Goal: Task Accomplishment & Management: Use online tool/utility

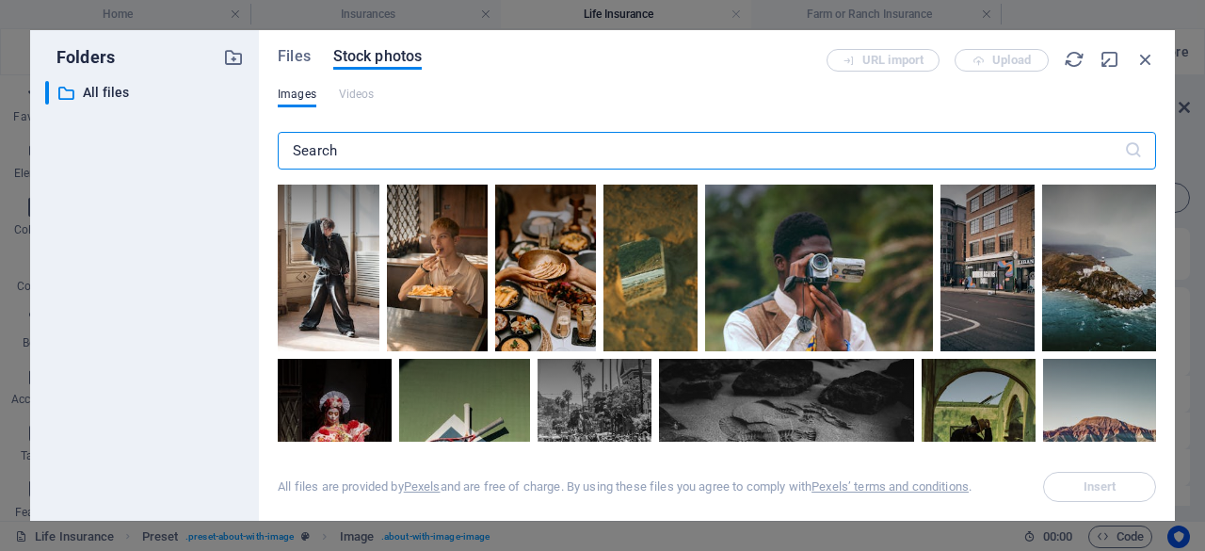
select select "%"
click at [532, 159] on input "text" at bounding box center [701, 151] width 846 height 38
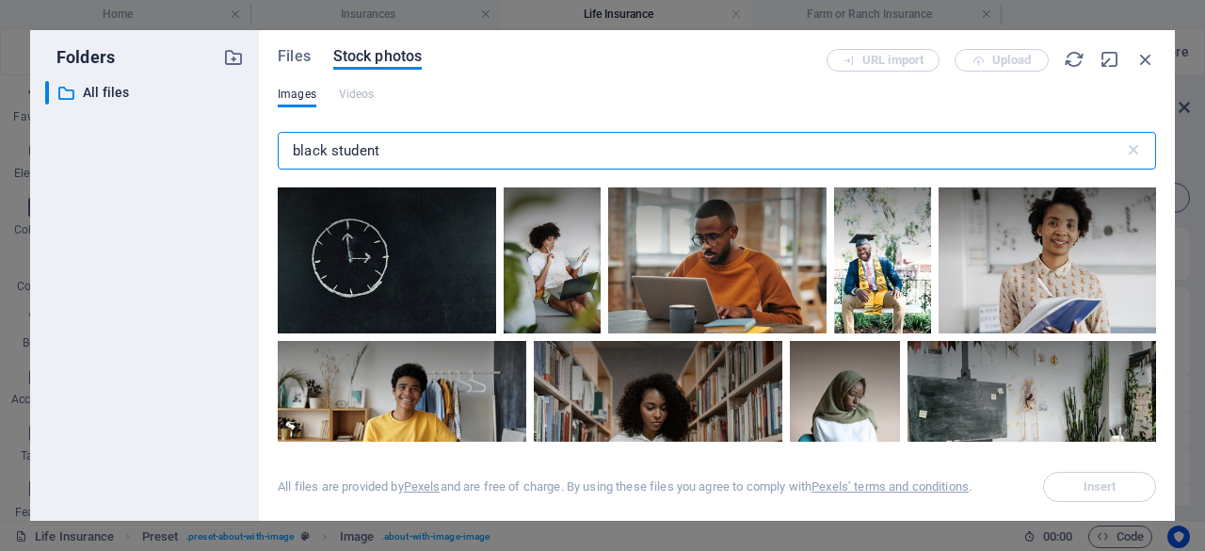
scroll to position [728, 0]
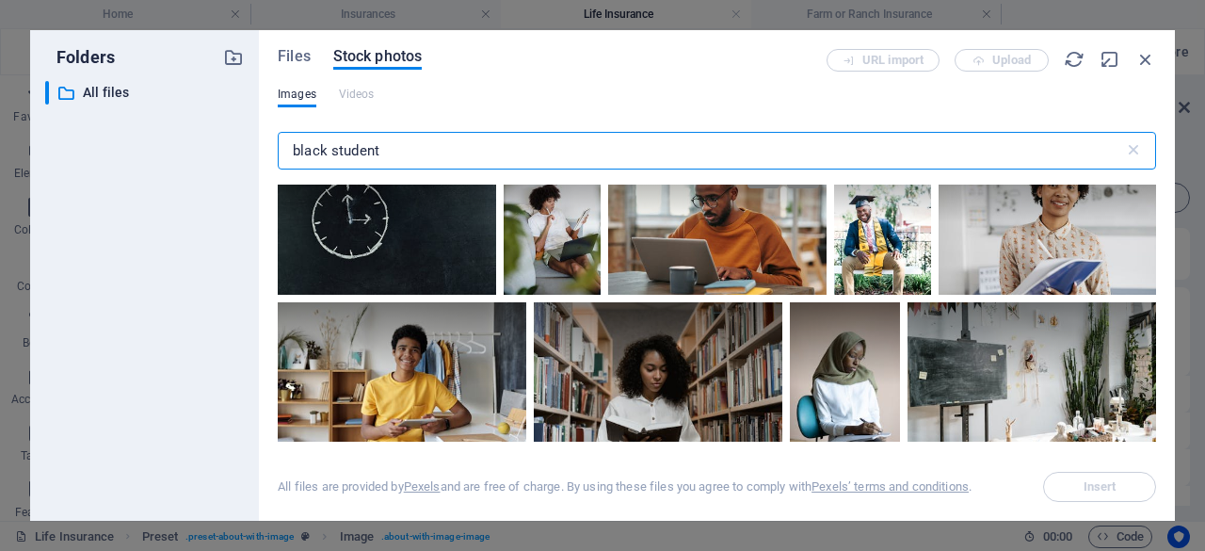
type input "black student"
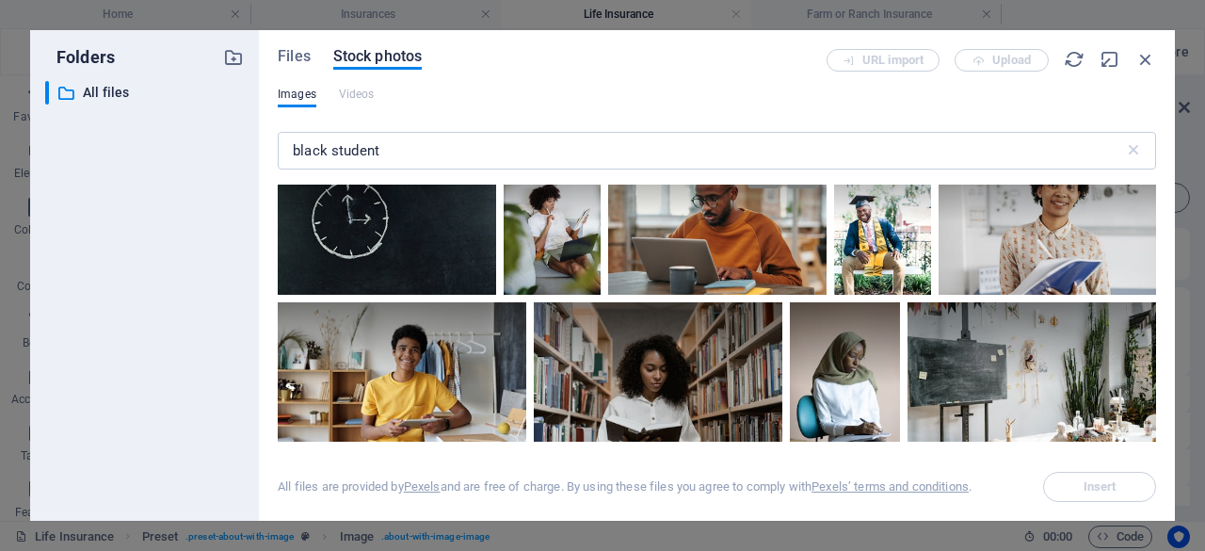
click at [750, 231] on div at bounding box center [717, 222] width 218 height 146
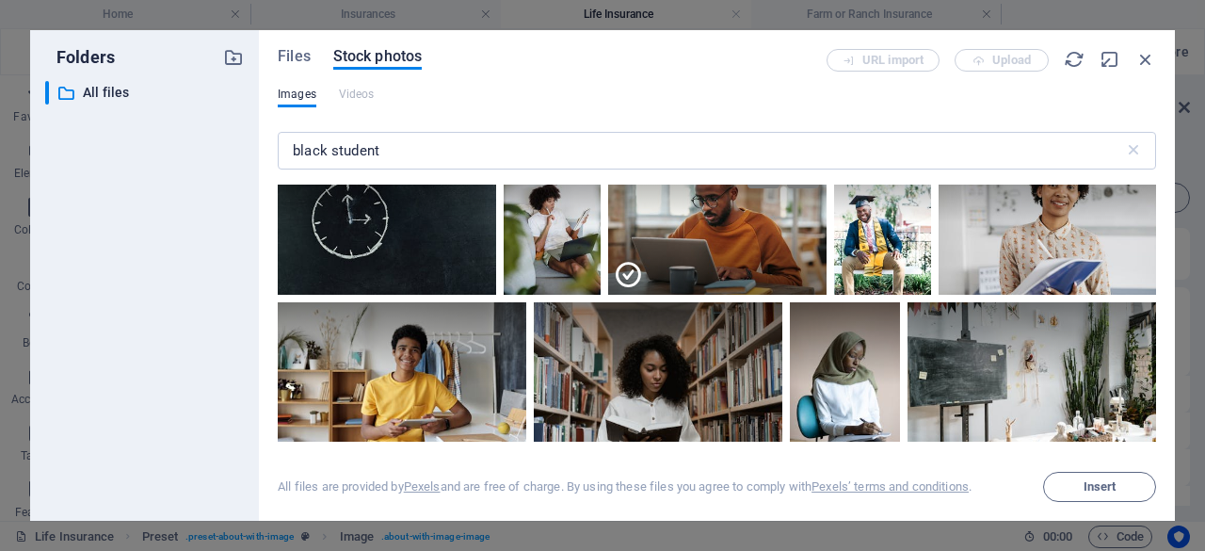
click at [625, 271] on icon at bounding box center [628, 275] width 30 height 30
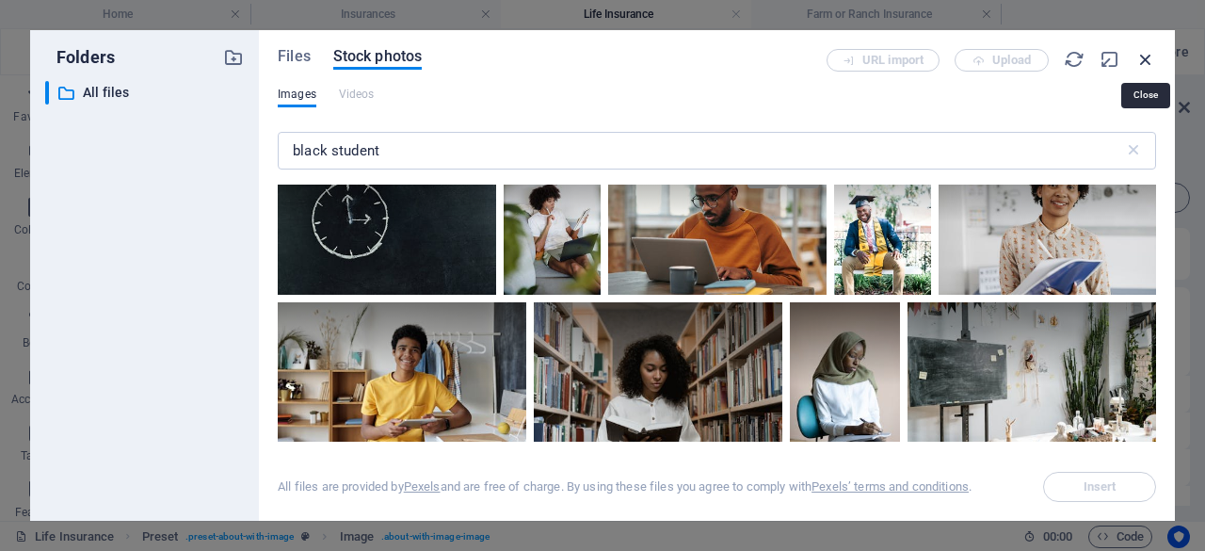
click at [1145, 66] on icon "button" at bounding box center [1145, 59] width 21 height 21
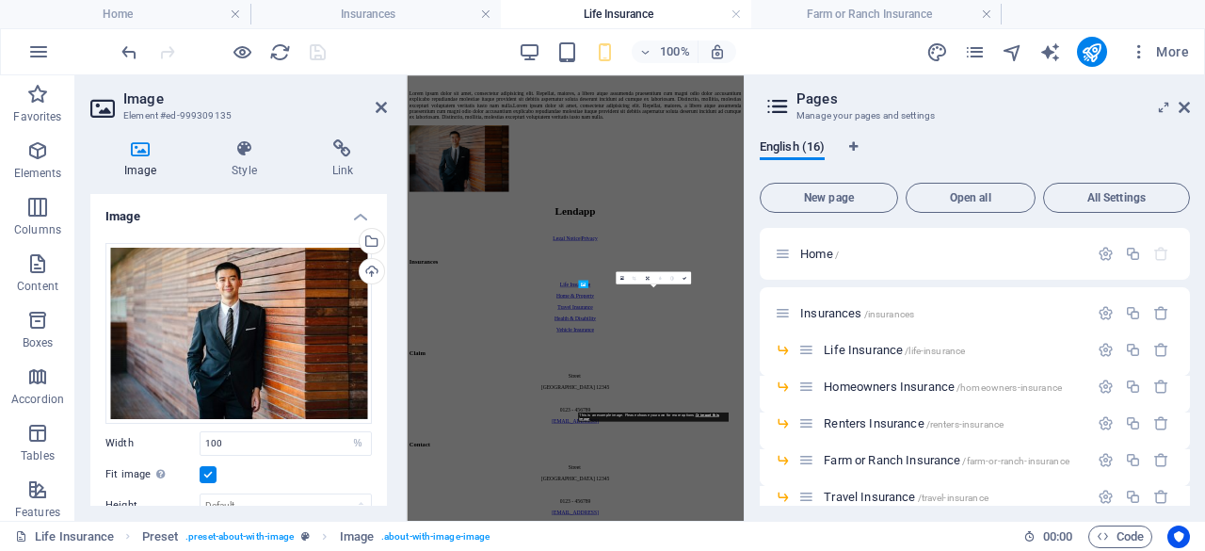
scroll to position [901, 0]
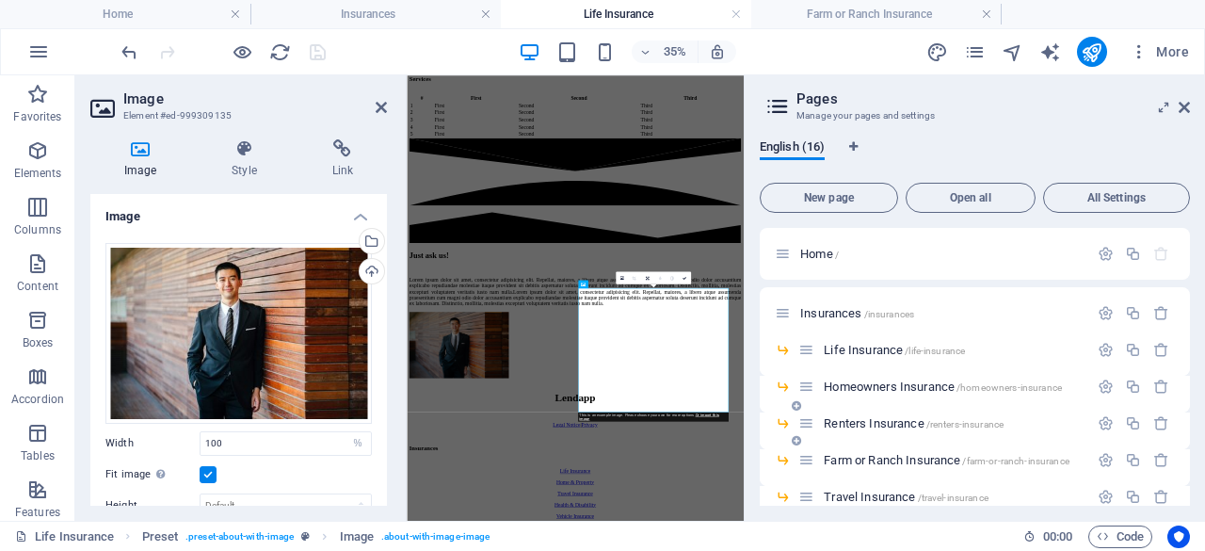
click at [872, 416] on div "Renters Insurance /renters-insurance" at bounding box center [943, 423] width 290 height 22
click at [832, 388] on span "Homeowners Insurance /homeowners-insurance" at bounding box center [943, 386] width 238 height 14
click at [832, 412] on div "Renters Insurance /renters-insurance" at bounding box center [975, 430] width 430 height 37
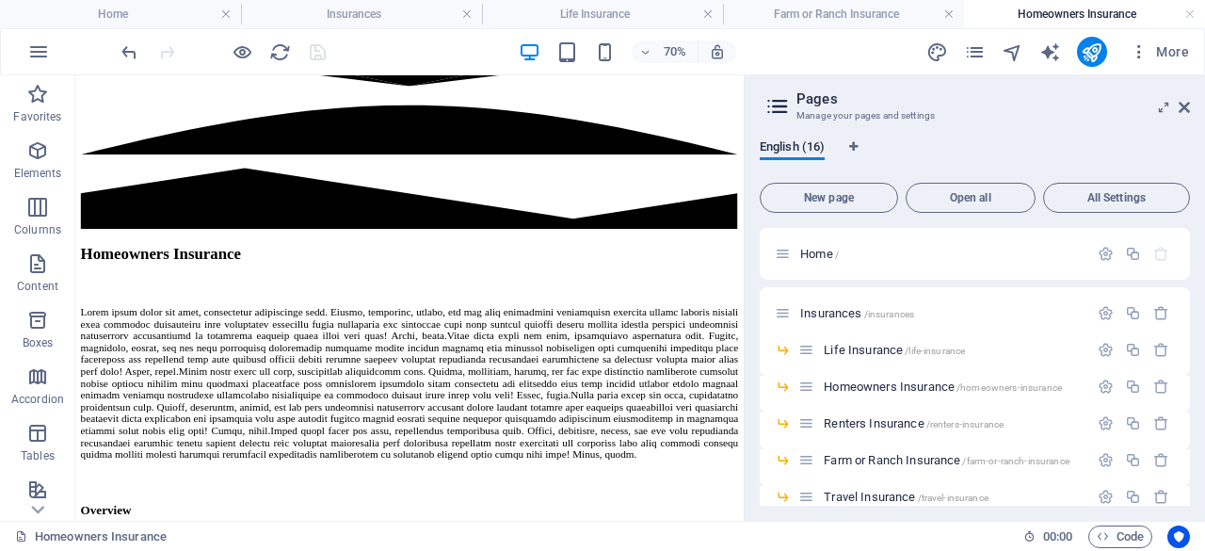
scroll to position [376, 0]
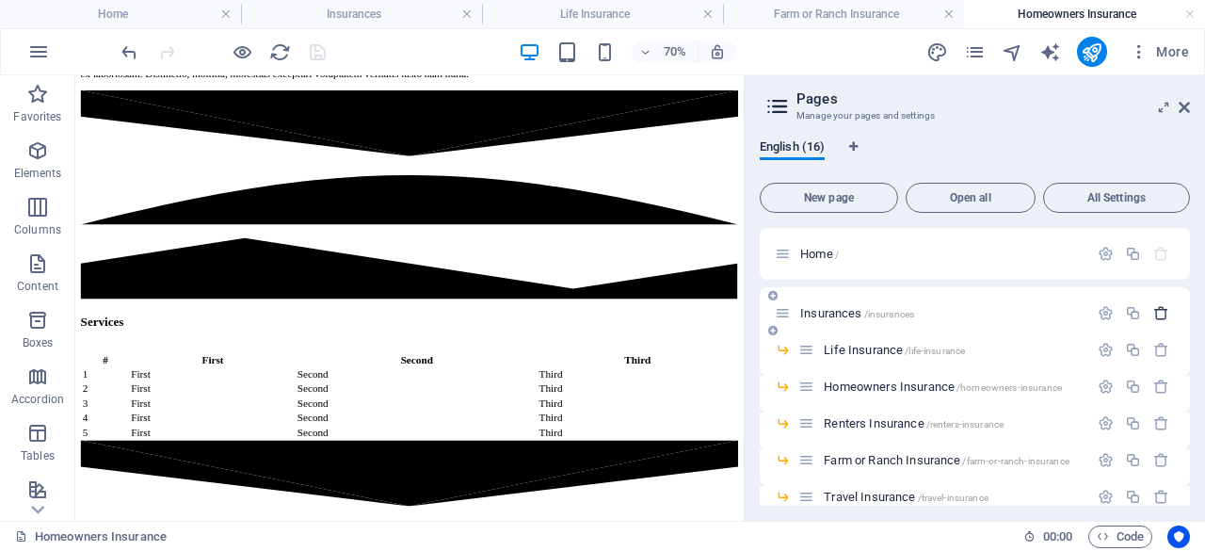
click at [1162, 316] on icon "button" at bounding box center [1161, 313] width 16 height 16
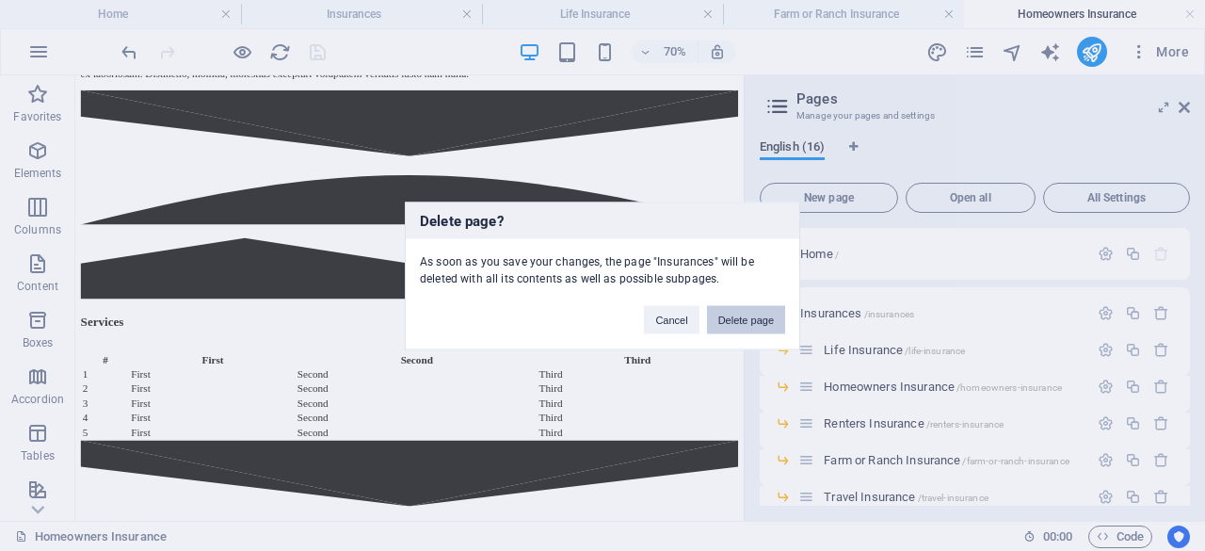
click at [749, 329] on button "Delete page" at bounding box center [746, 319] width 78 height 28
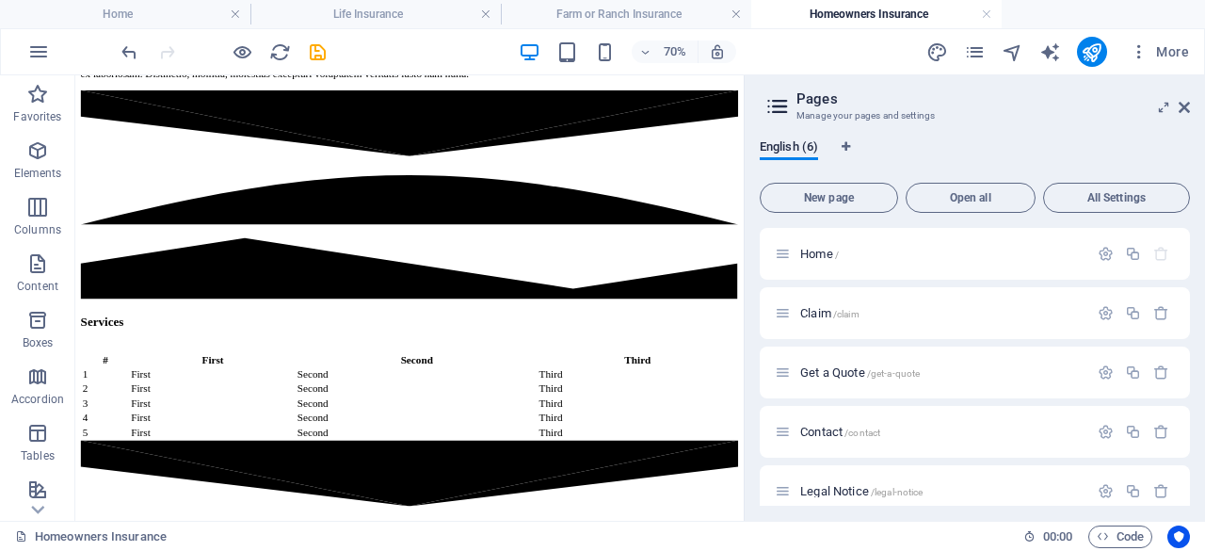
click at [749, 329] on div "English (6) New page Open all All Settings Home / Claim /claim Get a Quote /get…" at bounding box center [975, 322] width 460 height 396
click at [992, 320] on div "Claim /claim" at bounding box center [931, 313] width 313 height 22
click at [842, 312] on span "/claim" at bounding box center [846, 314] width 26 height 10
click at [842, 346] on div "Get a Quote /get-a-quote" at bounding box center [975, 372] width 430 height 52
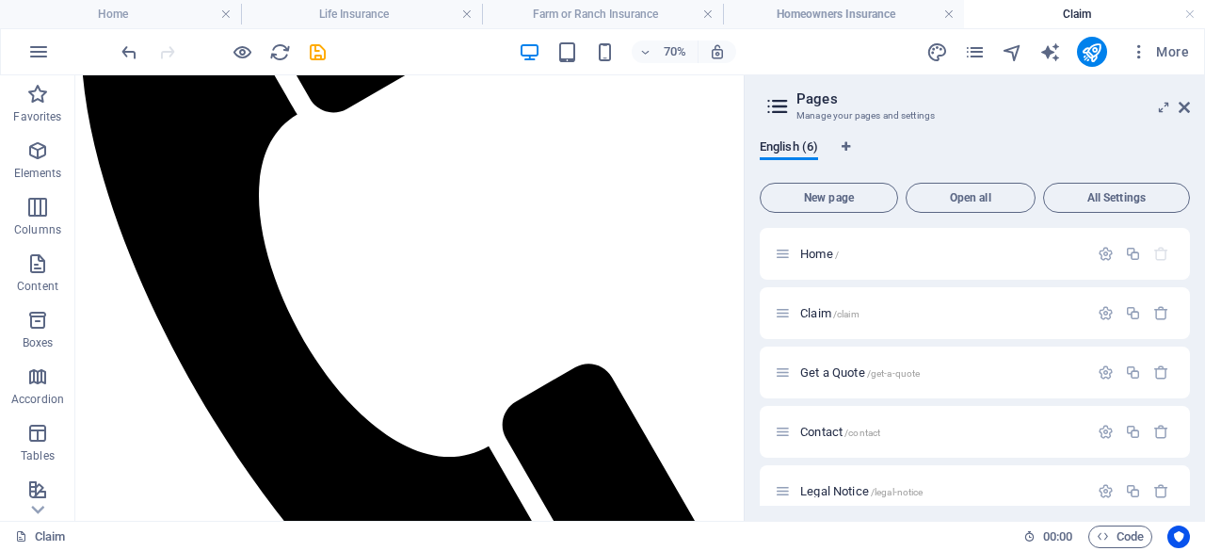
scroll to position [505, 0]
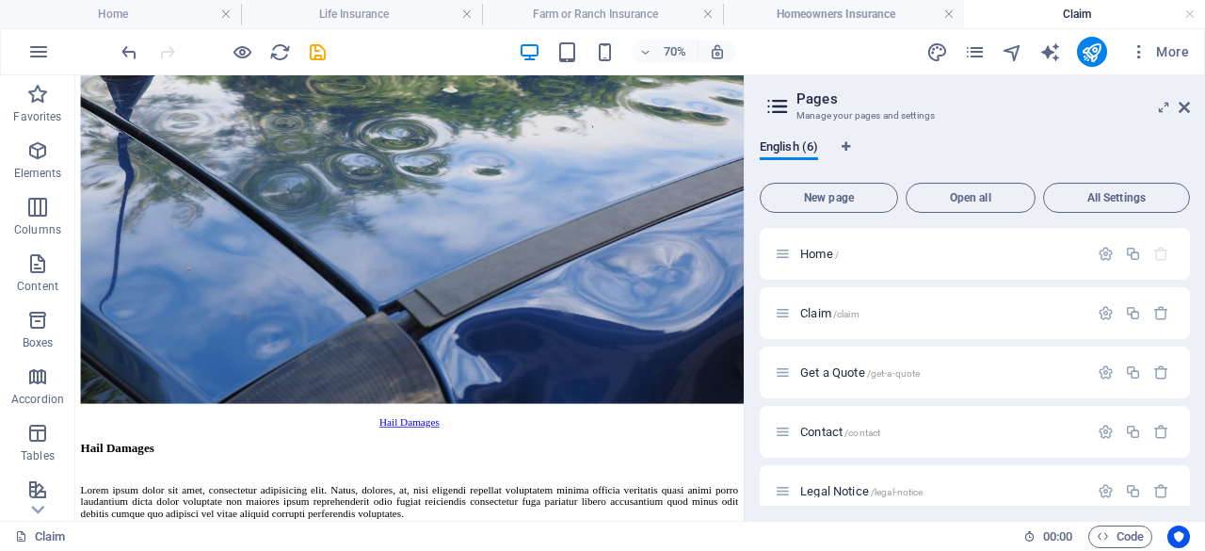
drag, startPoint x: 1021, startPoint y: 111, endPoint x: 836, endPoint y: 568, distance: 492.8
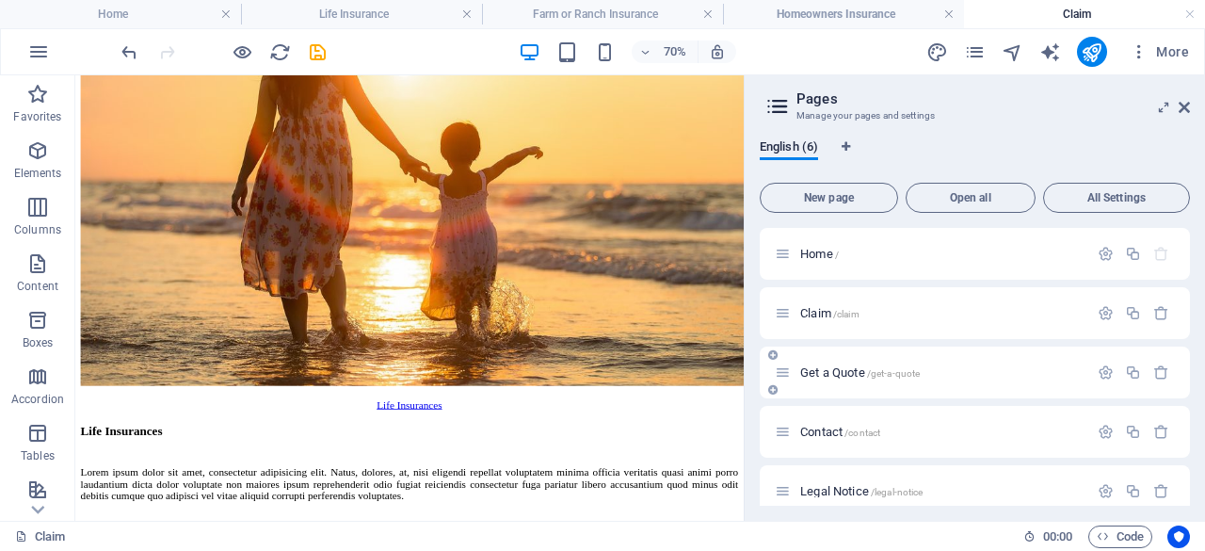
click at [876, 362] on div "Get a Quote /get-a-quote" at bounding box center [931, 372] width 313 height 22
click at [841, 367] on span "Get a Quote /get-a-quote" at bounding box center [860, 372] width 120 height 14
click at [841, 406] on div "Contact /contact" at bounding box center [975, 432] width 430 height 52
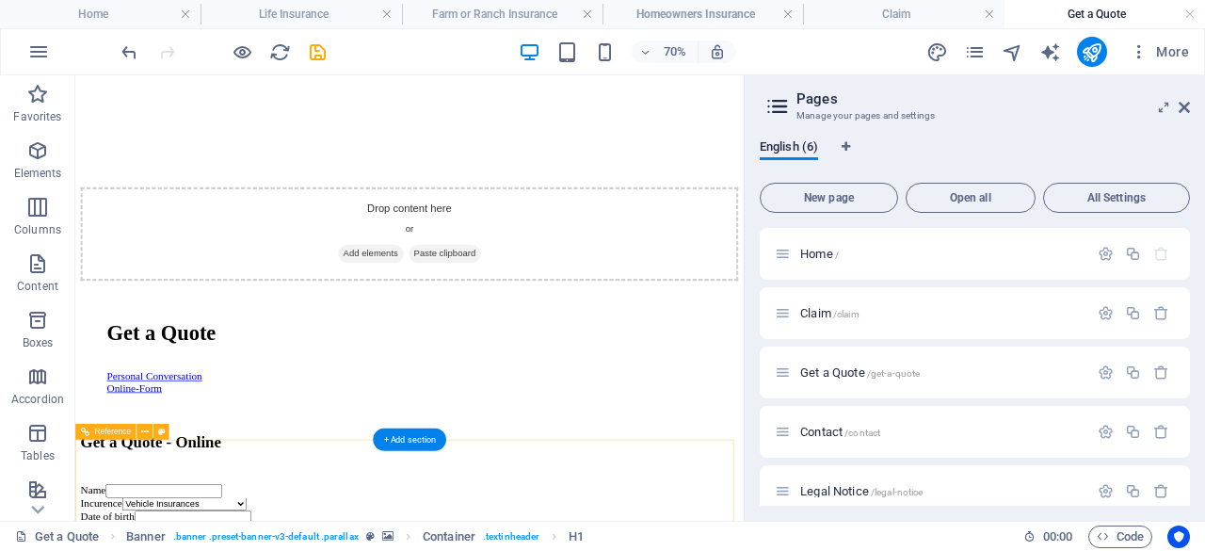
scroll to position [1701, 0]
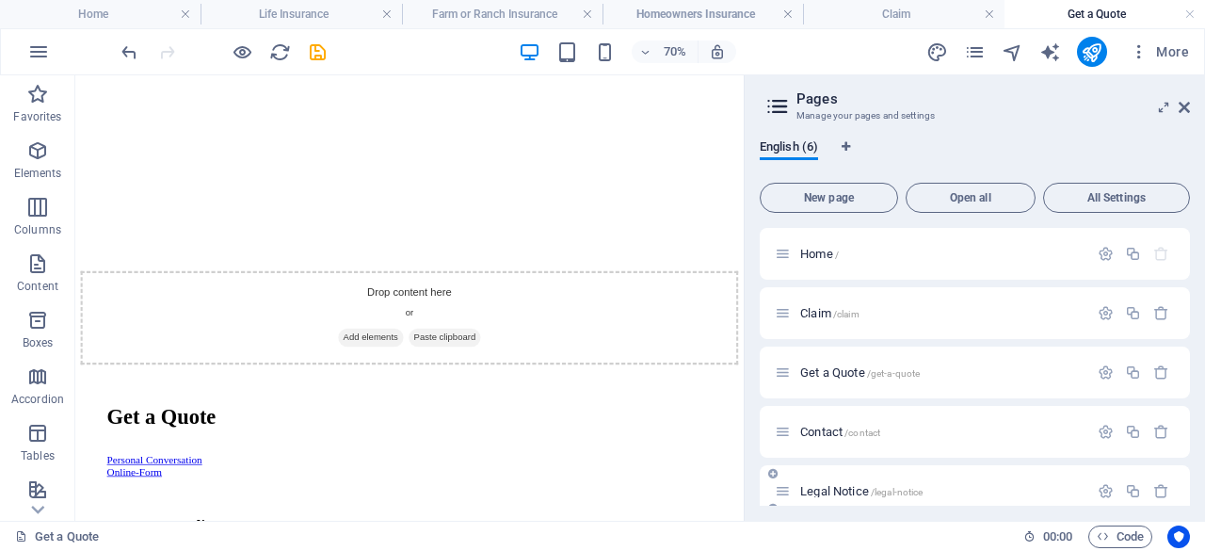
click at [876, 495] on span "/legal-notice" at bounding box center [897, 492] width 53 height 10
click at [876, 539] on div "Privacy /privacy" at bounding box center [931, 550] width 313 height 22
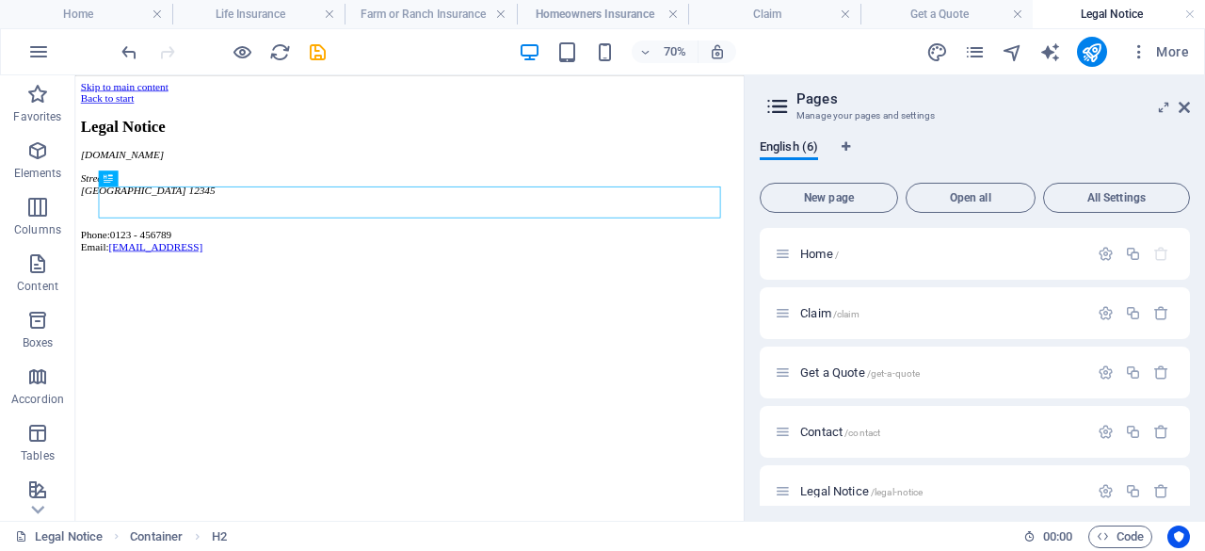
scroll to position [77, 0]
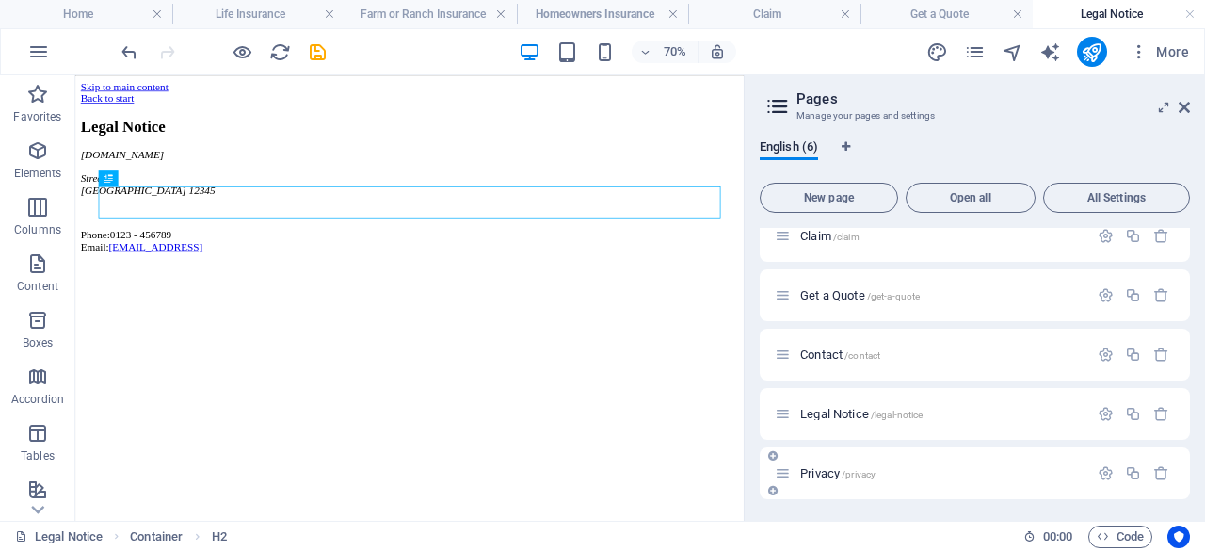
click at [925, 458] on div "Privacy /privacy" at bounding box center [975, 473] width 430 height 52
click at [881, 470] on p "Privacy /privacy" at bounding box center [941, 473] width 282 height 12
click at [881, 470] on div "Home / Claim /claim Get a Quote /get-a-quote Contact /contact Legal Notice /leg…" at bounding box center [975, 325] width 430 height 348
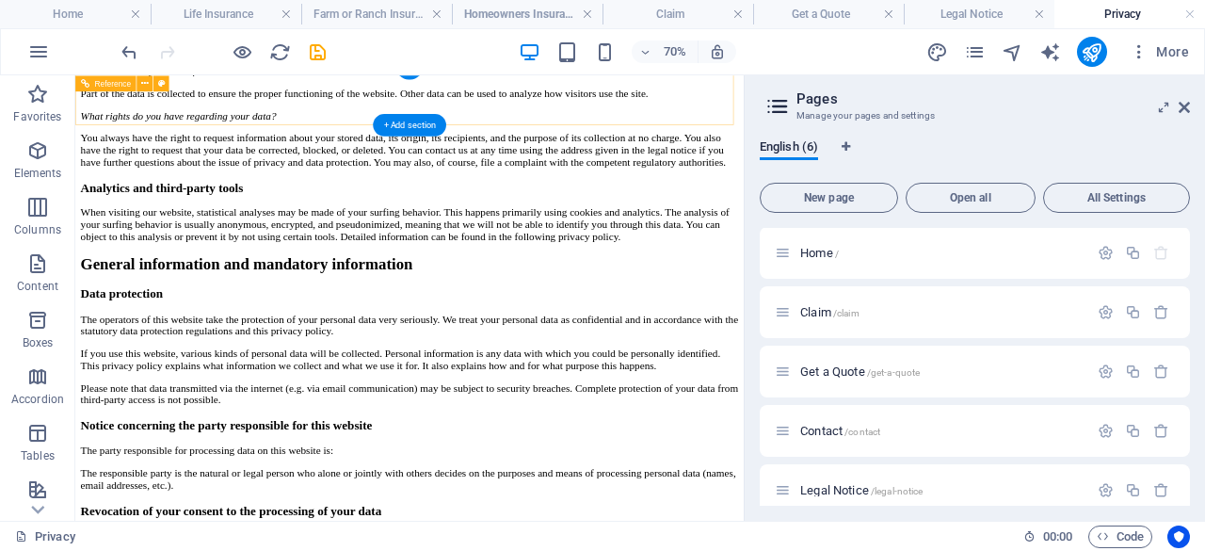
scroll to position [12, 0]
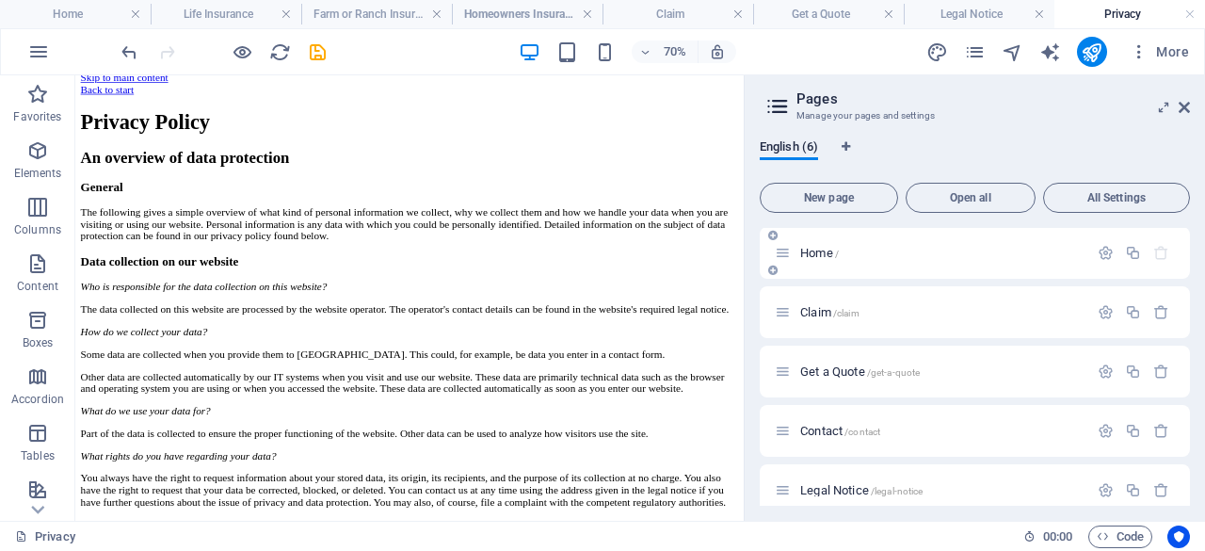
click at [838, 262] on div "Home /" at bounding box center [931, 253] width 313 height 22
click at [793, 249] on div "Home /" at bounding box center [931, 253] width 313 height 22
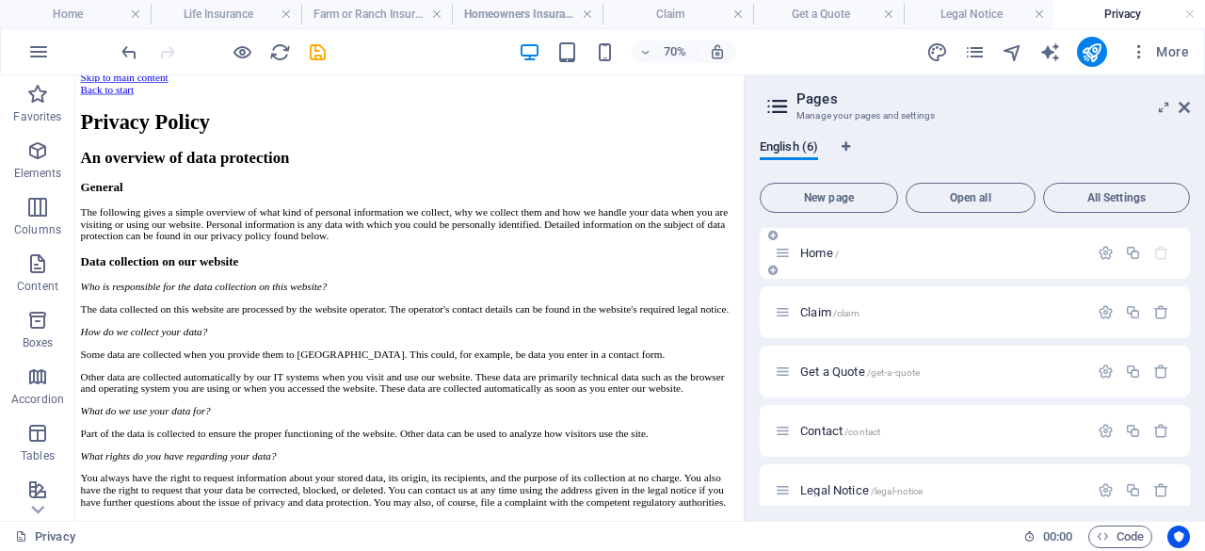
click at [798, 253] on div "Home /" at bounding box center [942, 253] width 294 height 12
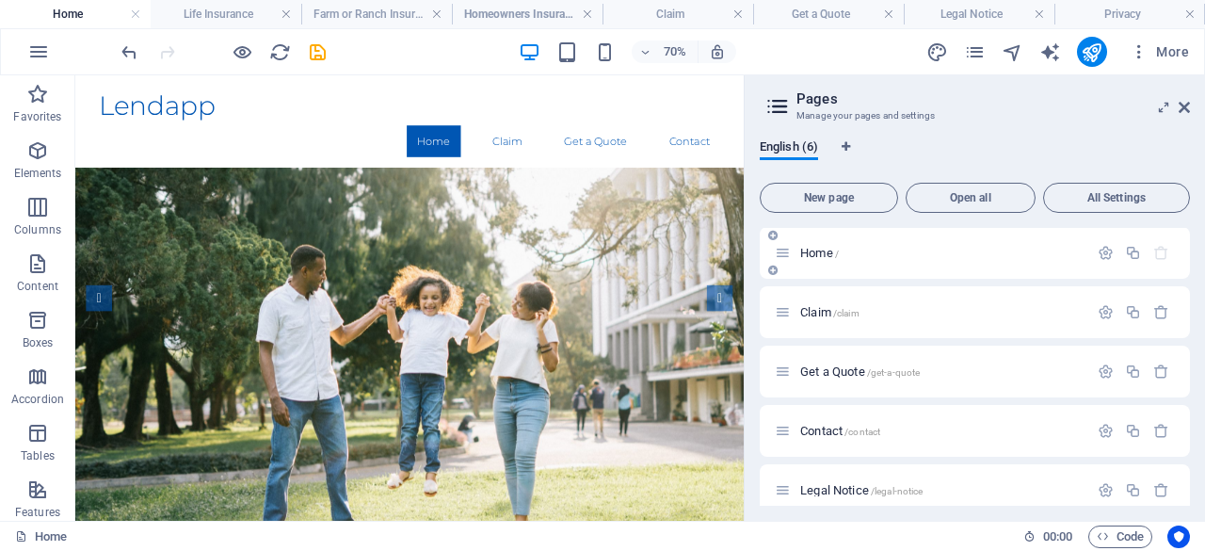
scroll to position [0, 0]
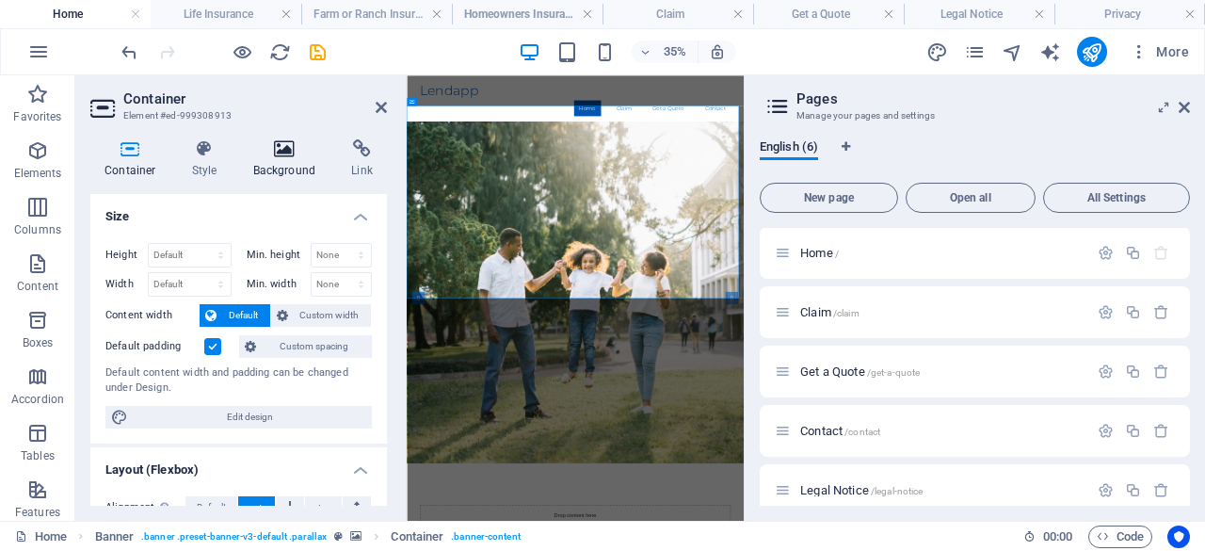
click at [289, 155] on icon at bounding box center [284, 148] width 91 height 19
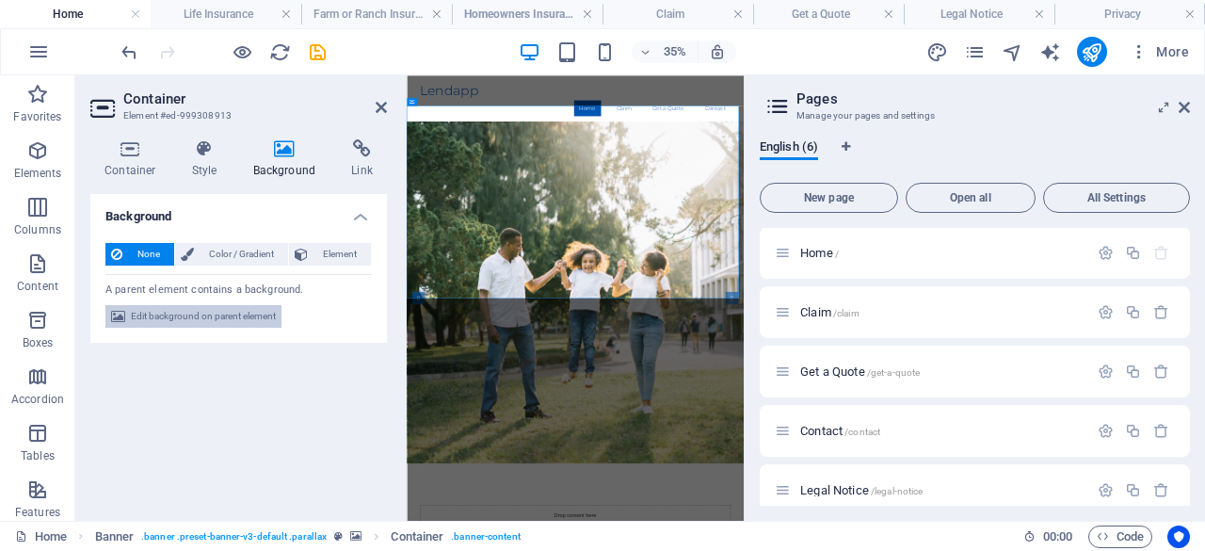
click at [208, 309] on span "Edit background on parent element" at bounding box center [203, 316] width 145 height 23
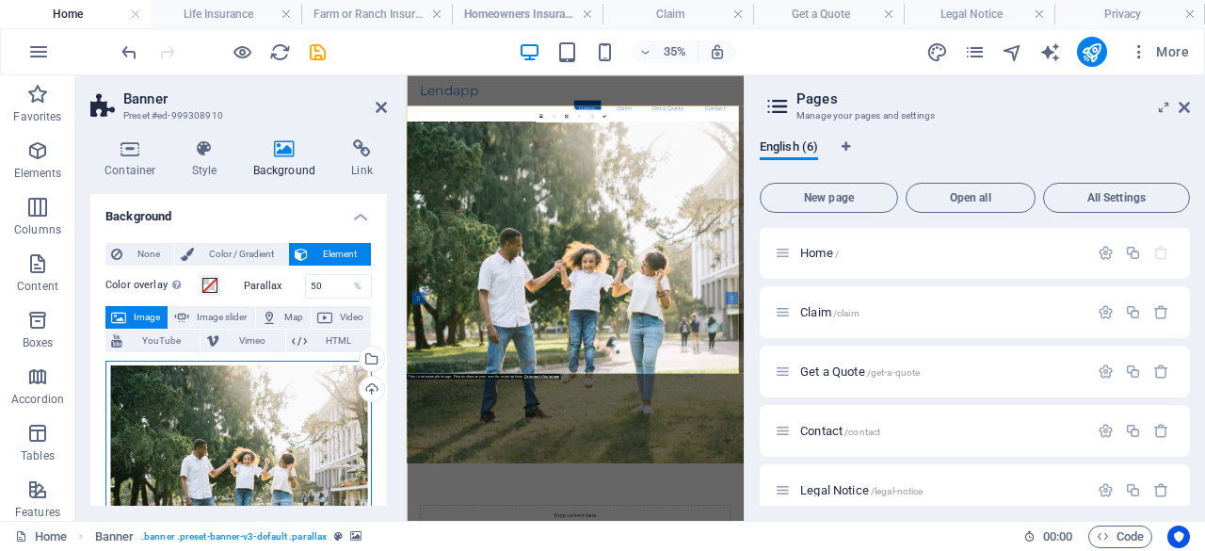
click at [256, 394] on div "Drag files here, click to choose files or select files from Files or our free s…" at bounding box center [238, 473] width 266 height 225
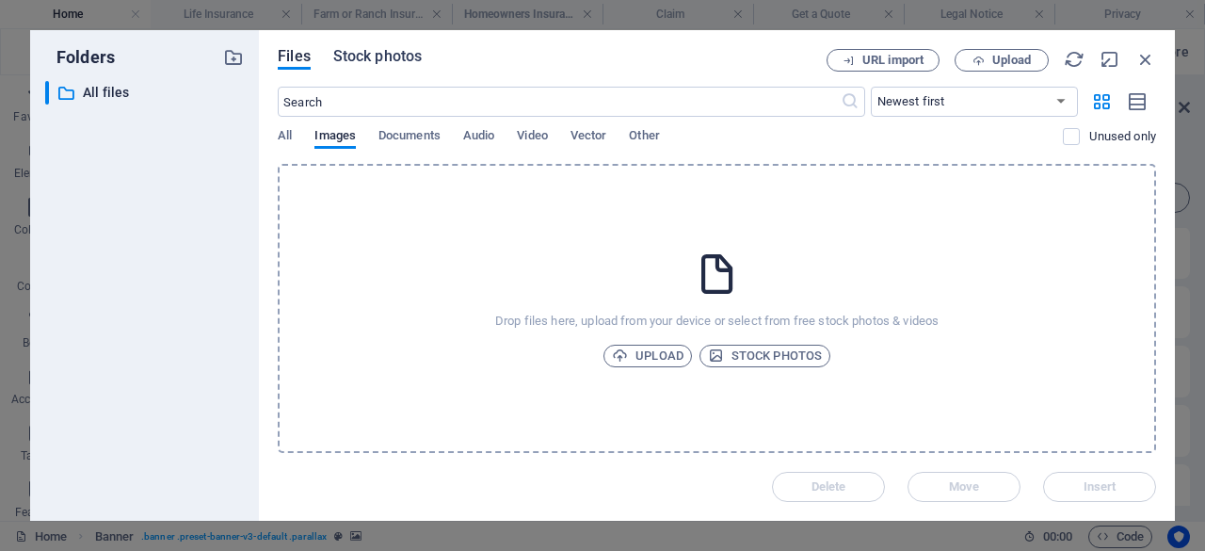
click at [414, 61] on span "Stock photos" at bounding box center [377, 56] width 88 height 23
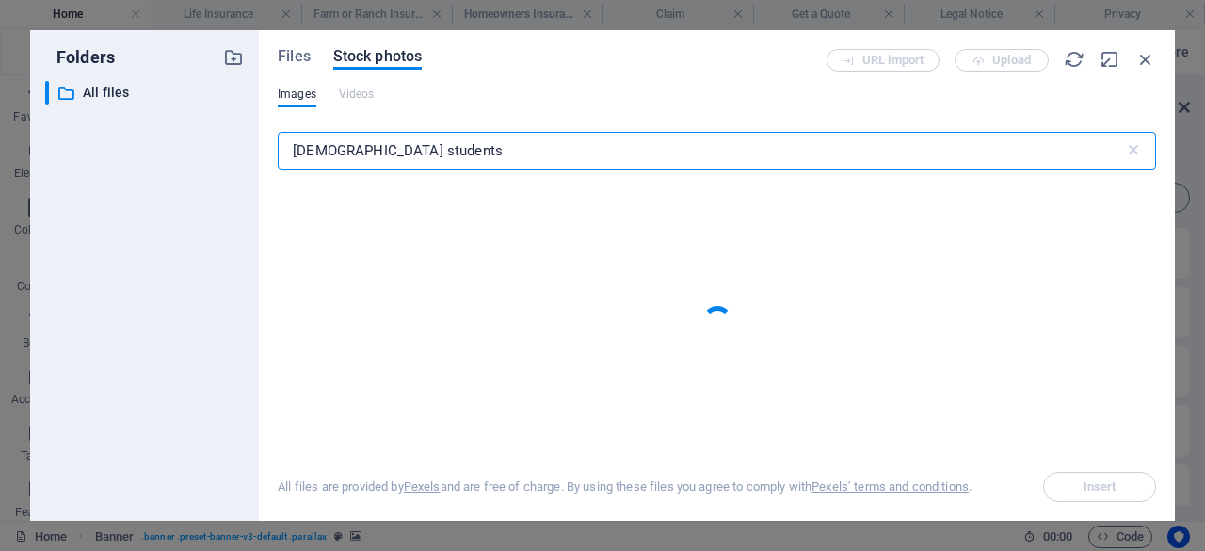
type input "[DEMOGRAPHIC_DATA] students"
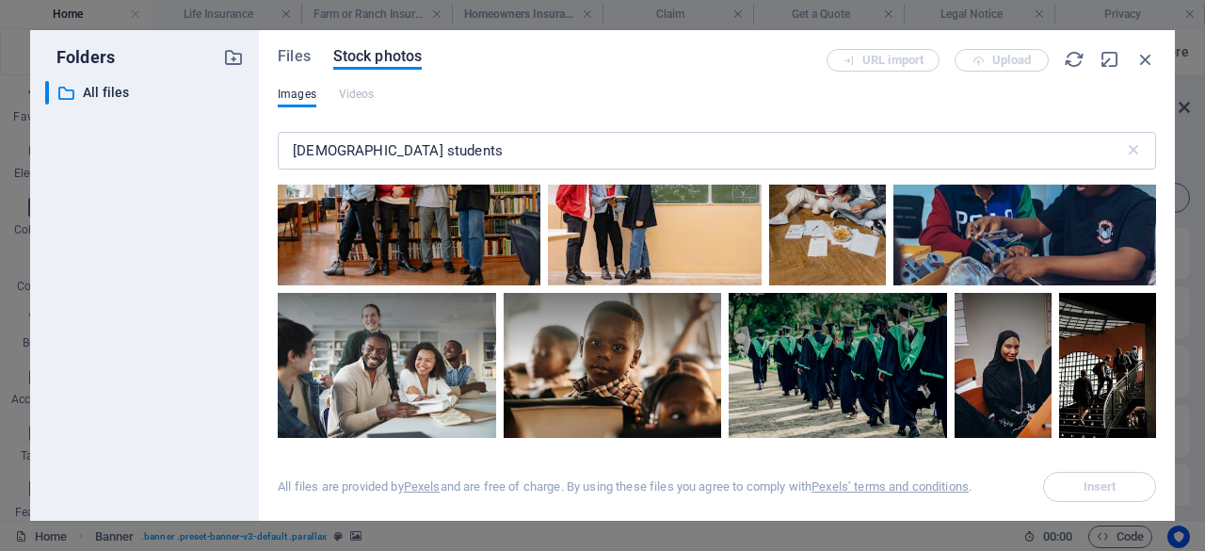
scroll to position [3357, 0]
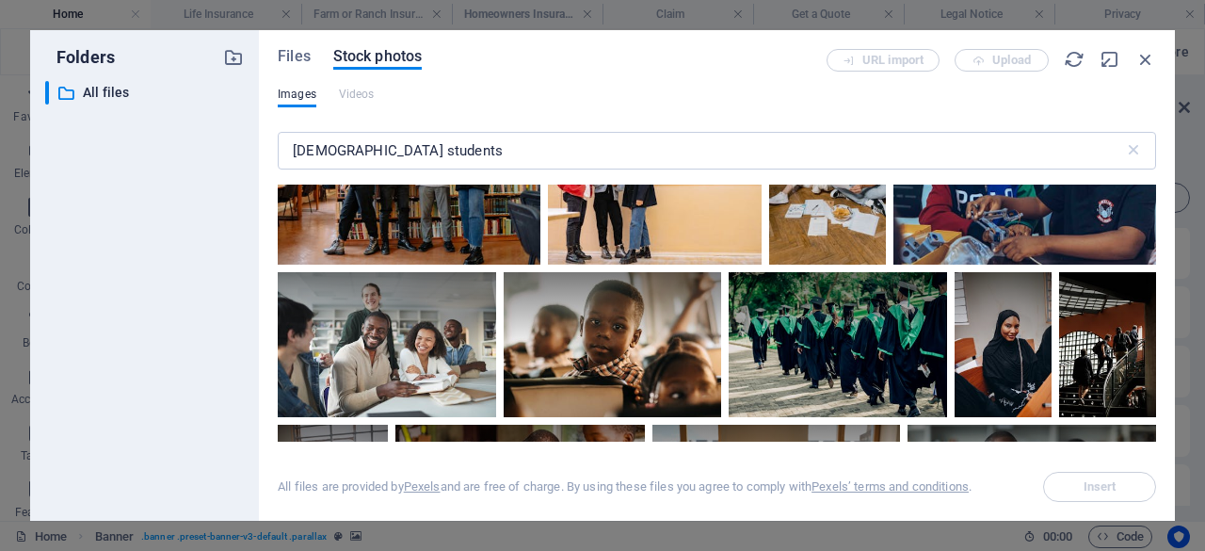
drag, startPoint x: 1151, startPoint y: 287, endPoint x: 1154, endPoint y: 310, distance: 22.8
click at [1154, 310] on div at bounding box center [717, 313] width 878 height 257
click at [421, 319] on div at bounding box center [387, 308] width 218 height 72
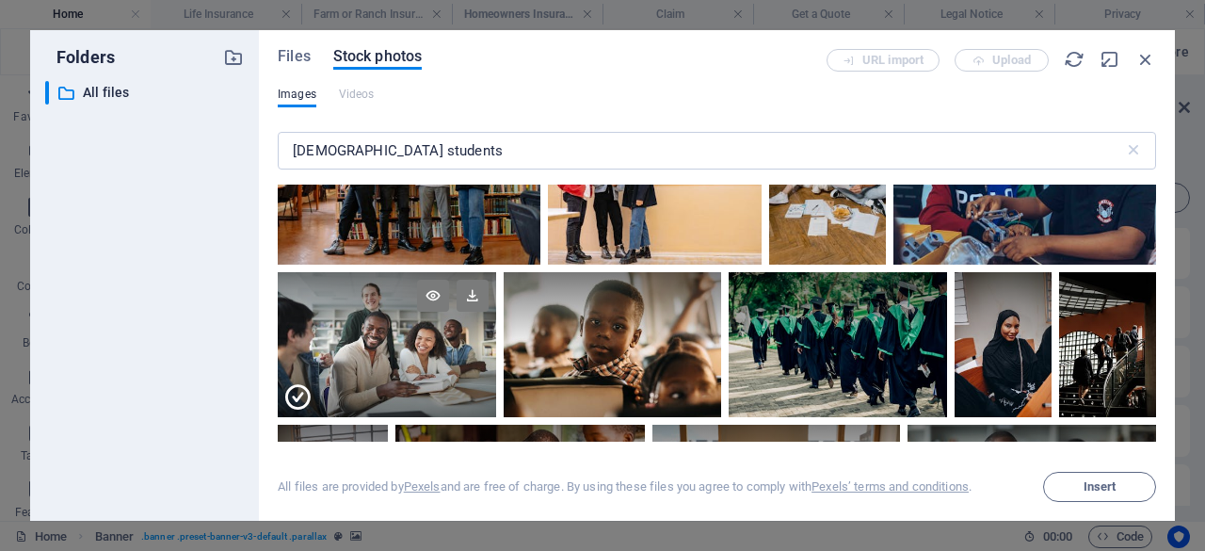
click at [421, 319] on div at bounding box center [387, 308] width 218 height 72
click at [1125, 489] on icon "button" at bounding box center [1133, 490] width 16 height 16
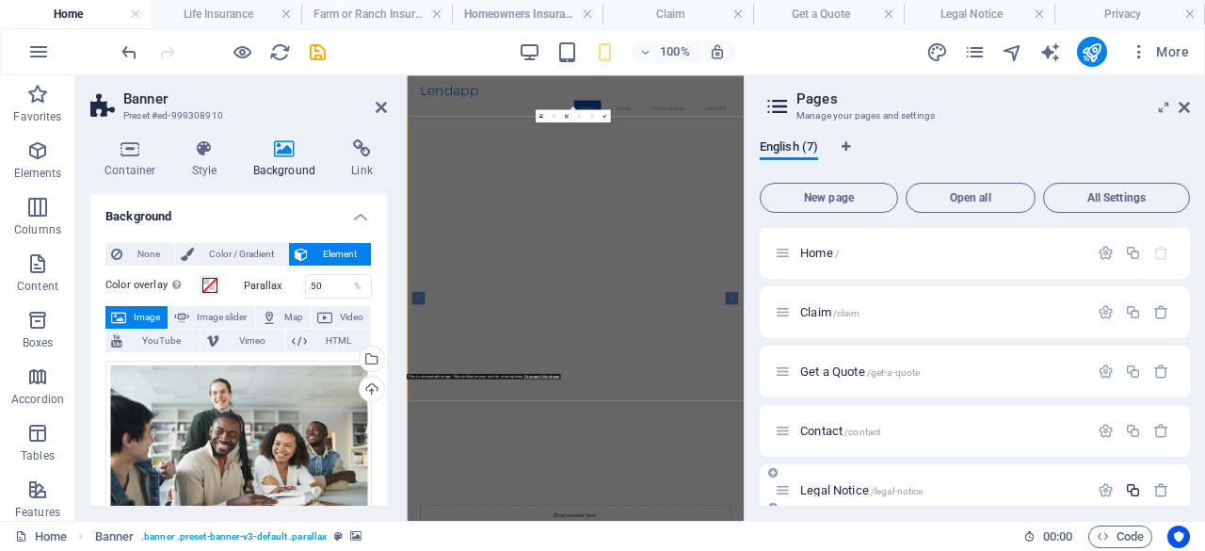
scroll to position [313, 0]
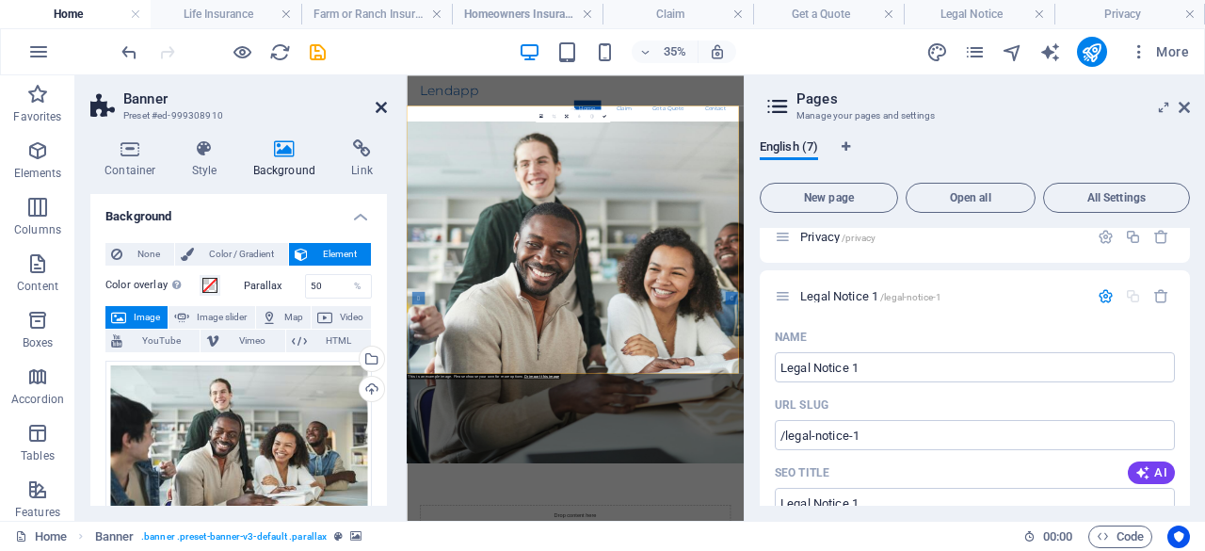
click at [380, 101] on icon at bounding box center [381, 107] width 11 height 15
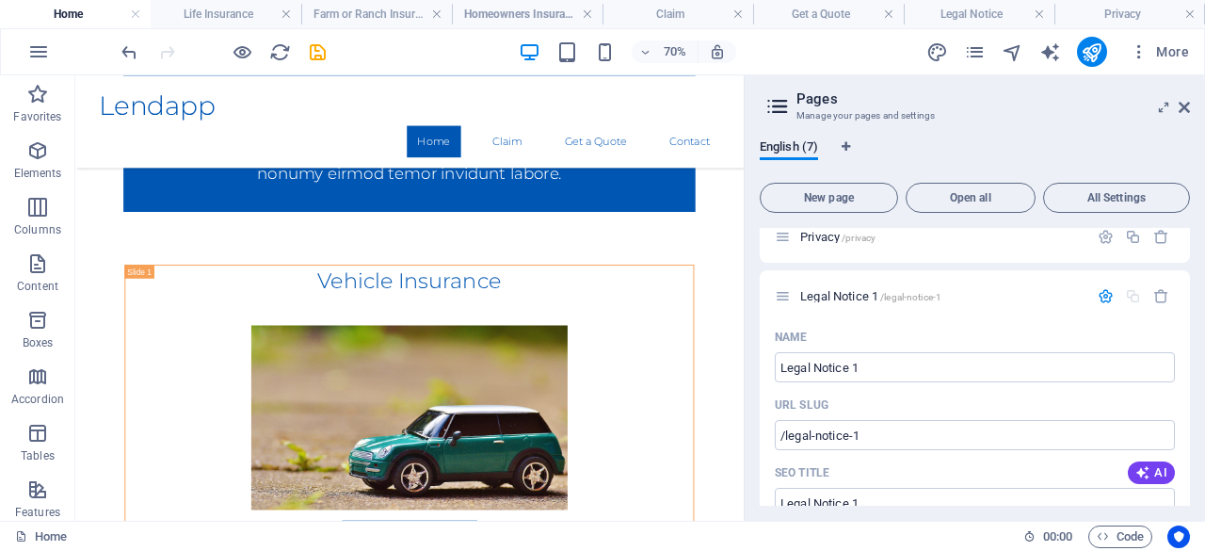
scroll to position [895, 0]
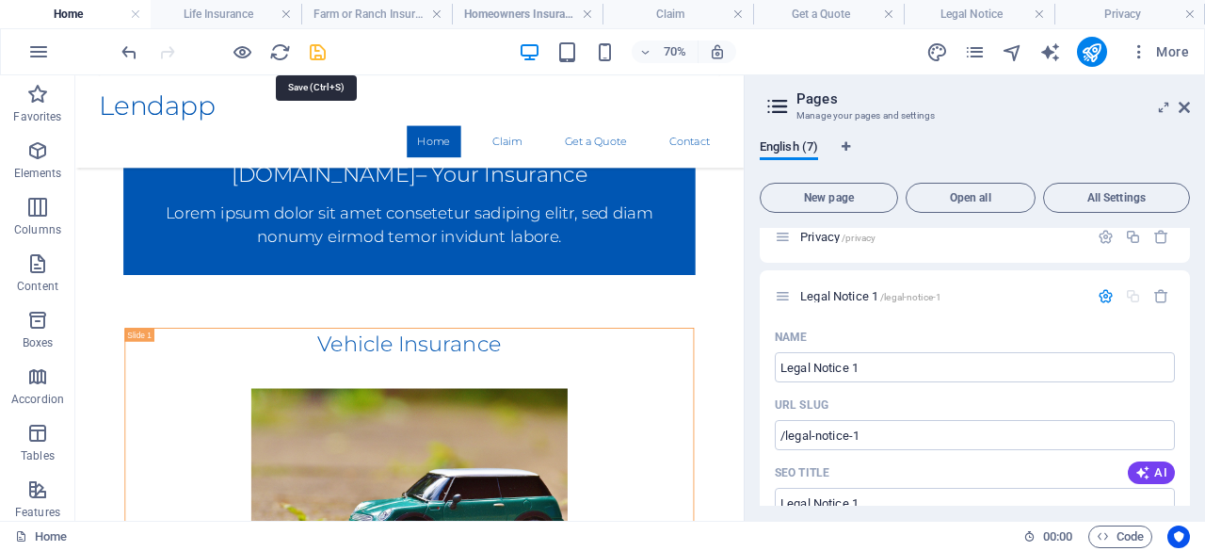
click at [326, 56] on icon "save" at bounding box center [318, 52] width 22 height 22
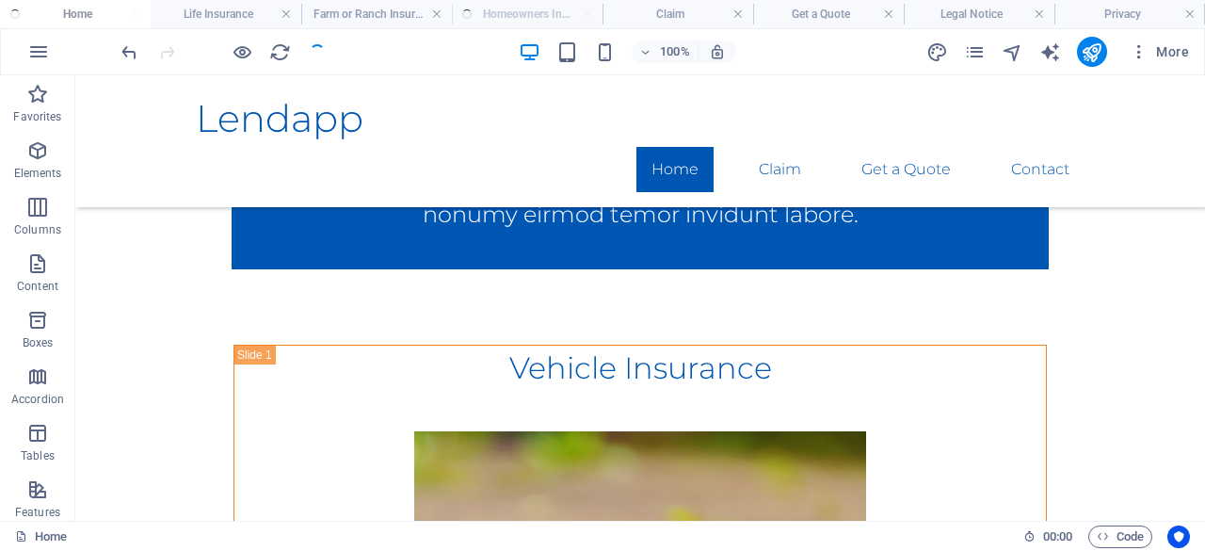
click at [310, 57] on div at bounding box center [223, 52] width 211 height 30
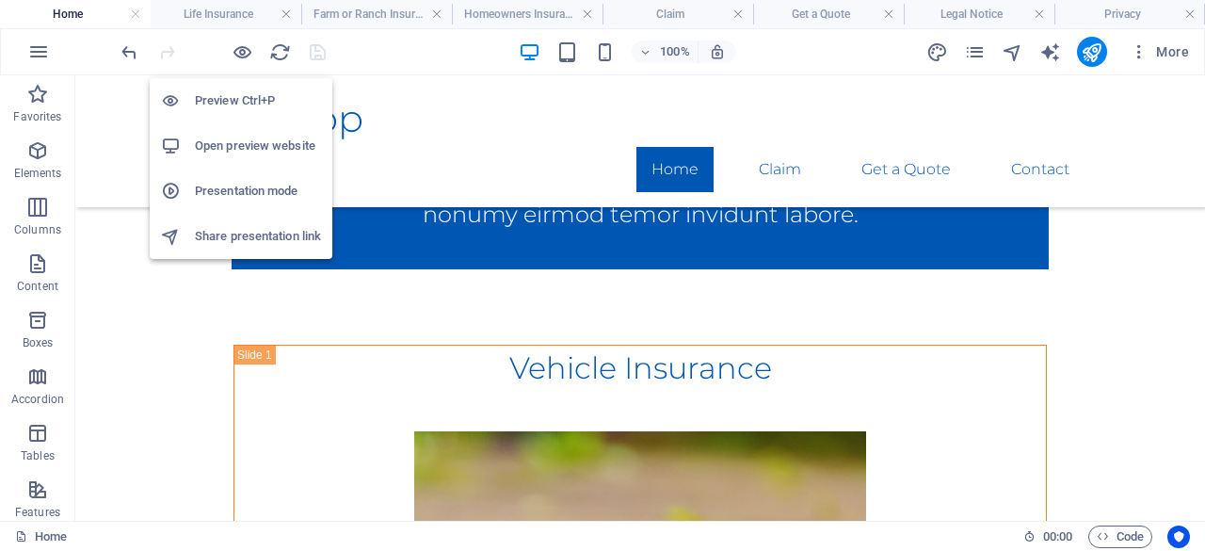
click at [248, 99] on h6 "Preview Ctrl+P" at bounding box center [258, 100] width 126 height 23
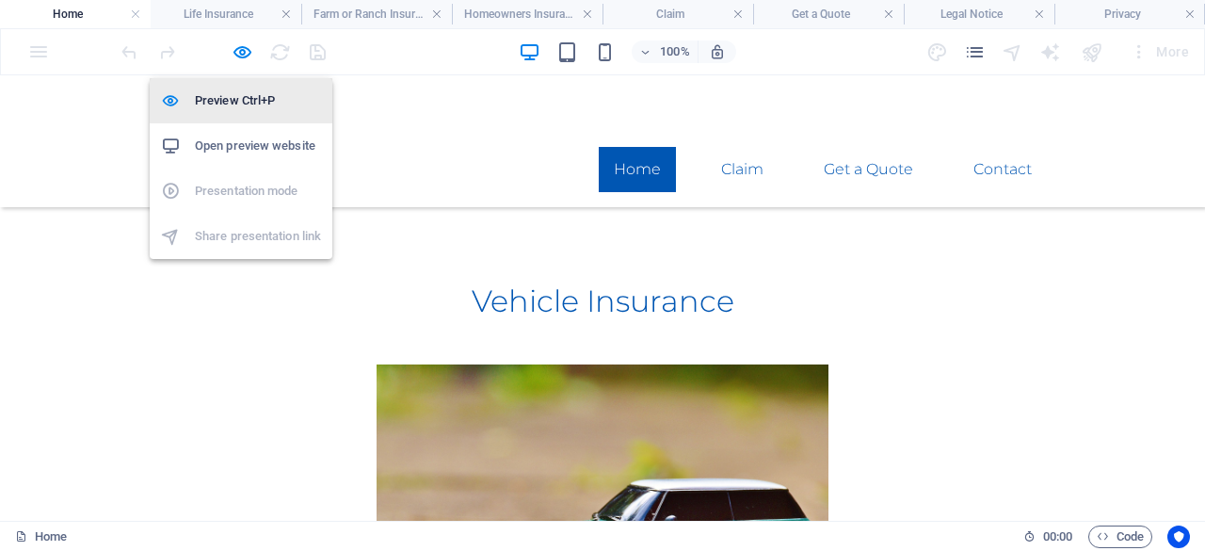
click at [248, 99] on h6 "Preview Ctrl+P" at bounding box center [258, 100] width 126 height 23
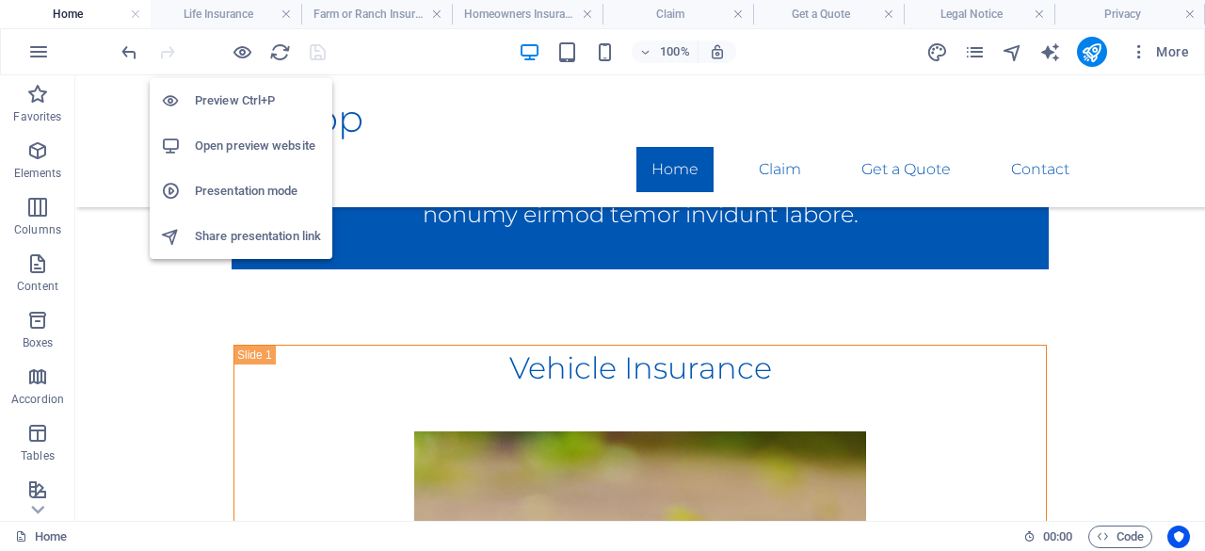
click at [248, 99] on h6 "Preview Ctrl+P" at bounding box center [258, 100] width 126 height 23
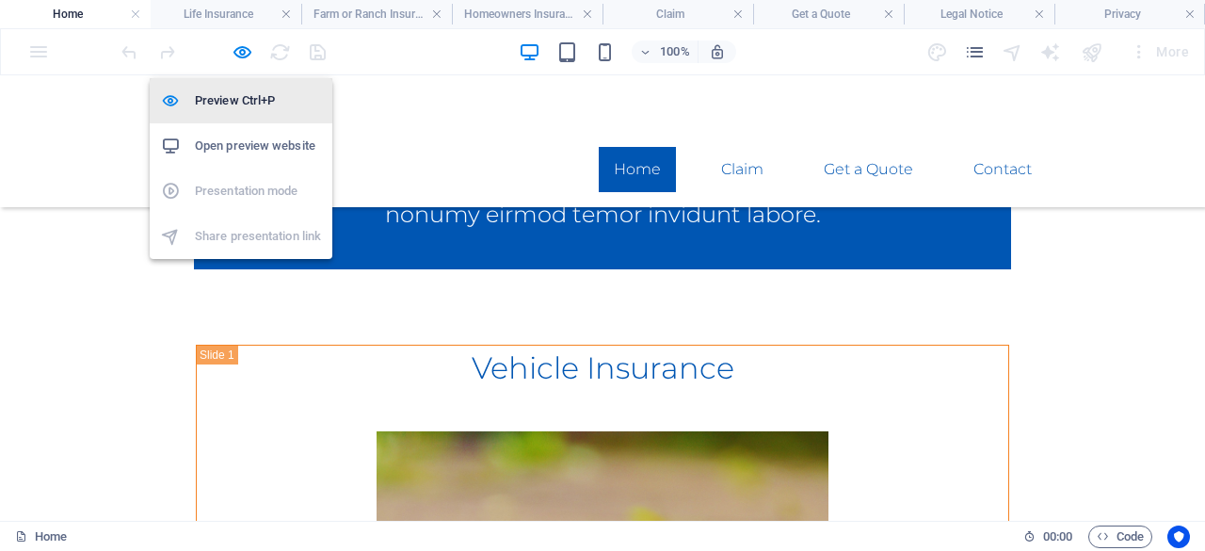
scroll to position [773, 0]
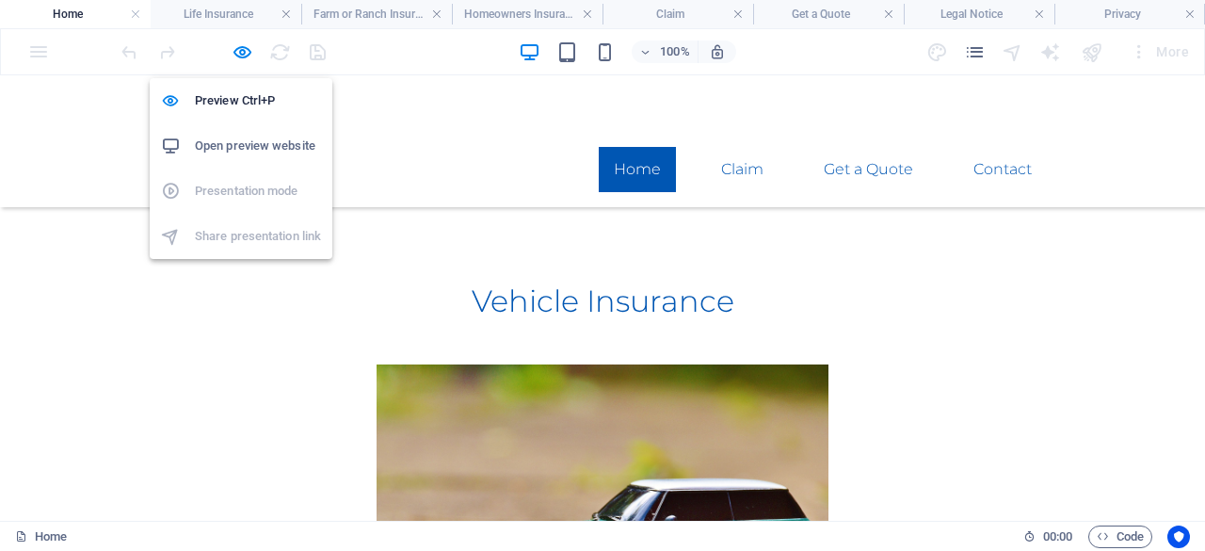
click at [255, 137] on h6 "Open preview website" at bounding box center [258, 146] width 126 height 23
click at [237, 53] on icon "button" at bounding box center [243, 52] width 22 height 22
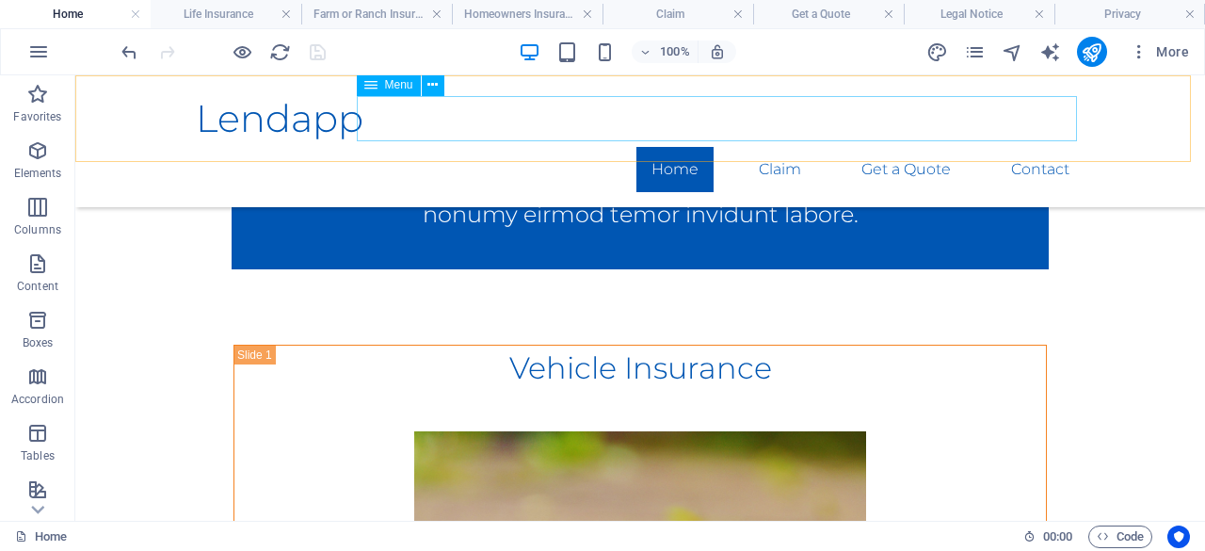
click at [778, 147] on nav "Home Claim Get a Quote Contact" at bounding box center [640, 169] width 889 height 45
click at [511, 147] on nav "Home Claim Get a Quote Contact" at bounding box center [640, 169] width 889 height 45
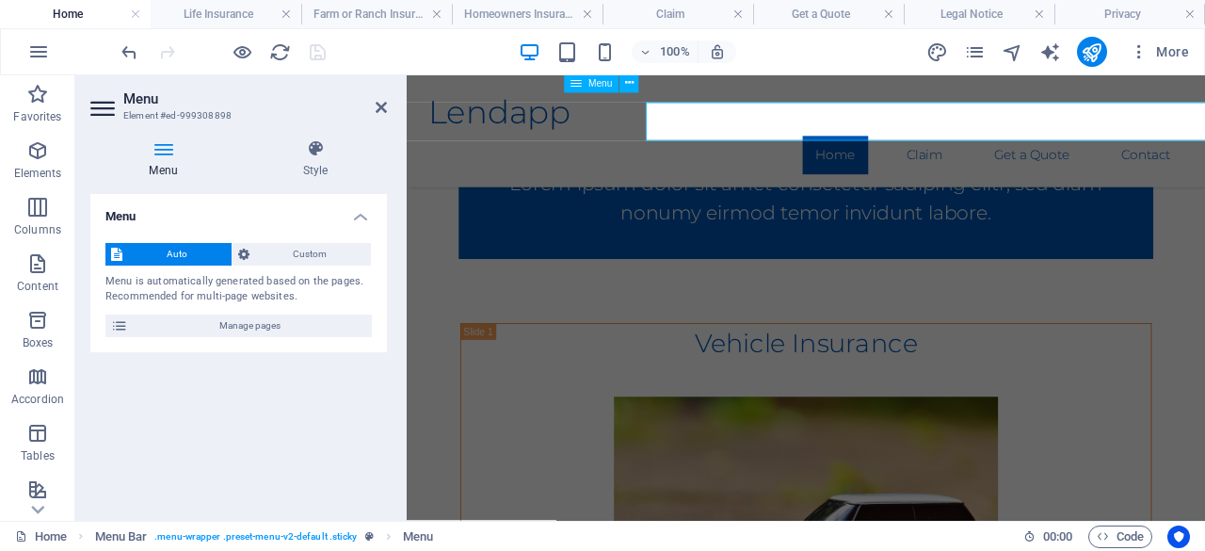
scroll to position [895, 0]
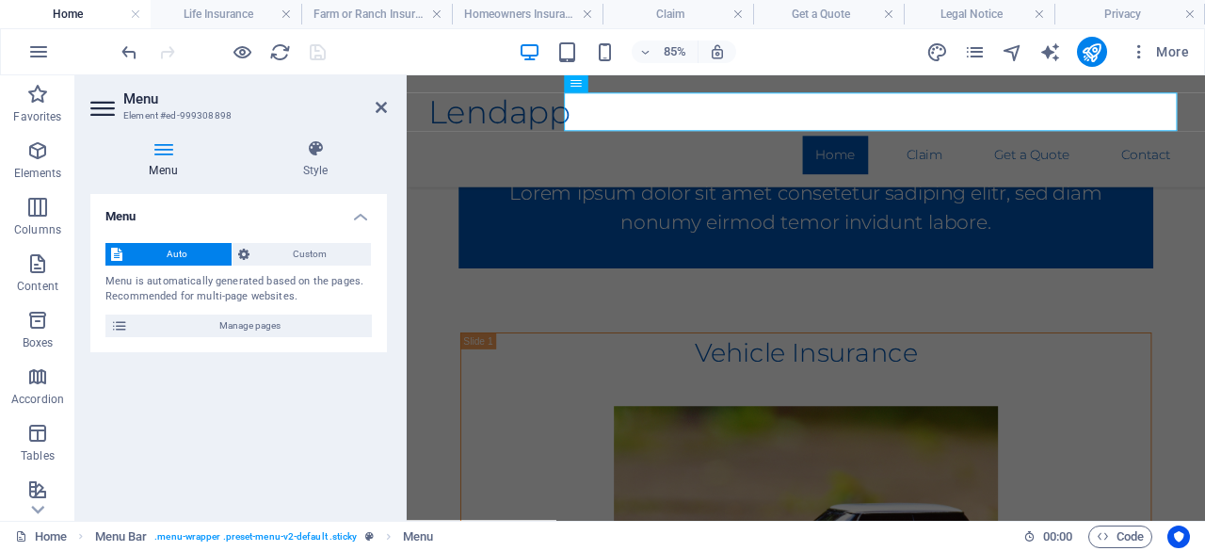
click at [172, 151] on icon at bounding box center [163, 148] width 146 height 19
click at [997, 147] on nav "Home Claim Get a Quote Contact" at bounding box center [876, 169] width 889 height 45
click at [642, 27] on li "Claim" at bounding box center [677, 14] width 151 height 28
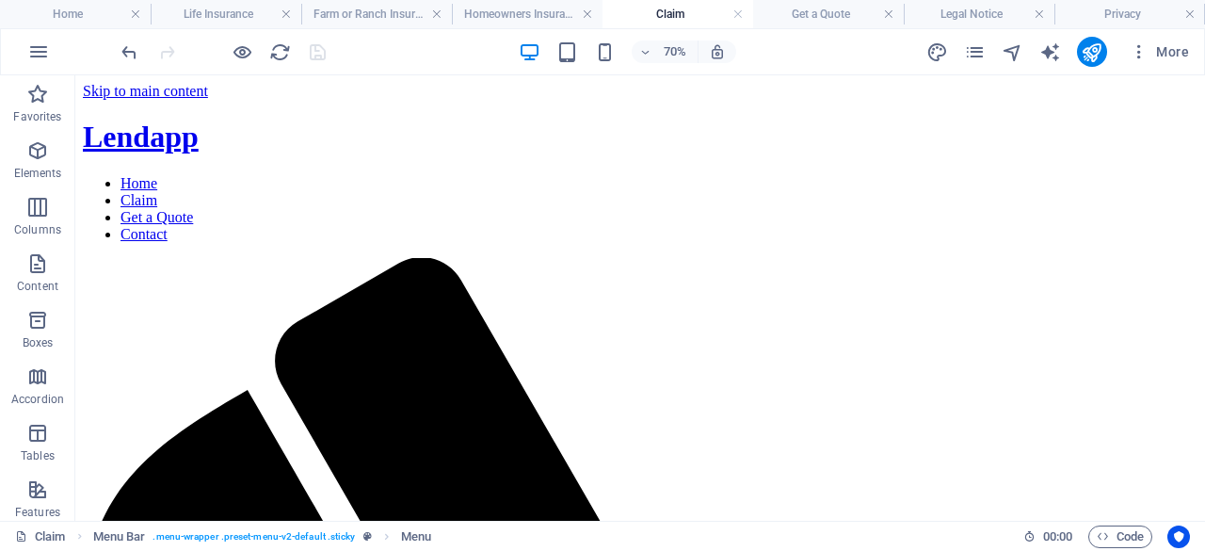
scroll to position [6386, 0]
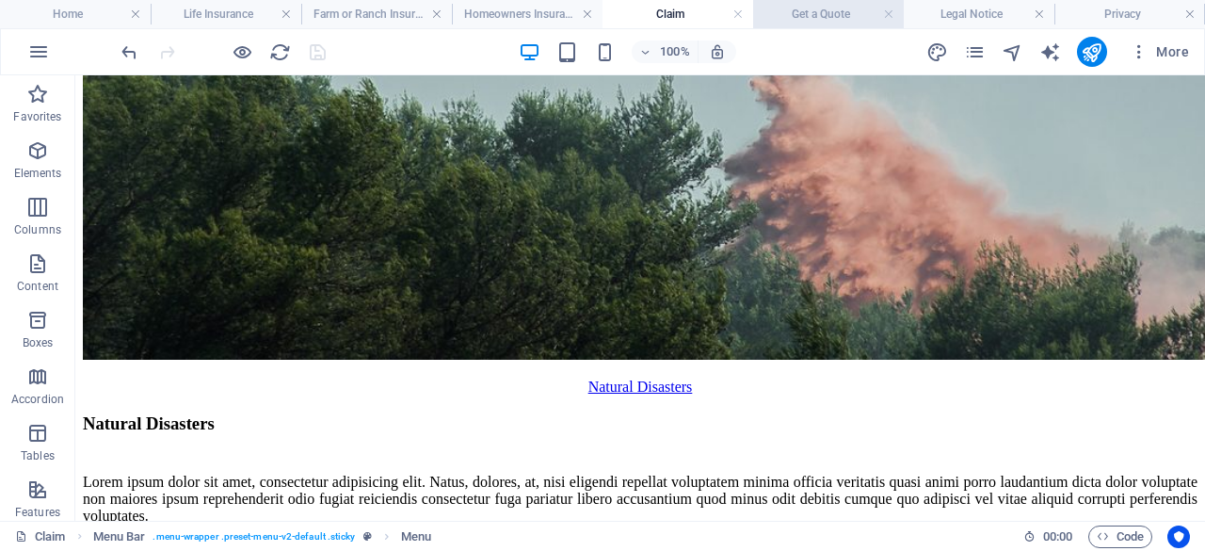
click at [819, 27] on li "Get a Quote" at bounding box center [828, 14] width 151 height 28
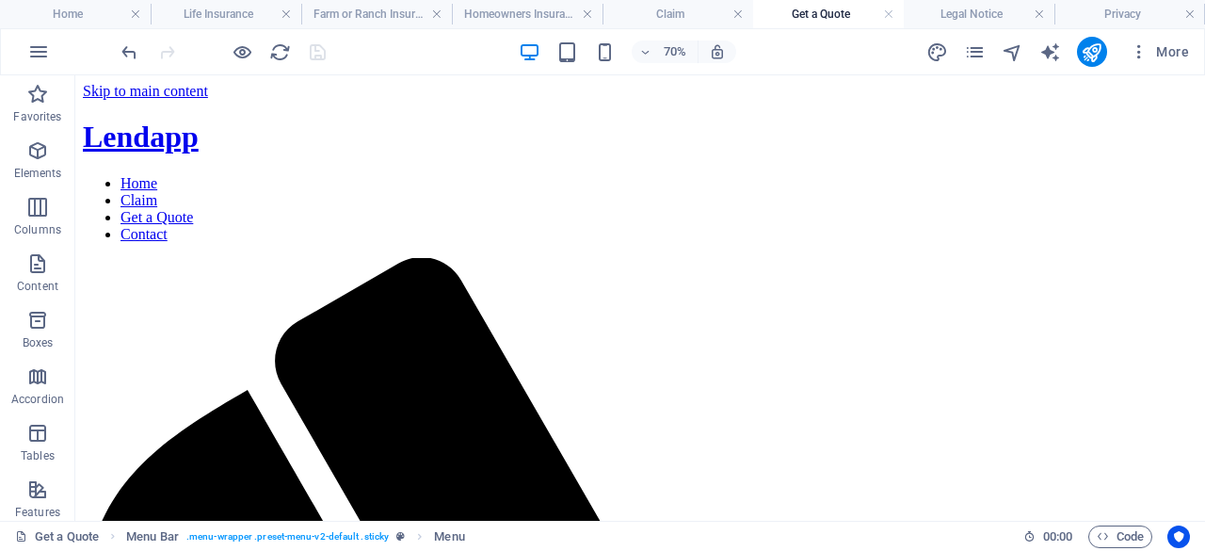
scroll to position [1701, 0]
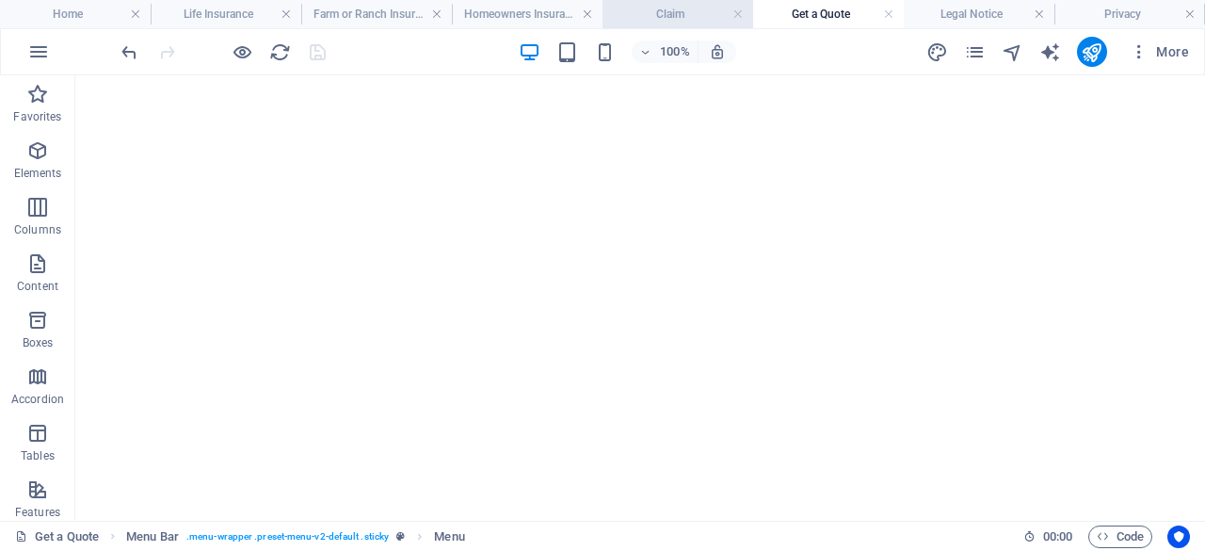
click at [674, 16] on h4 "Claim" at bounding box center [677, 14] width 151 height 21
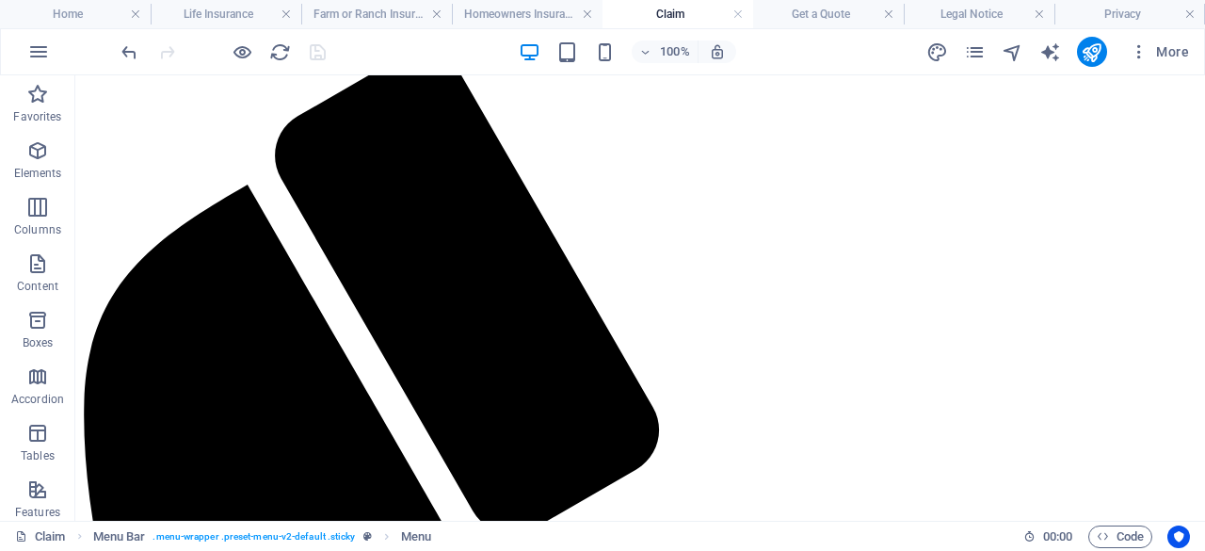
scroll to position [0, 0]
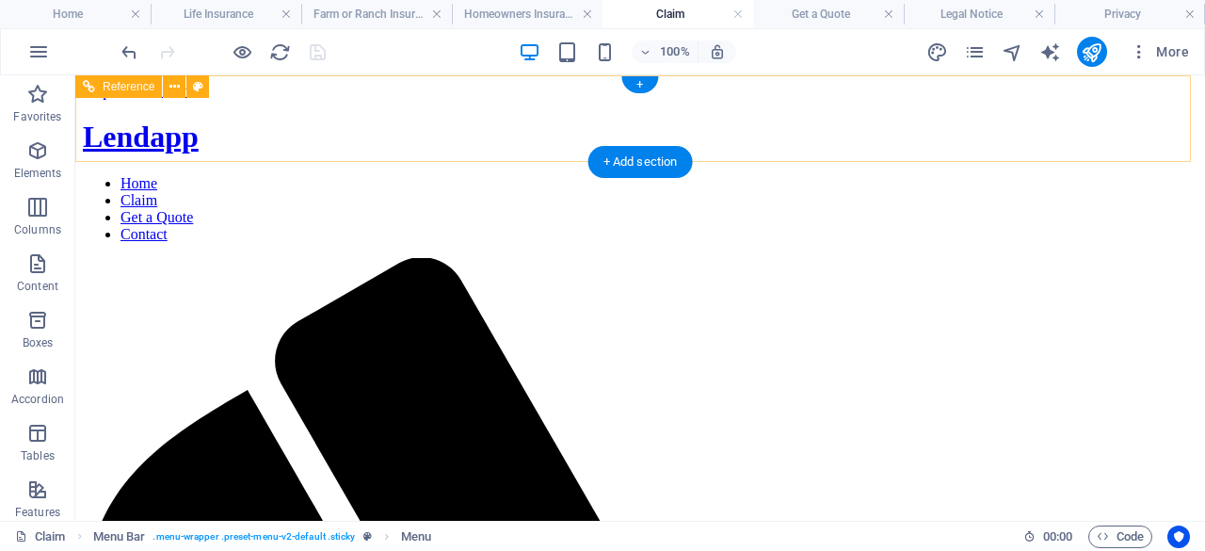
click at [768, 175] on nav "Home Claim Get a Quote Contact" at bounding box center [640, 209] width 1115 height 68
click at [501, 175] on nav "Home Claim Get a Quote Contact" at bounding box center [640, 209] width 1115 height 68
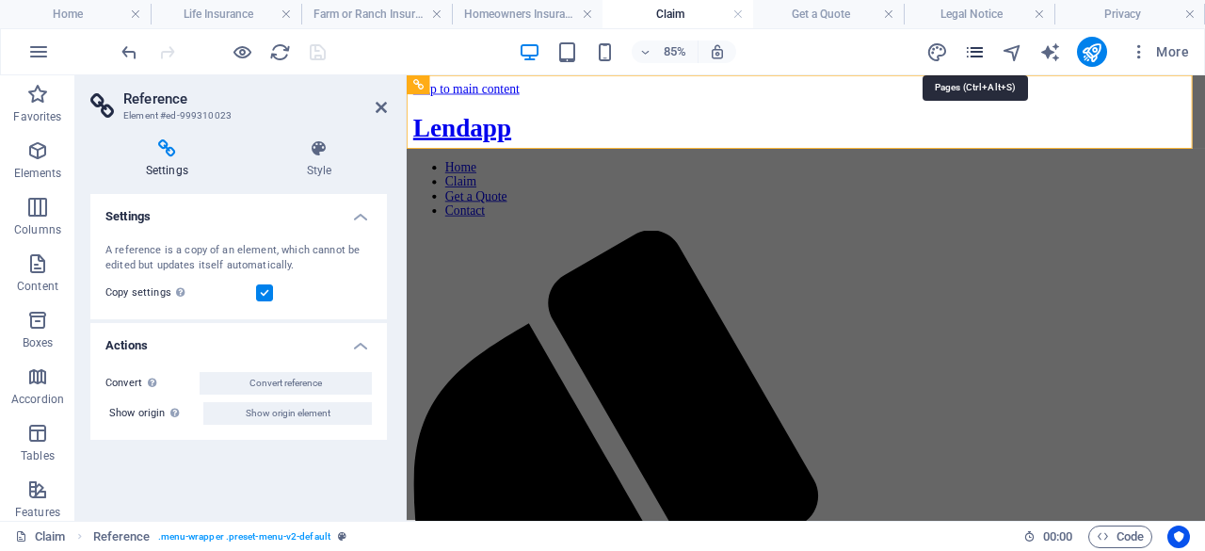
click at [973, 48] on icon "pages" at bounding box center [975, 52] width 22 height 22
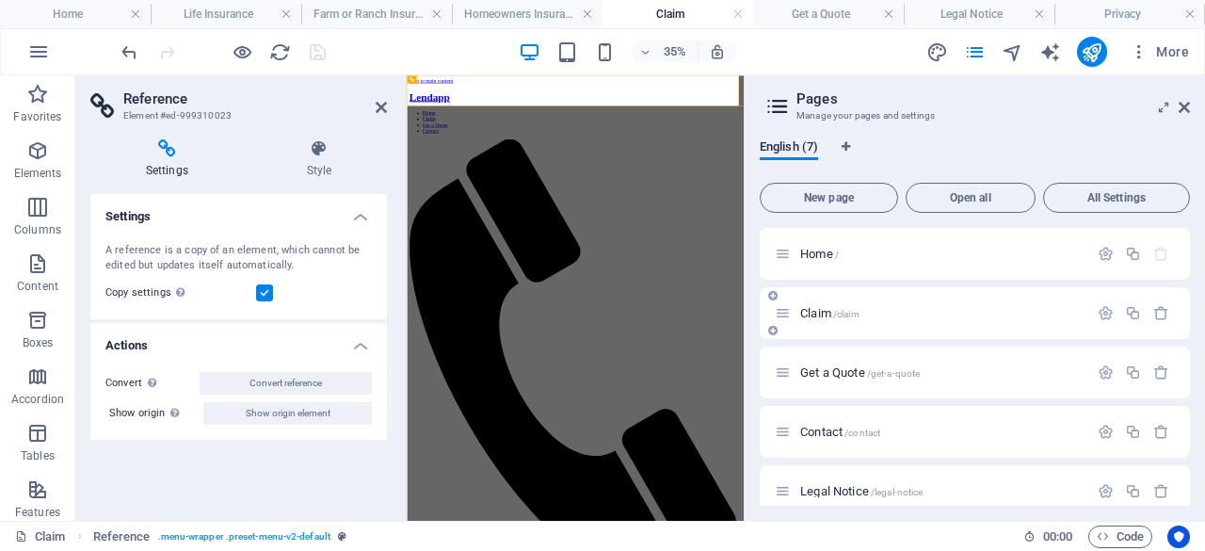
click at [784, 317] on icon at bounding box center [783, 313] width 16 height 16
click at [819, 315] on span "Claim /claim" at bounding box center [829, 313] width 59 height 14
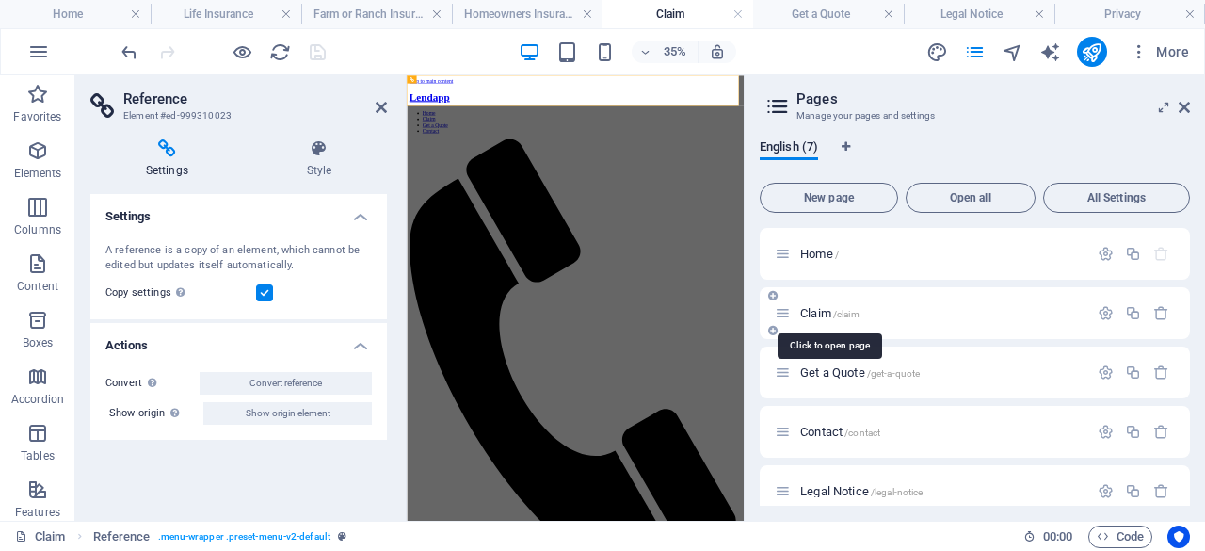
click at [819, 315] on span "Claim /claim" at bounding box center [829, 313] width 59 height 14
click at [1100, 310] on icon "button" at bounding box center [1106, 313] width 16 height 16
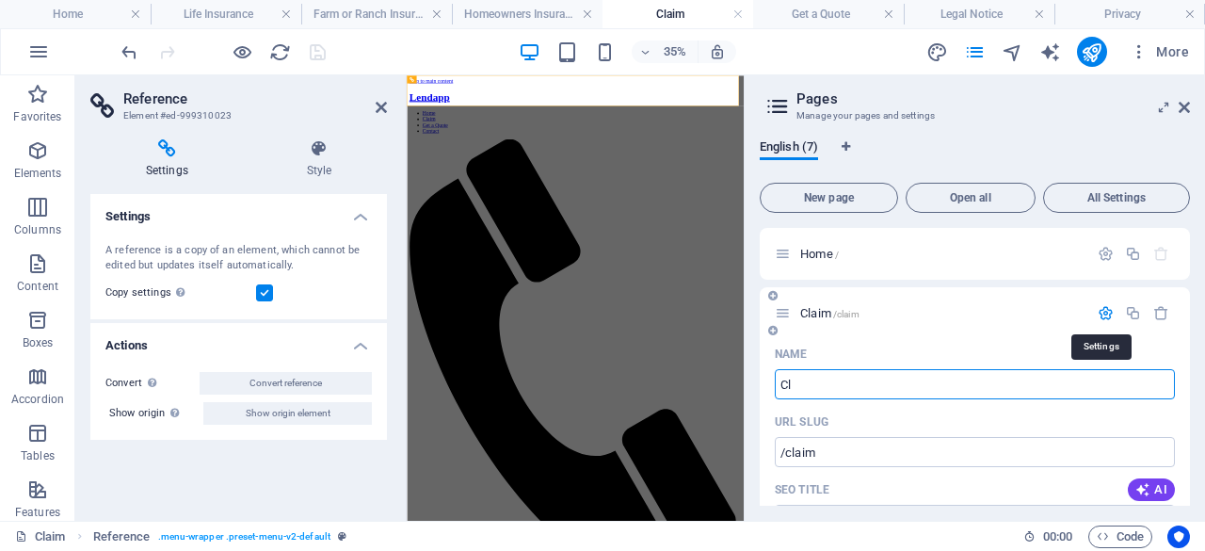
type input "C"
type input "How"
type input "/c"
type input "C"
type input "How It W"
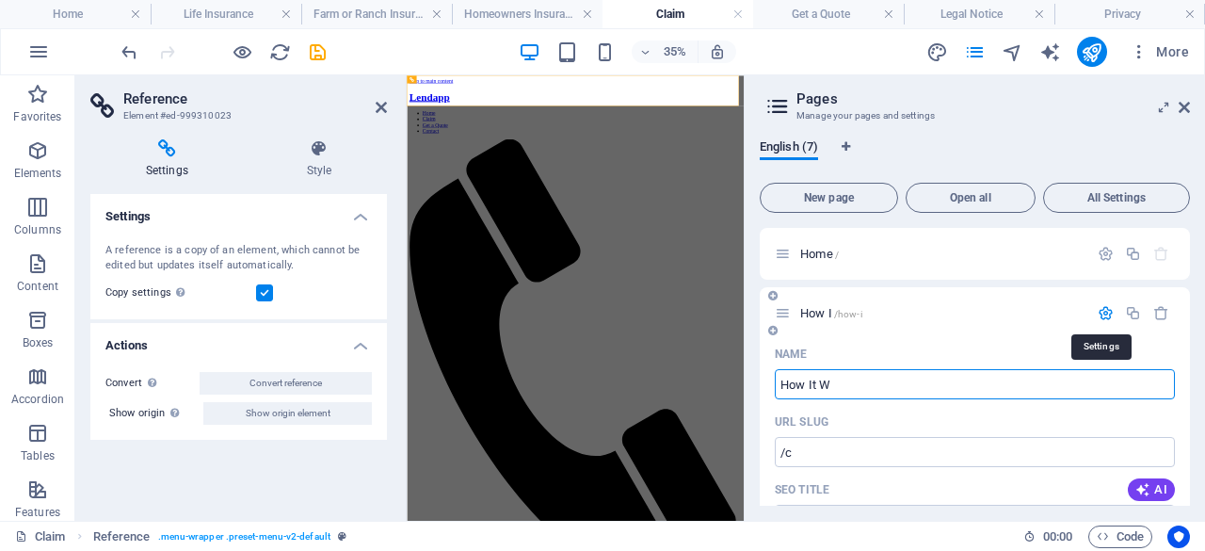
type input "/how-i"
type input "How I"
type input "How It Works"
type input "/how-it-w"
type input "How It W"
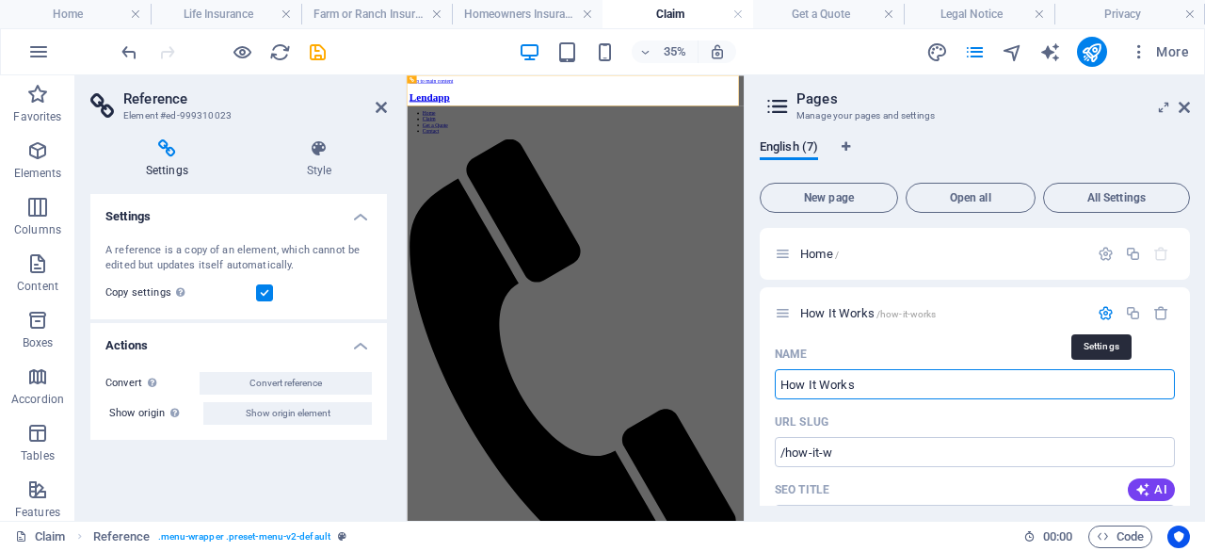
type input "How It Works"
type input "/how-it-works"
type input "How It Works"
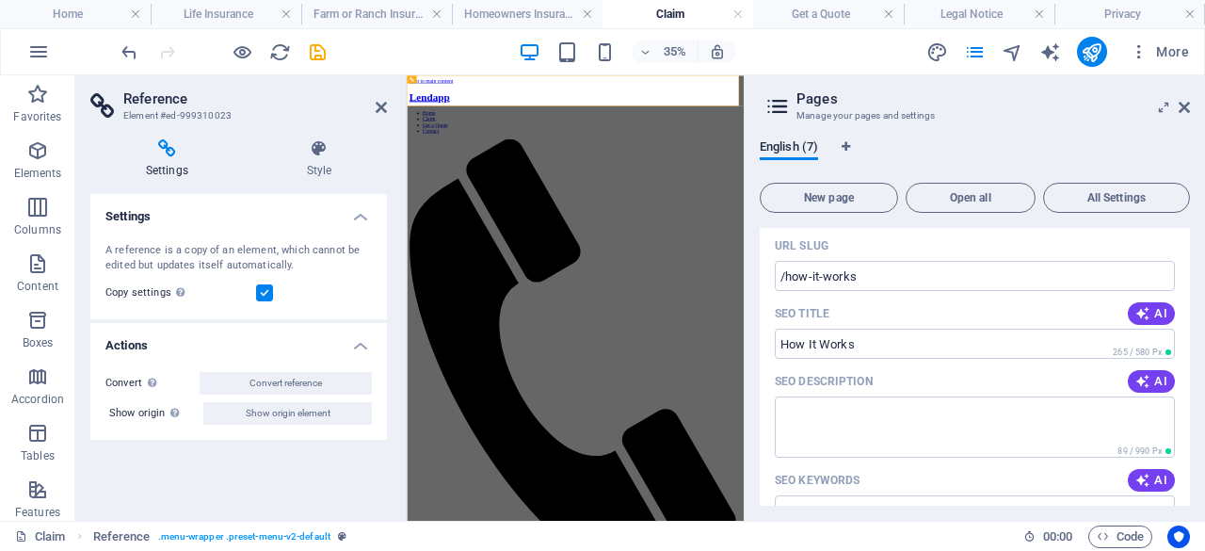
scroll to position [186, 0]
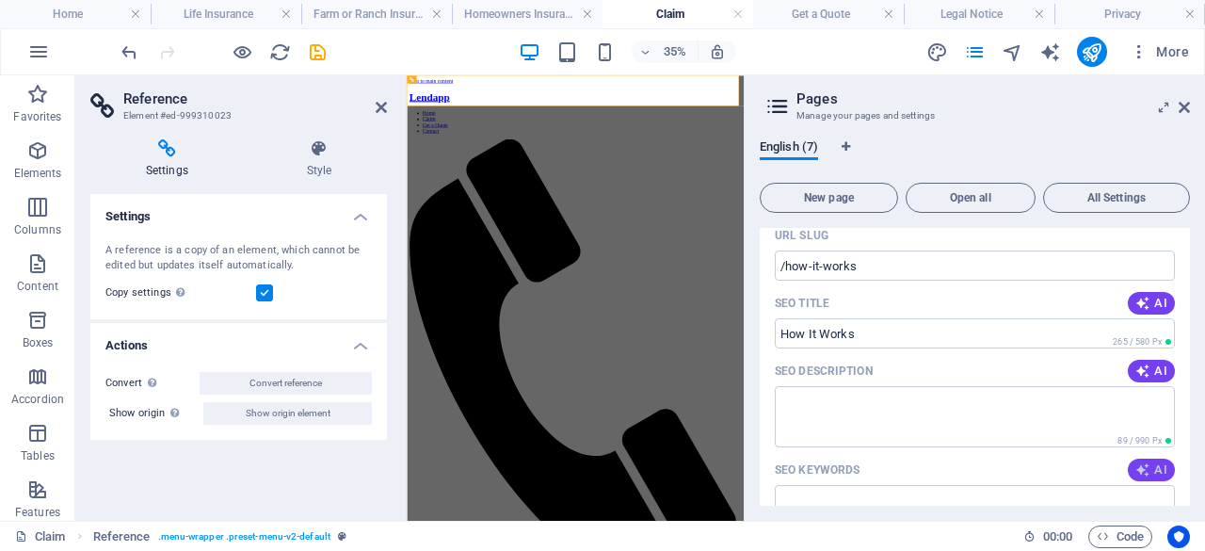
type input "How It Works"
click at [1151, 468] on span "AI" at bounding box center [1151, 469] width 32 height 15
type input "Start a claim, renters insurance, travel insurance, hail damages, natural disas…"
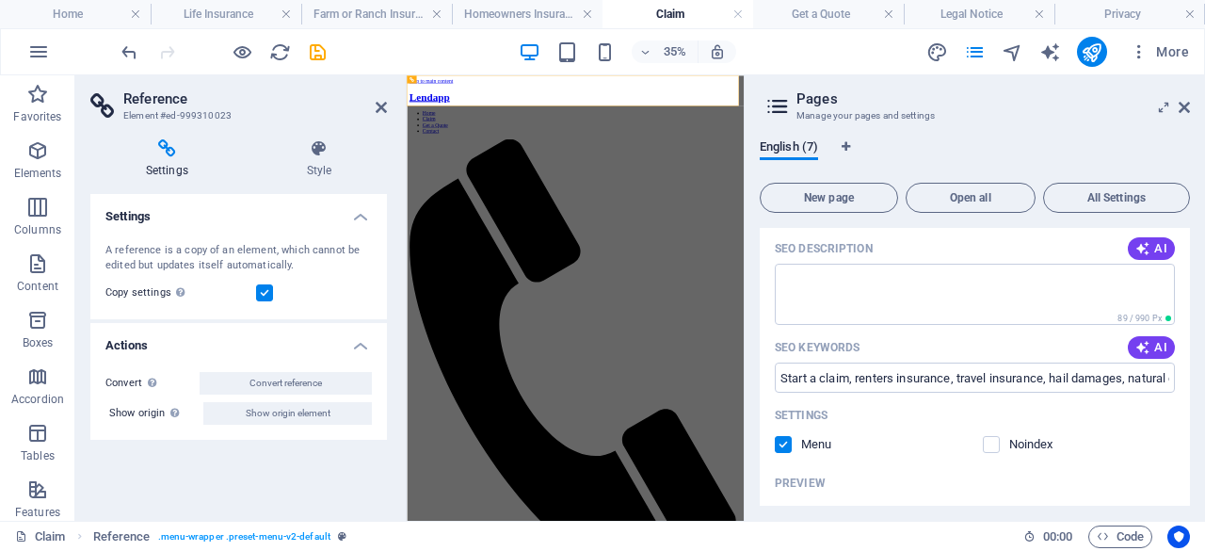
scroll to position [310, 0]
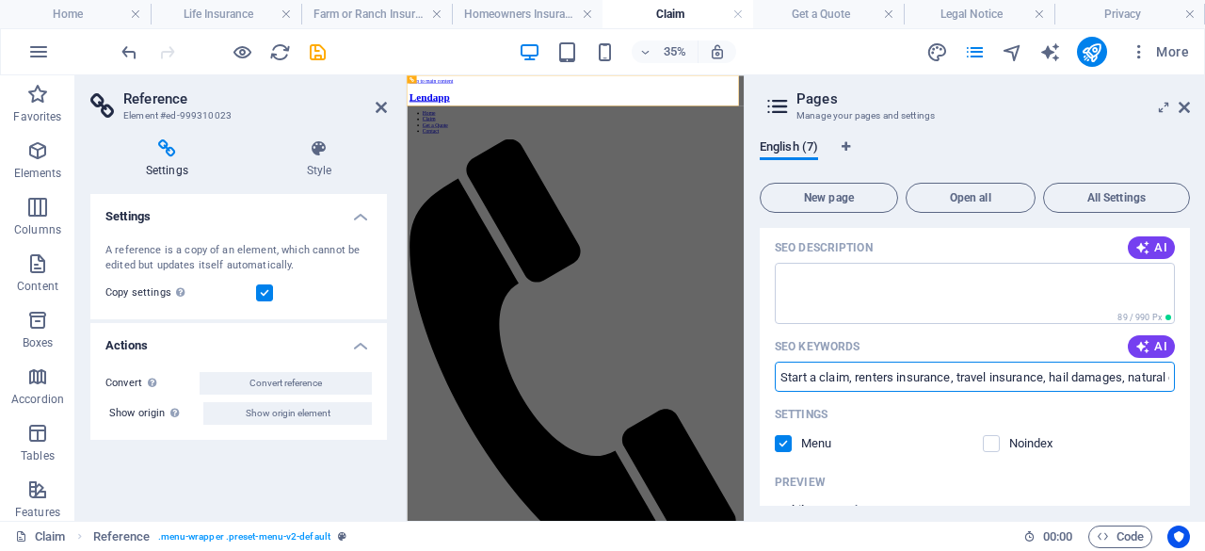
click at [1144, 379] on input "Start a claim, renters insurance, travel insurance, hail damages, natural disas…" at bounding box center [975, 376] width 400 height 30
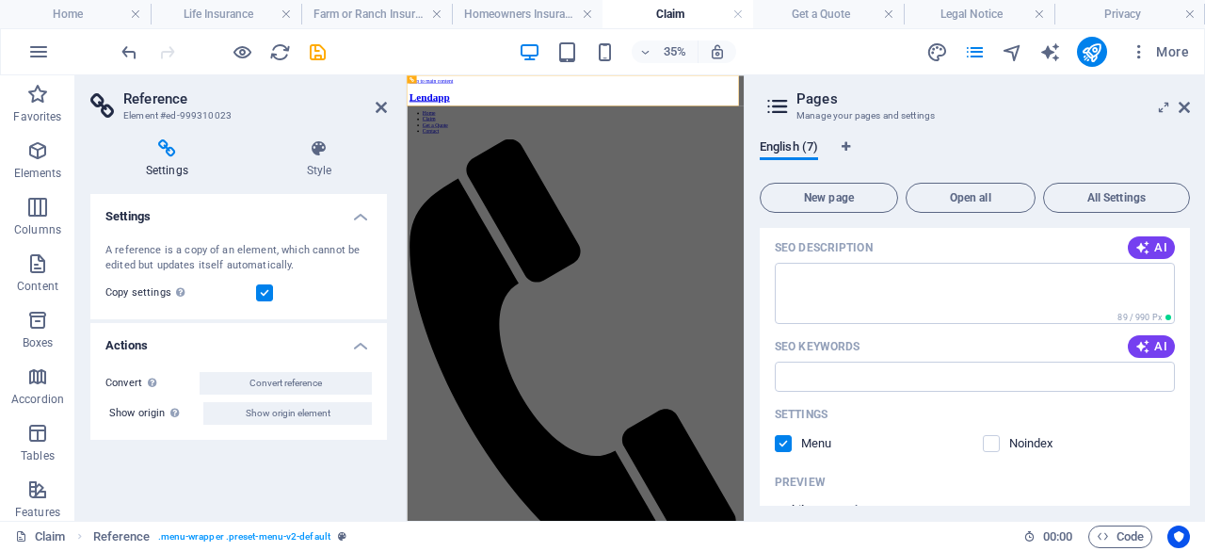
drag, startPoint x: 1190, startPoint y: 338, endPoint x: 1199, endPoint y: 453, distance: 115.2
click at [1199, 453] on div "English (7) New page Open all All Settings Home / How It Works /how-it-works Na…" at bounding box center [975, 322] width 460 height 396
click at [317, 52] on icon "save" at bounding box center [318, 52] width 22 height 22
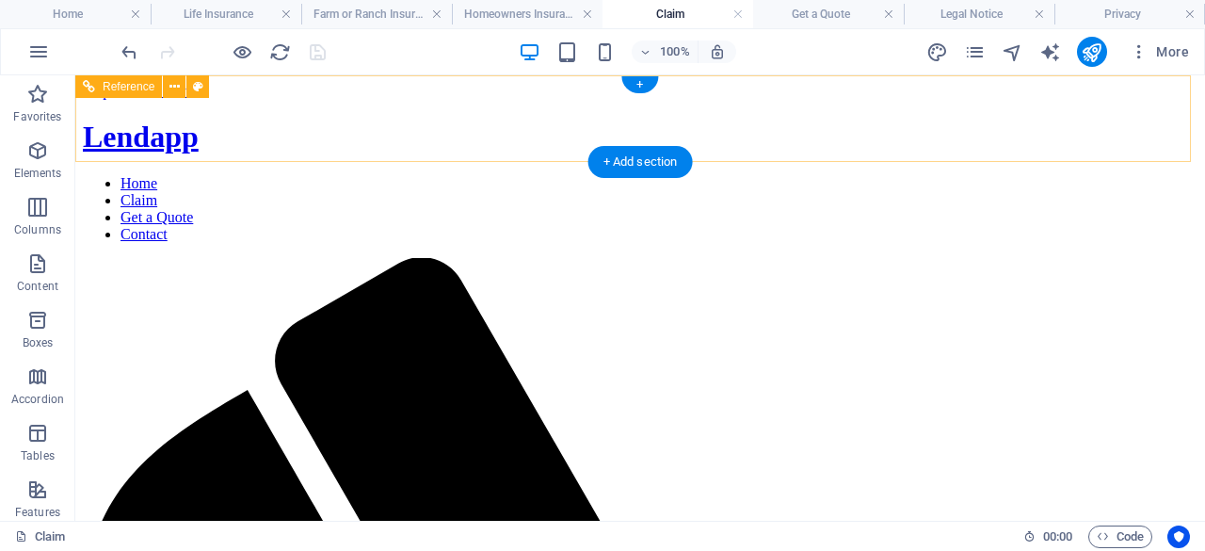
click at [284, 120] on div "Lendapp" at bounding box center [640, 137] width 1115 height 35
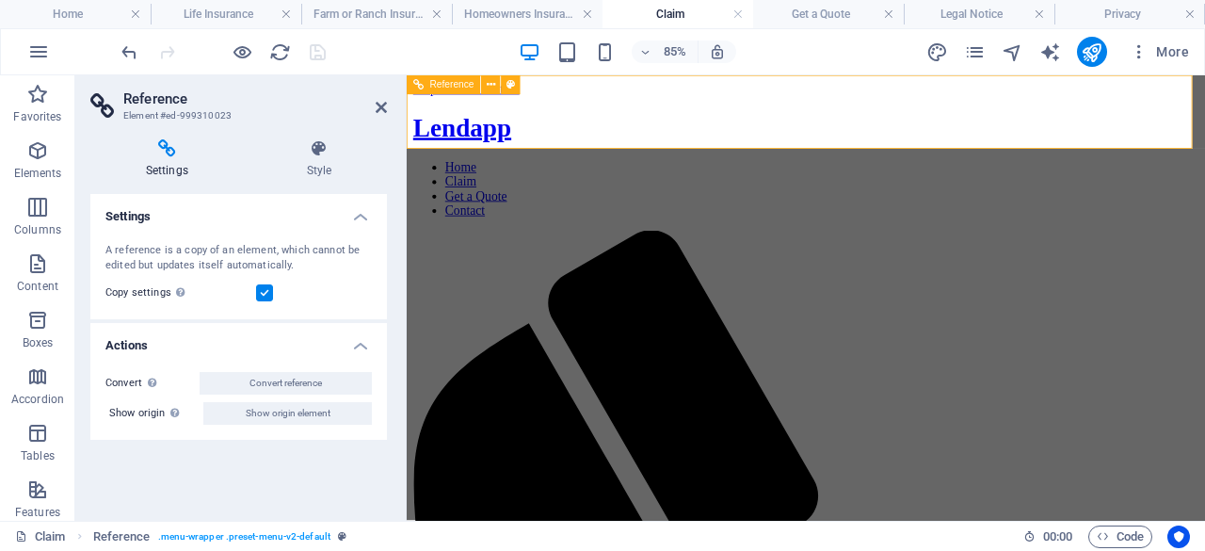
click at [456, 121] on div "Lendapp" at bounding box center [876, 137] width 924 height 35
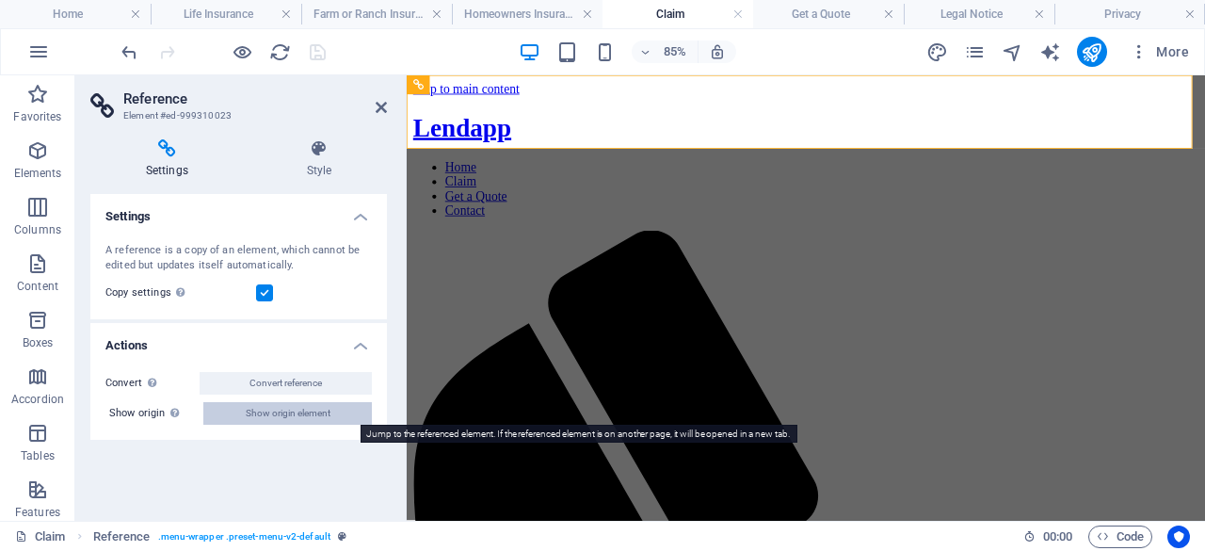
click at [277, 414] on span "Show origin element" at bounding box center [288, 413] width 85 height 23
select select "rem"
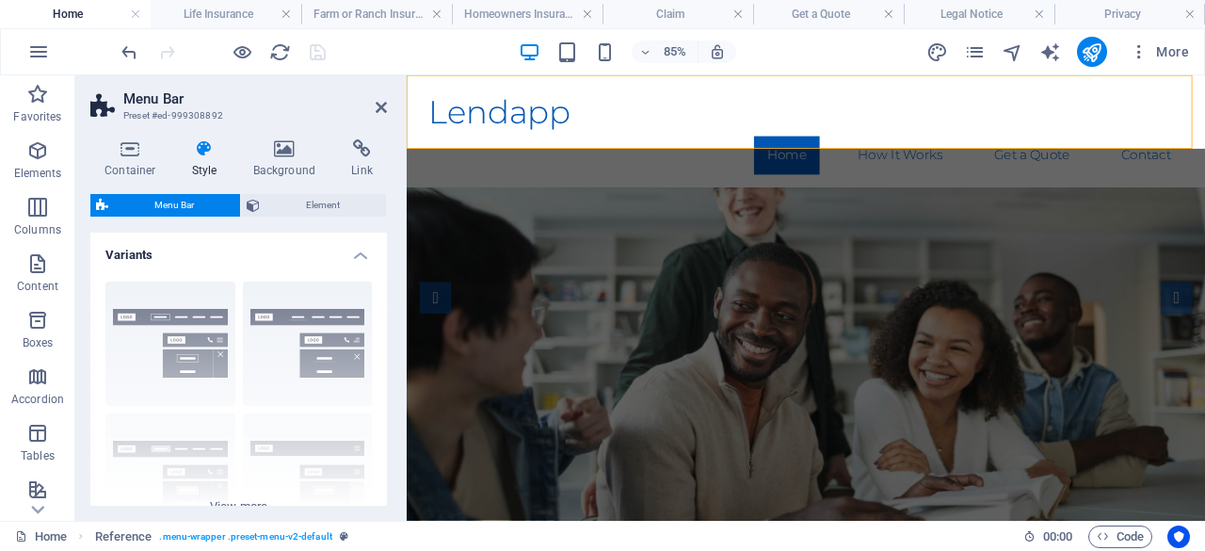
scroll to position [895, 0]
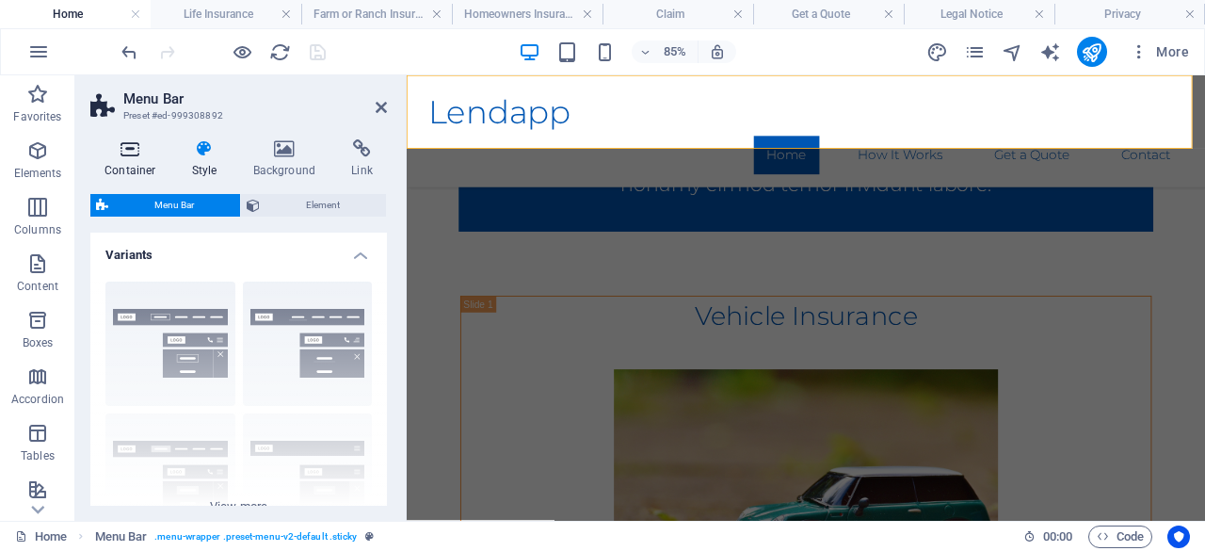
click at [138, 159] on h4 "Container" at bounding box center [134, 159] width 88 height 40
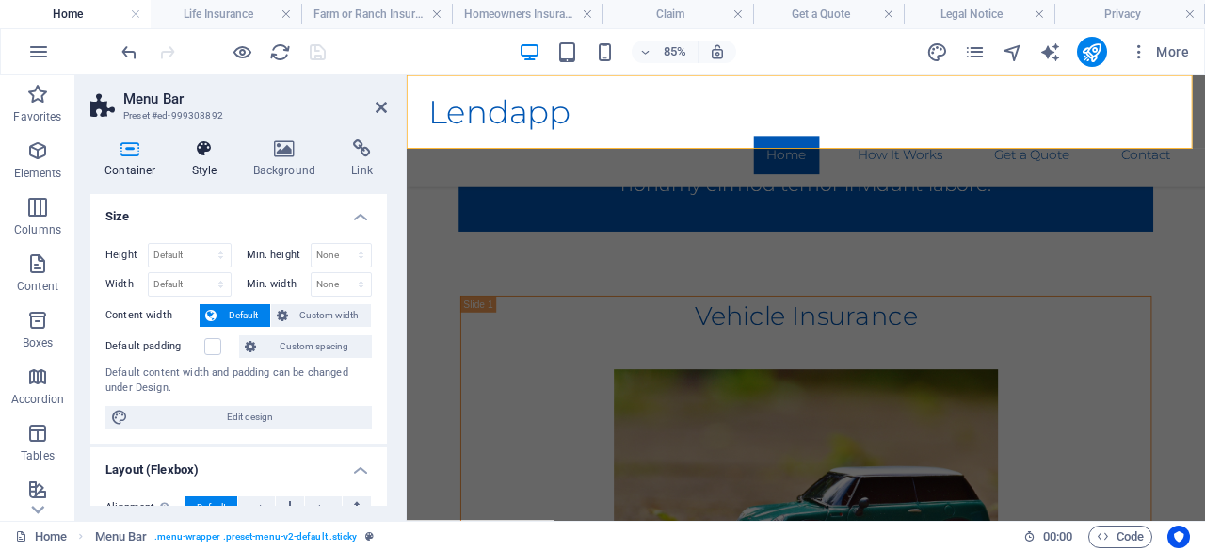
click at [189, 156] on icon at bounding box center [205, 148] width 54 height 19
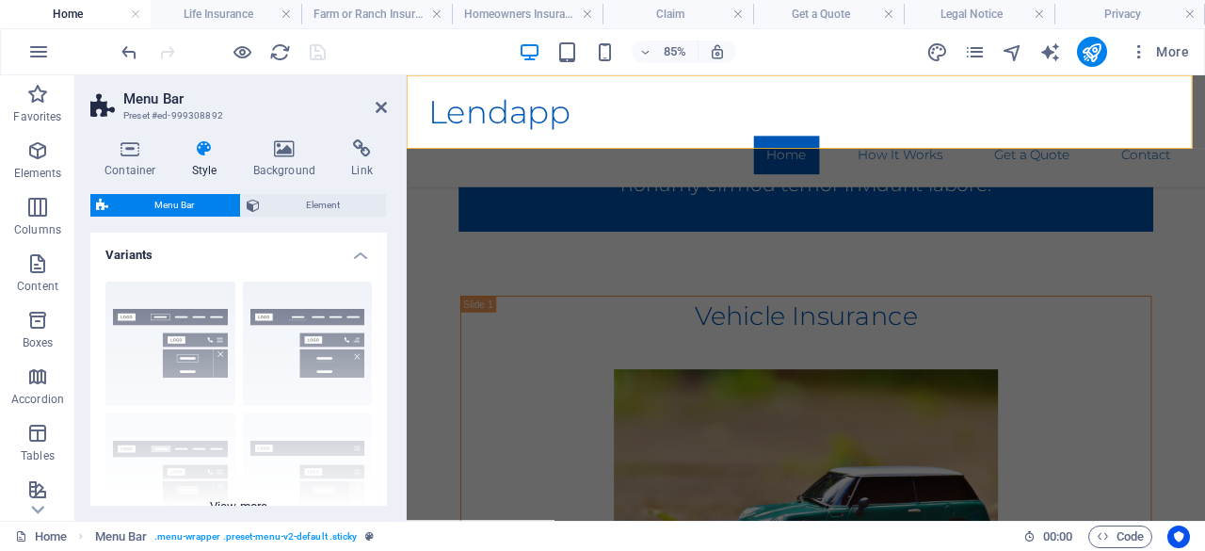
click at [307, 312] on div "Border Centered Default Fixed Loki Trigger Wide XXL" at bounding box center [238, 407] width 297 height 282
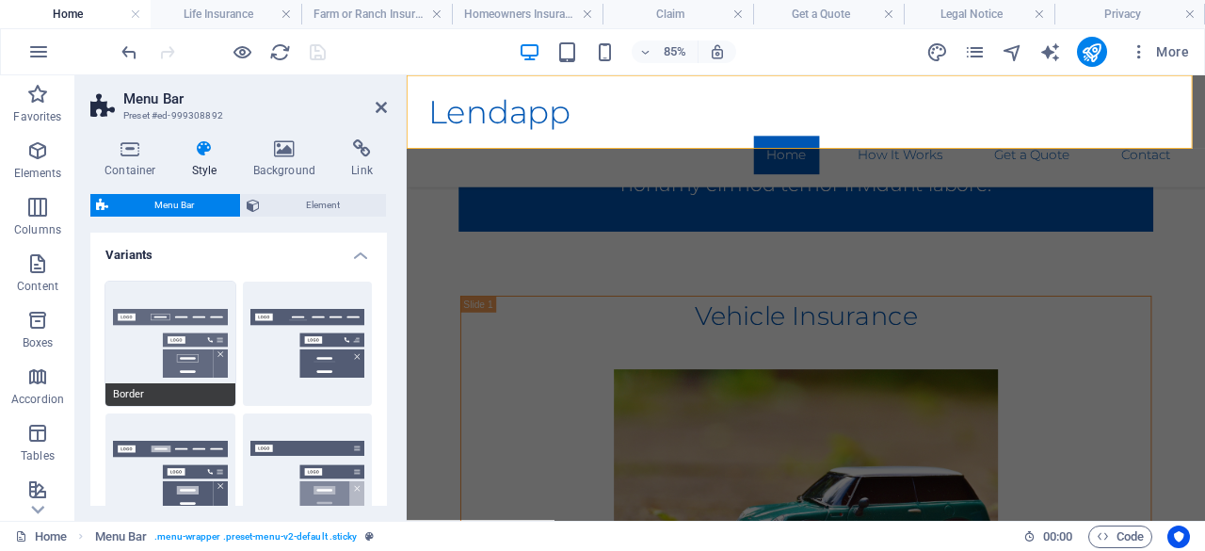
click at [183, 329] on button "Border" at bounding box center [170, 343] width 130 height 124
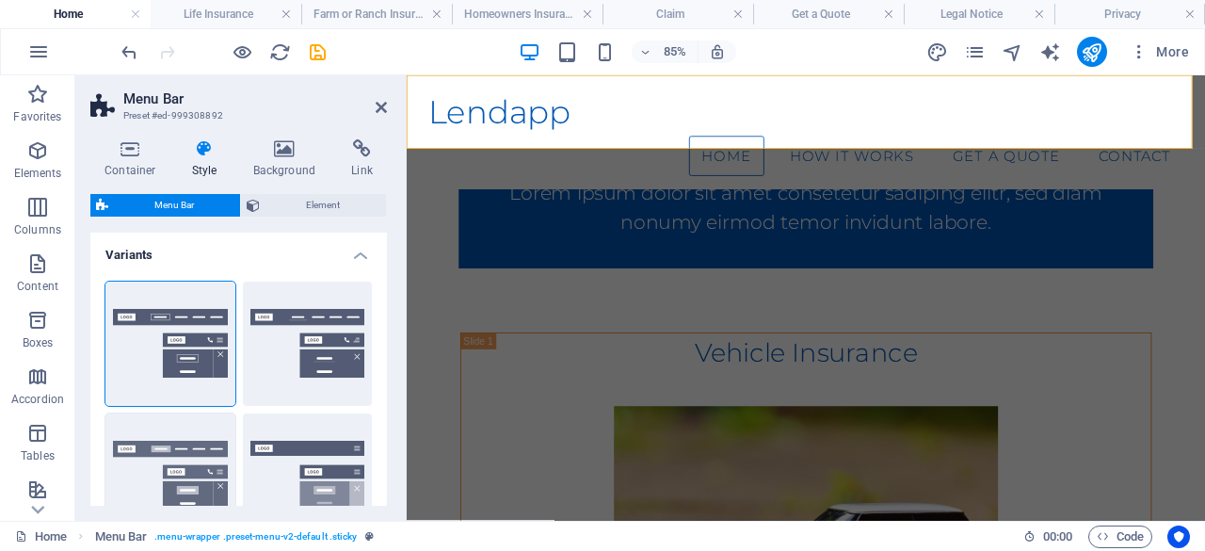
click at [164, 447] on button "Default" at bounding box center [170, 475] width 130 height 124
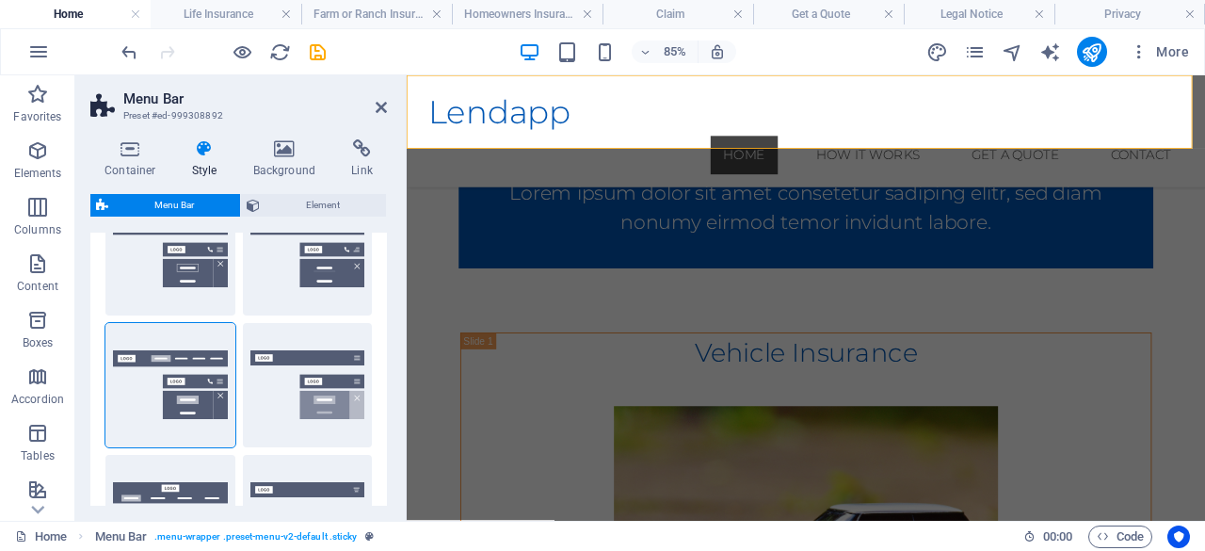
scroll to position [105, 0]
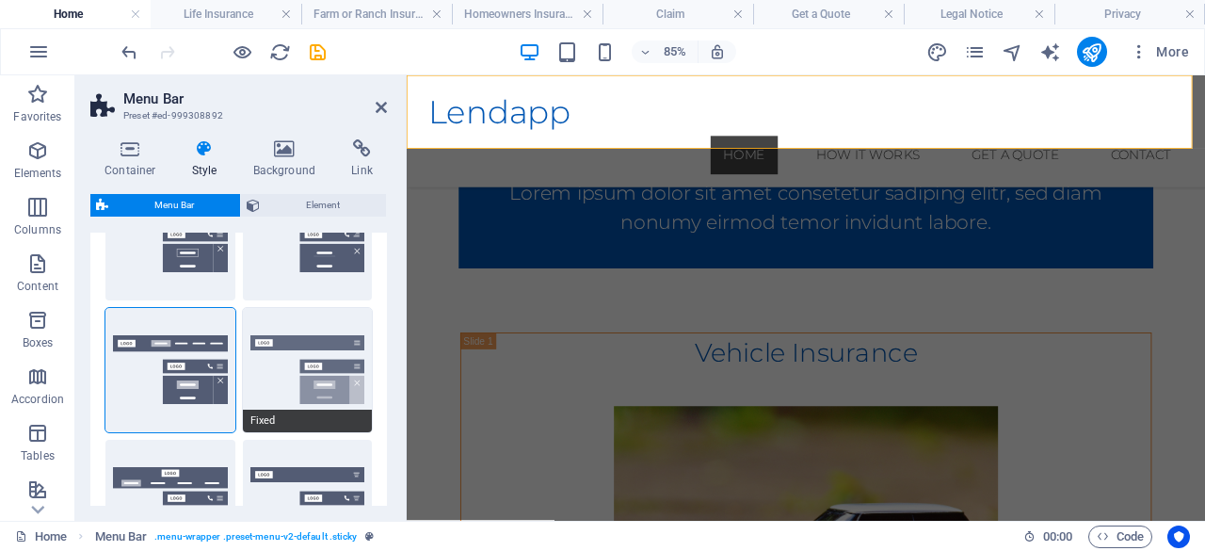
click at [313, 365] on button "Fixed" at bounding box center [308, 370] width 130 height 124
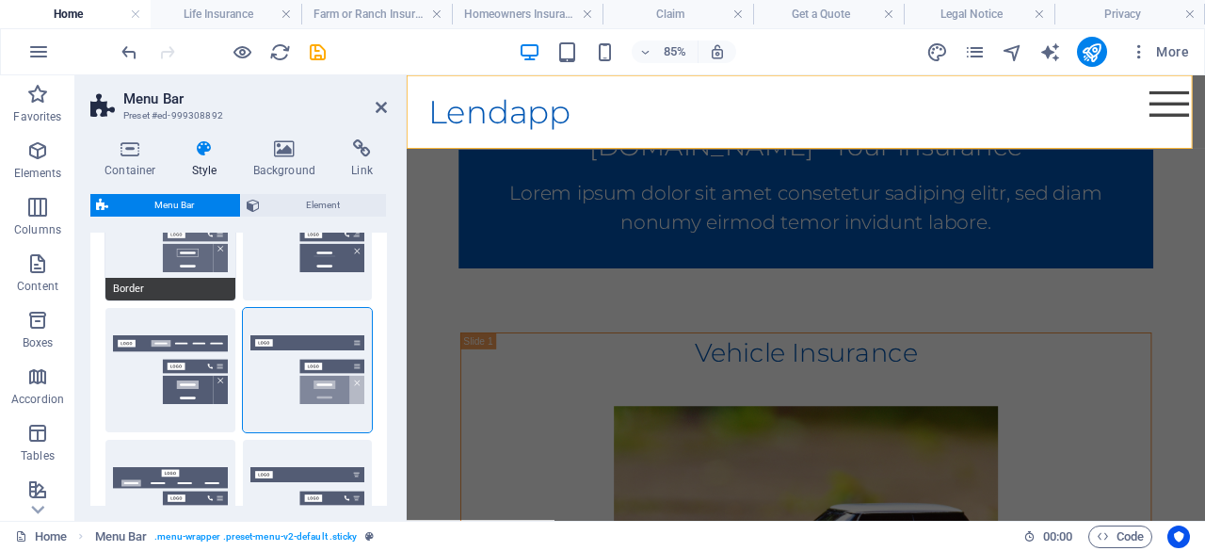
click at [197, 257] on button "Border" at bounding box center [170, 238] width 130 height 124
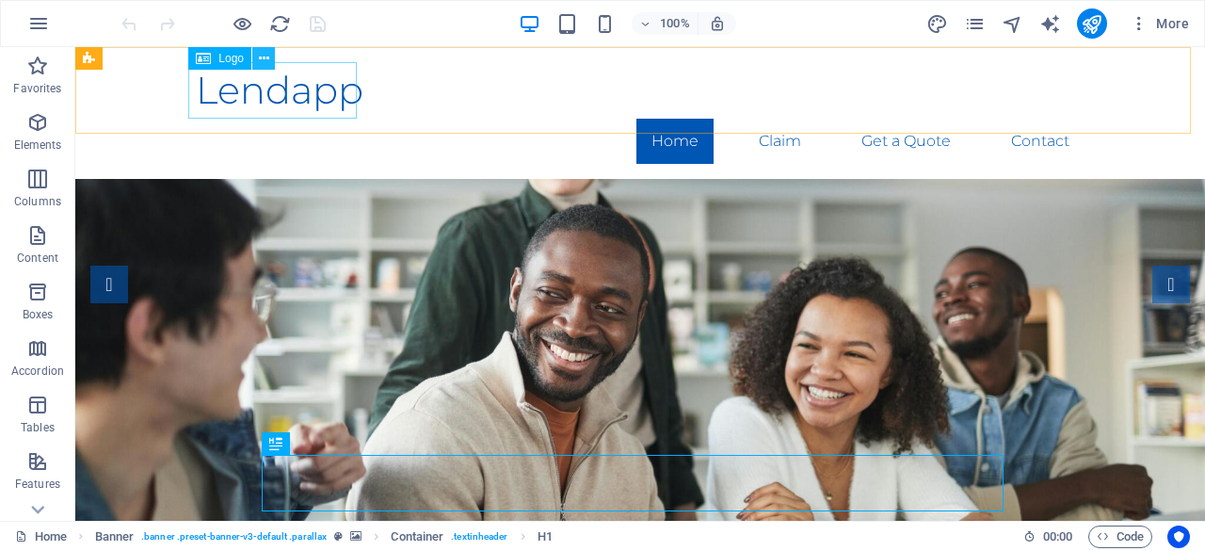
click at [263, 57] on icon at bounding box center [264, 59] width 10 height 20
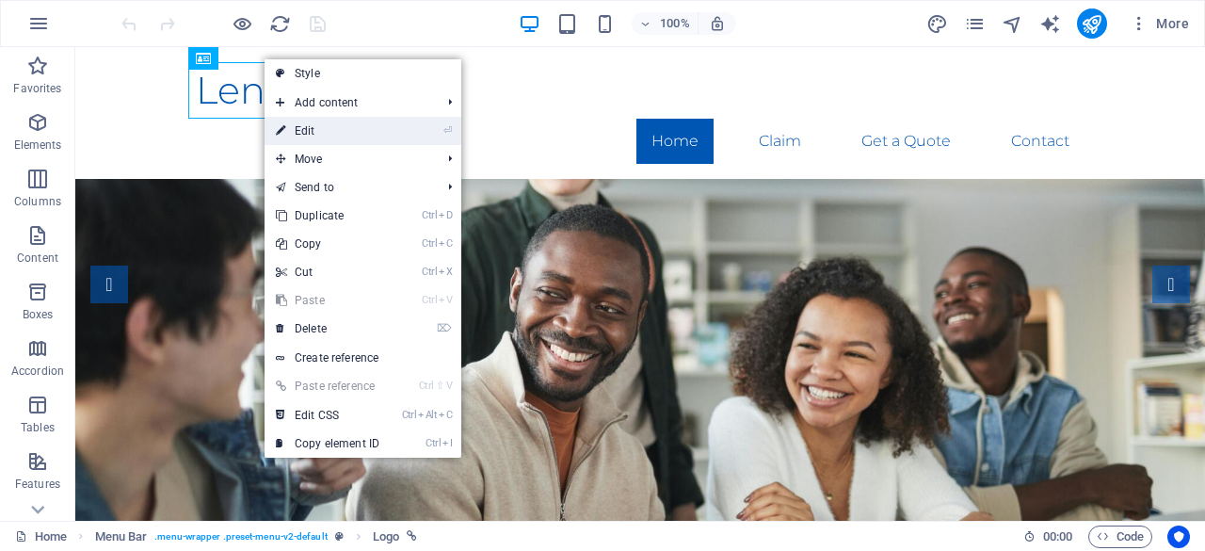
click at [307, 133] on link "⏎ Edit" at bounding box center [328, 131] width 126 height 28
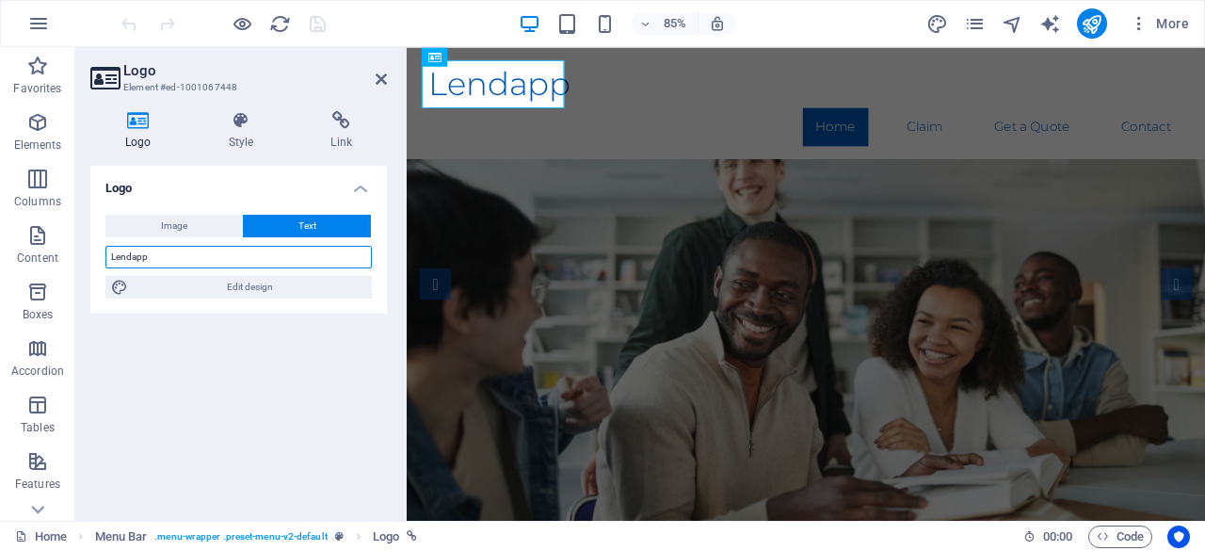
click at [248, 267] on input "Lendapp" at bounding box center [238, 257] width 266 height 23
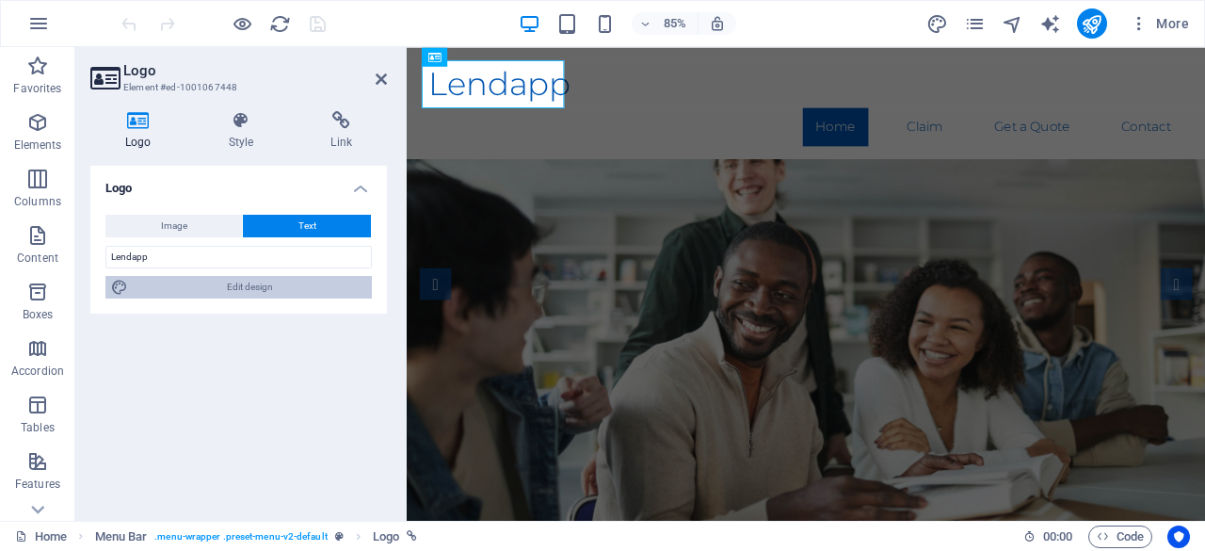
click at [259, 296] on span "Edit design" at bounding box center [250, 287] width 233 height 23
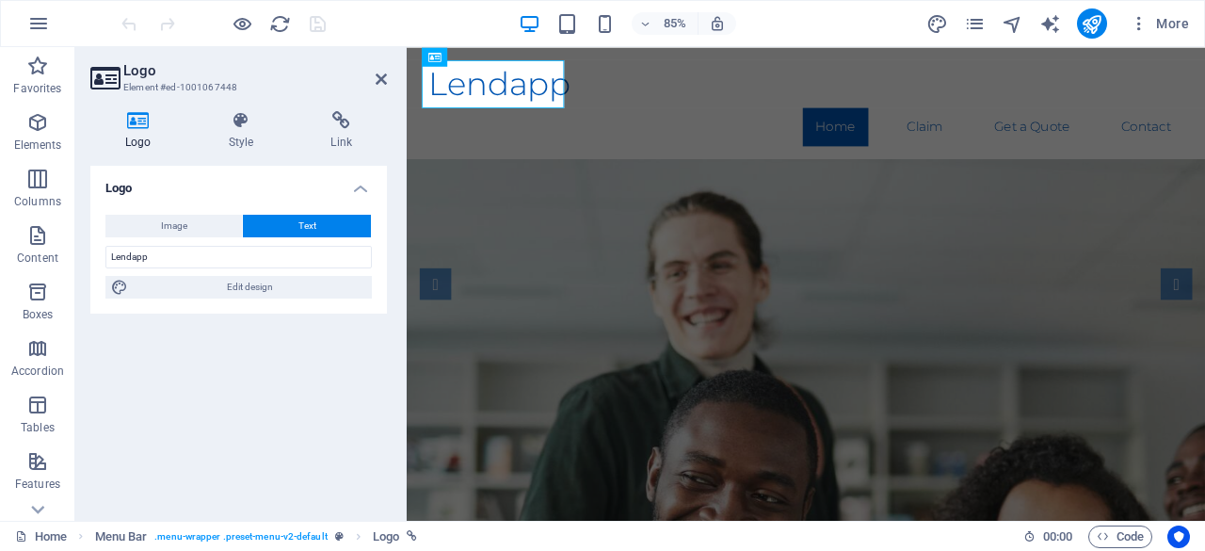
select select "rem"
select select "300"
select select "px"
select select "rem"
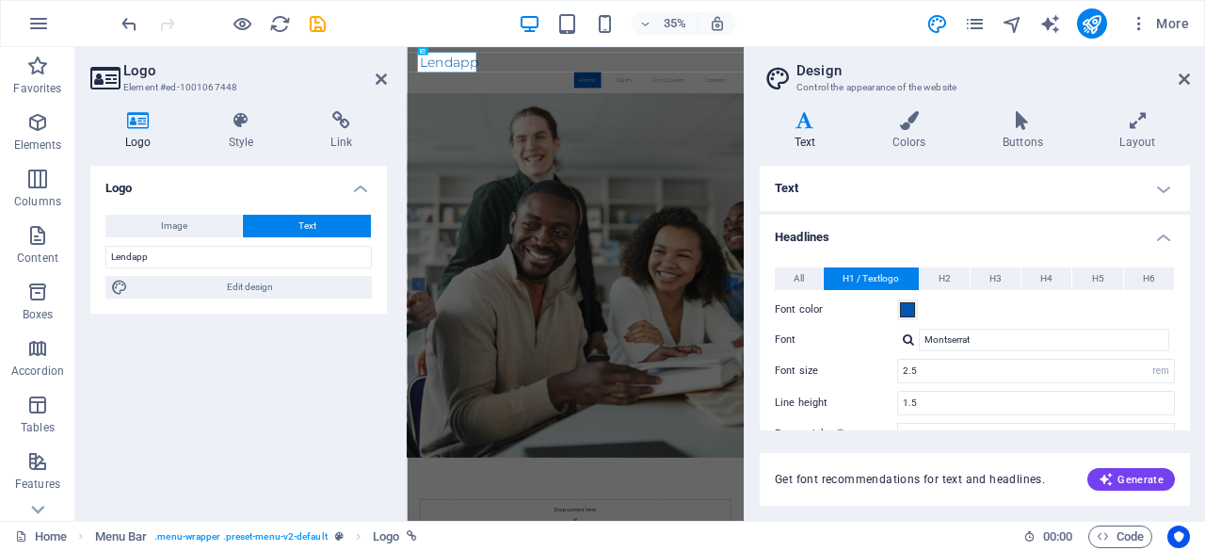
drag, startPoint x: 1190, startPoint y: 292, endPoint x: 1203, endPoint y: 333, distance: 43.5
click at [1203, 333] on div "Variants Text Colors Buttons Layout Text Standard Bold Links Font color Font Mo…" at bounding box center [975, 308] width 460 height 425
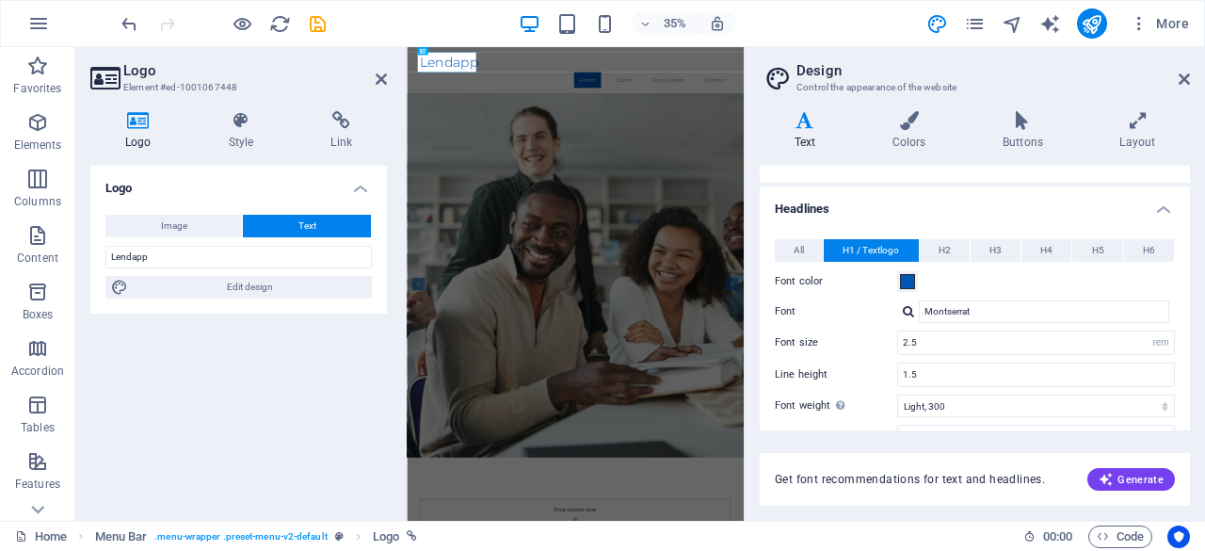
scroll to position [26, 0]
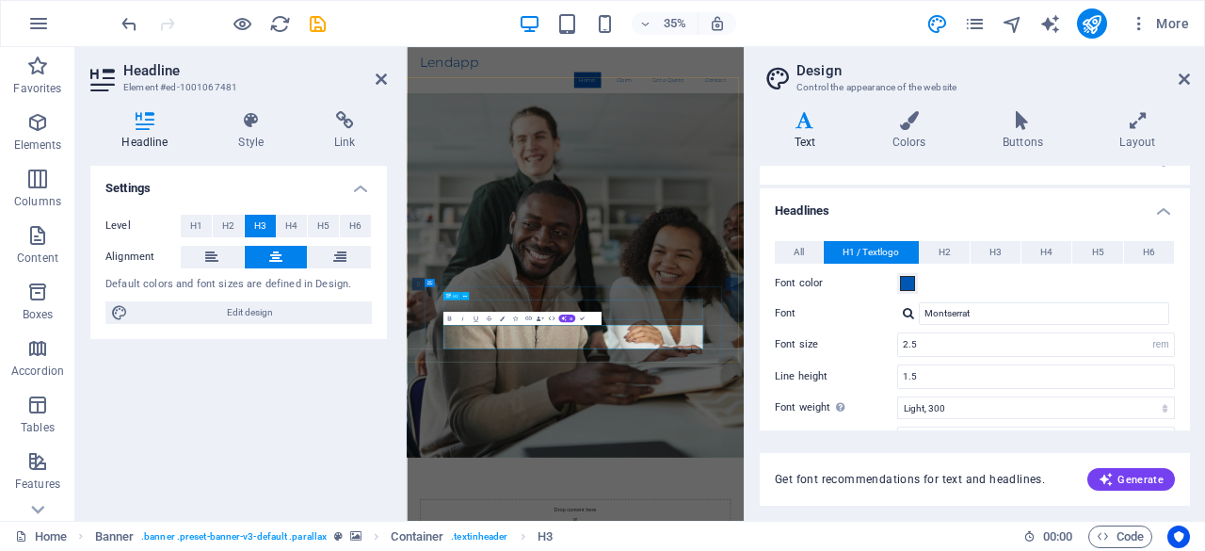
drag, startPoint x: 973, startPoint y: 368, endPoint x: 1036, endPoint y: 822, distance: 458.0
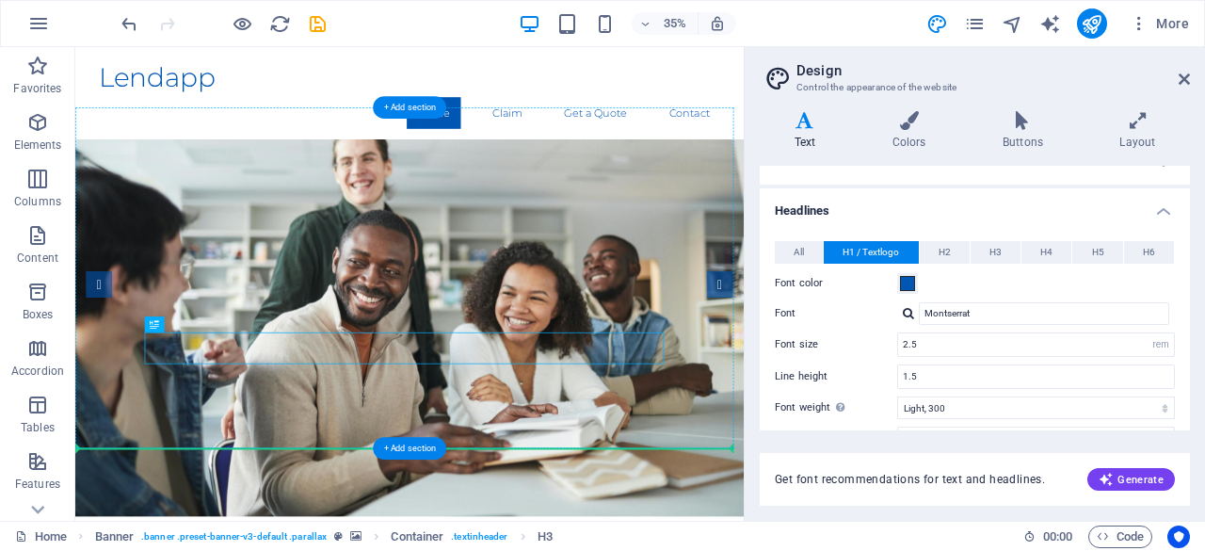
drag, startPoint x: 704, startPoint y: 822, endPoint x: 879, endPoint y: 410, distance: 447.1
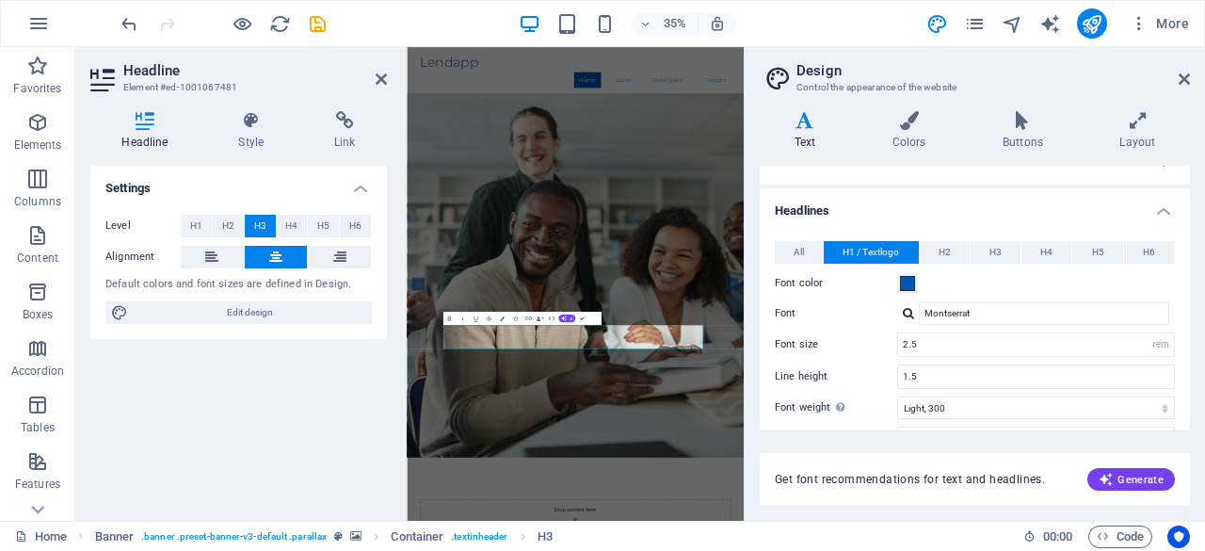
click at [352, 355] on div "Settings Level H1 H2 H3 H4 H5 H6 Alignment Default colors and font sizes are de…" at bounding box center [238, 336] width 297 height 340
click at [1184, 82] on icon at bounding box center [1184, 79] width 11 height 15
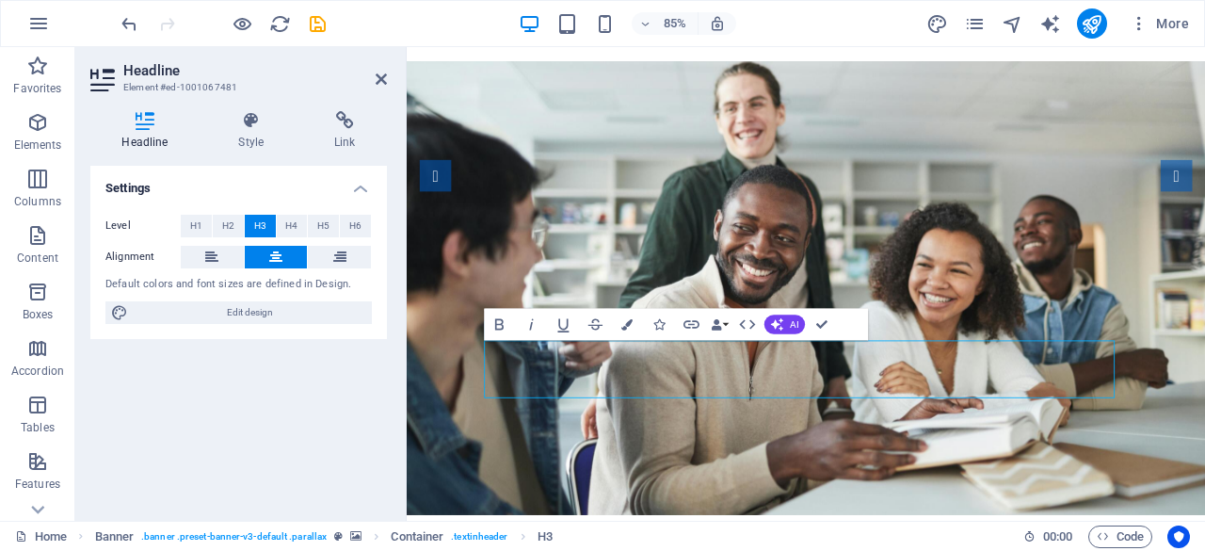
scroll to position [136, 0]
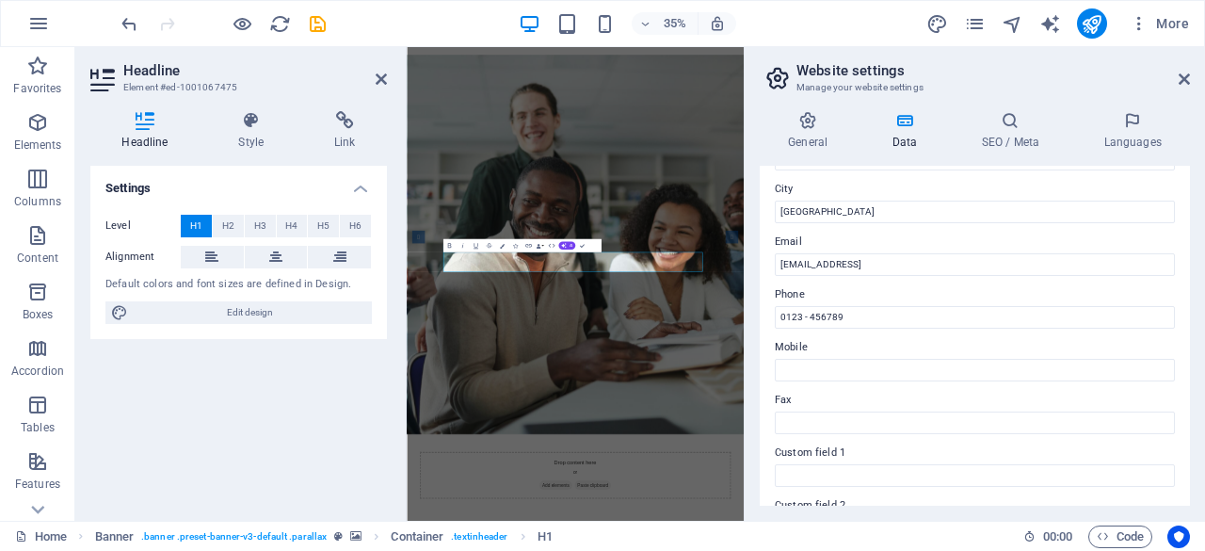
scroll to position [306, 0]
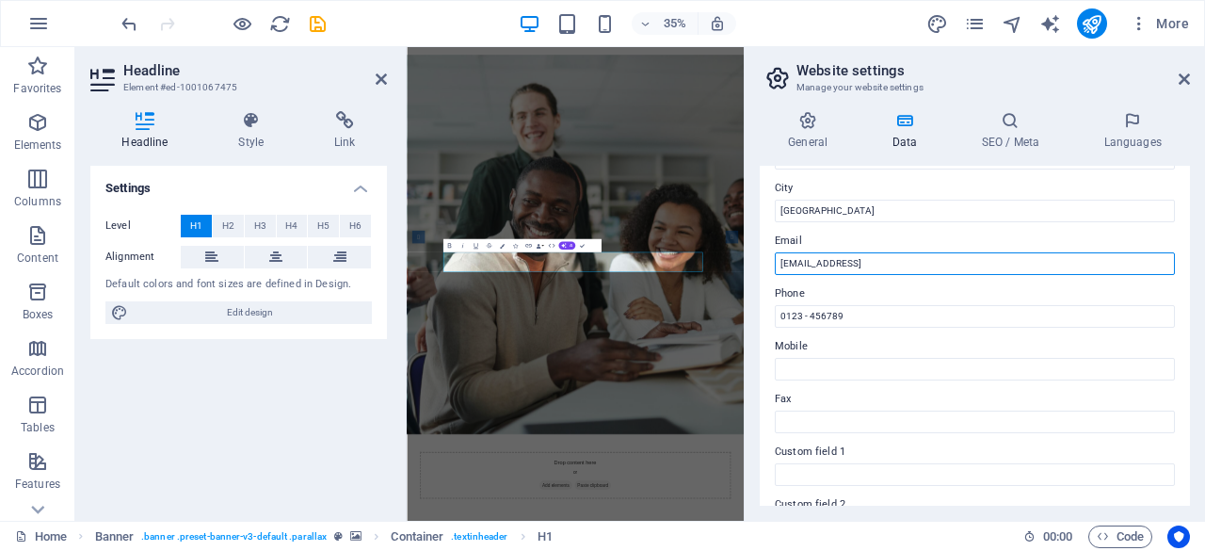
drag, startPoint x: 1427, startPoint y: 306, endPoint x: 1260, endPoint y: 653, distance: 385.7
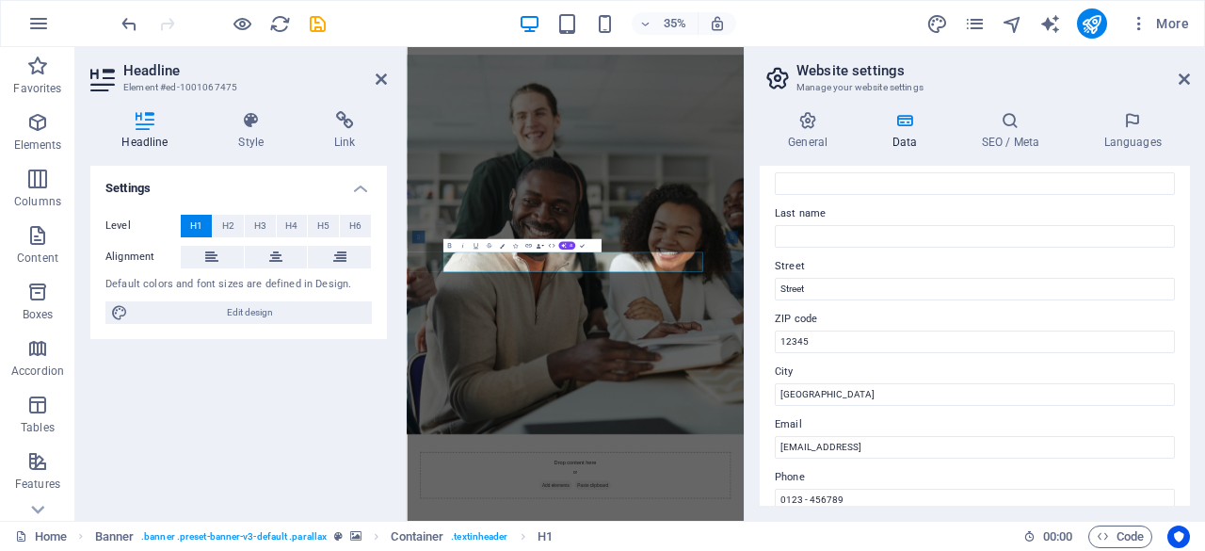
scroll to position [128, 0]
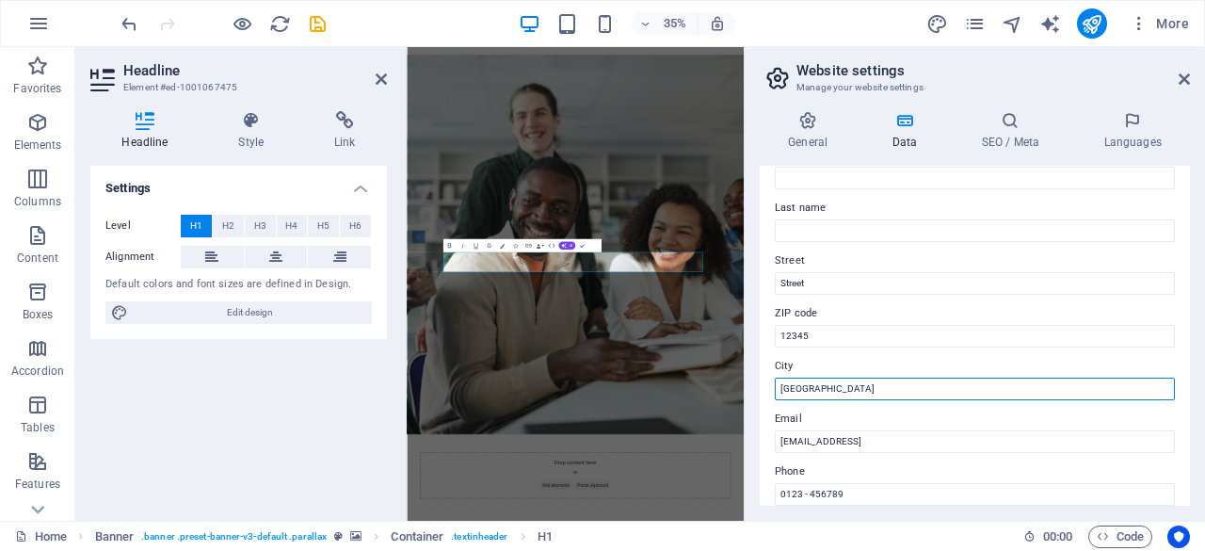
drag, startPoint x: 1253, startPoint y: 431, endPoint x: 1053, endPoint y: 1043, distance: 643.6
type input "n"
type input "Leeds"
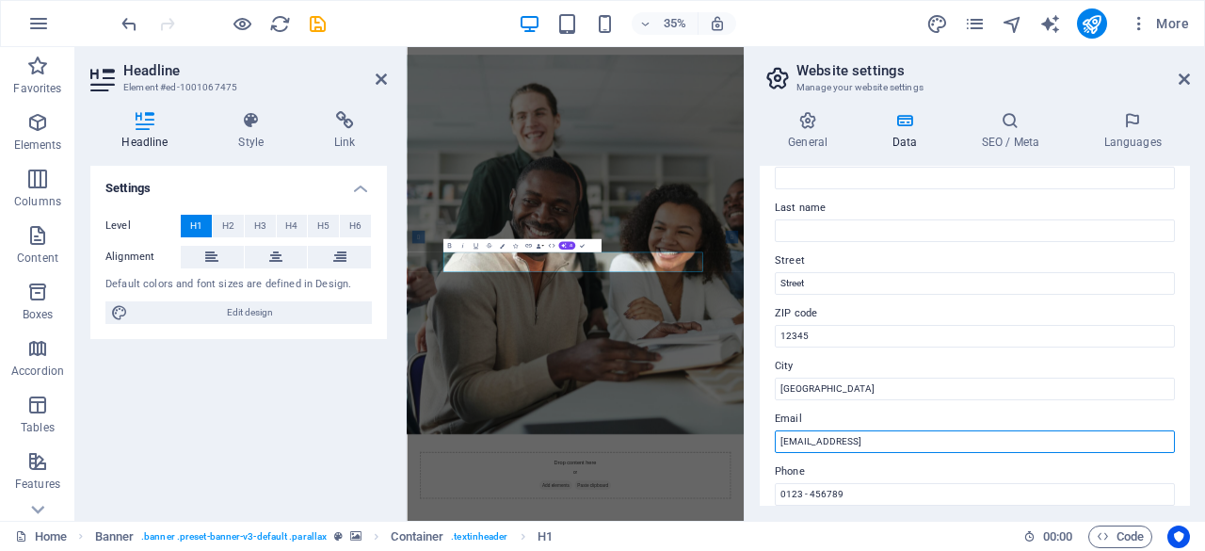
click at [1021, 442] on input "[EMAIL_ADDRESS]" at bounding box center [975, 441] width 400 height 23
type input "f"
type input "contact@lendapp.co.uk"
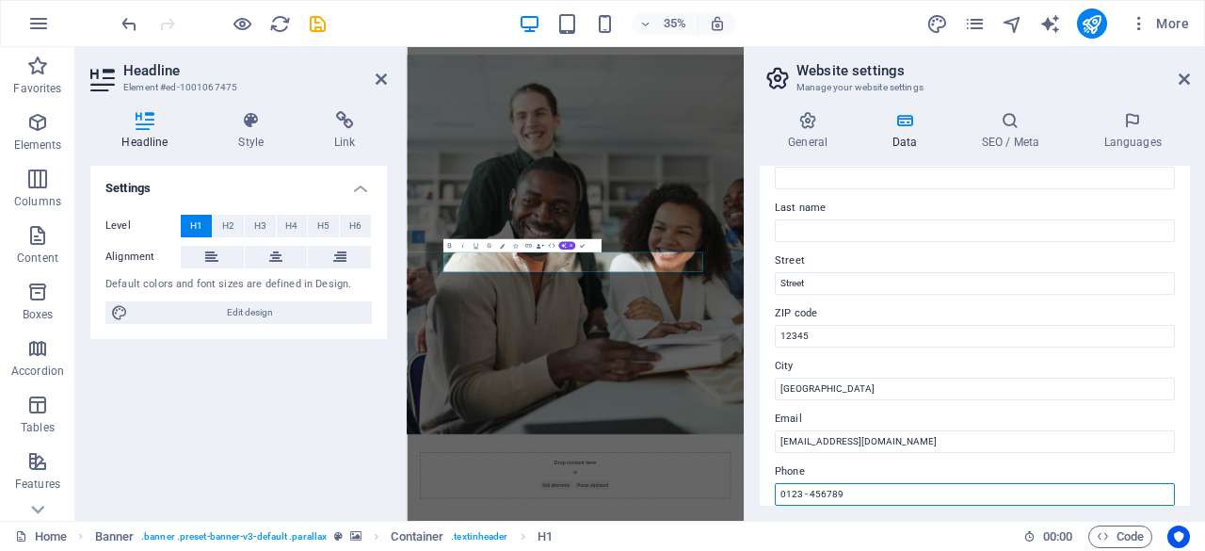
drag, startPoint x: 1315, startPoint y: 550, endPoint x: 1136, endPoint y: 1270, distance: 742.0
type input "0"
type input "07411110234"
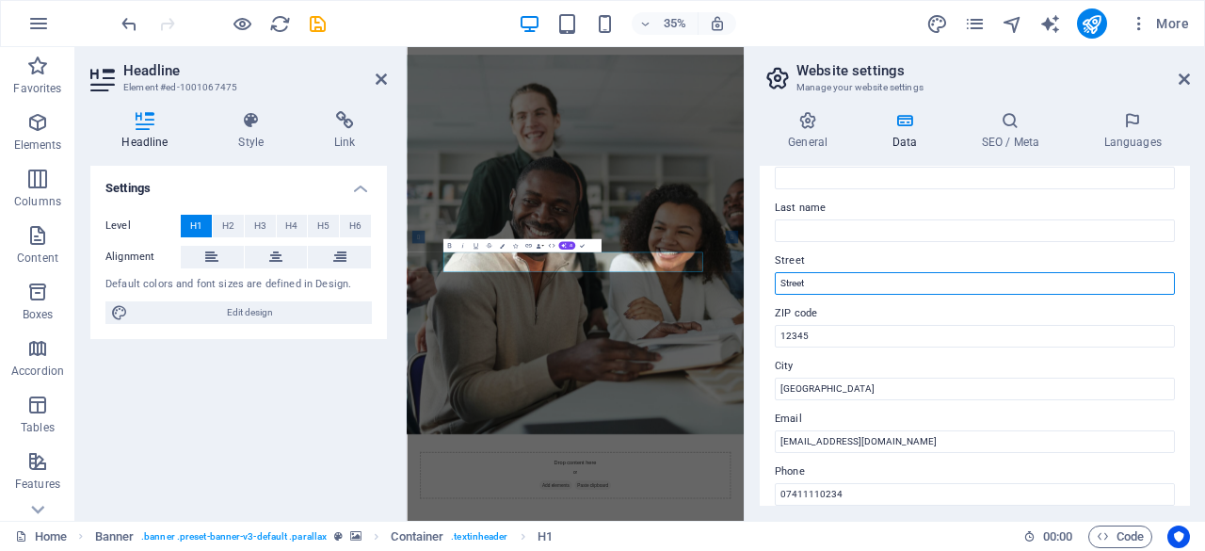
click at [930, 287] on input "Street" at bounding box center [975, 283] width 400 height 23
type input "S"
type input "City Campus, Leeds"
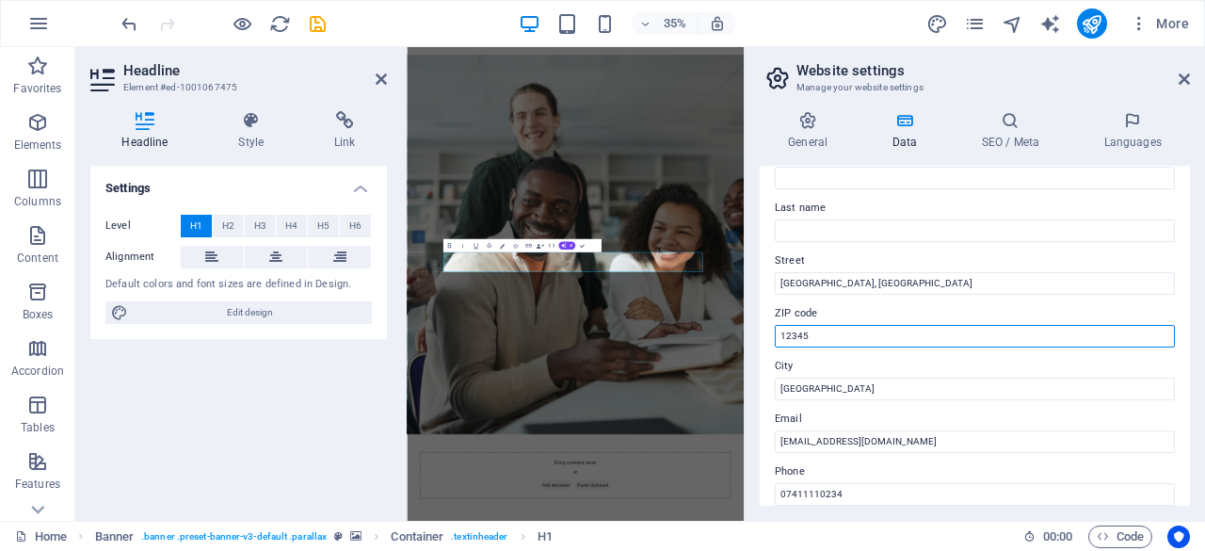
click at [832, 335] on input "12345" at bounding box center [975, 336] width 400 height 23
type input "1"
paste input "LS1 3HE"
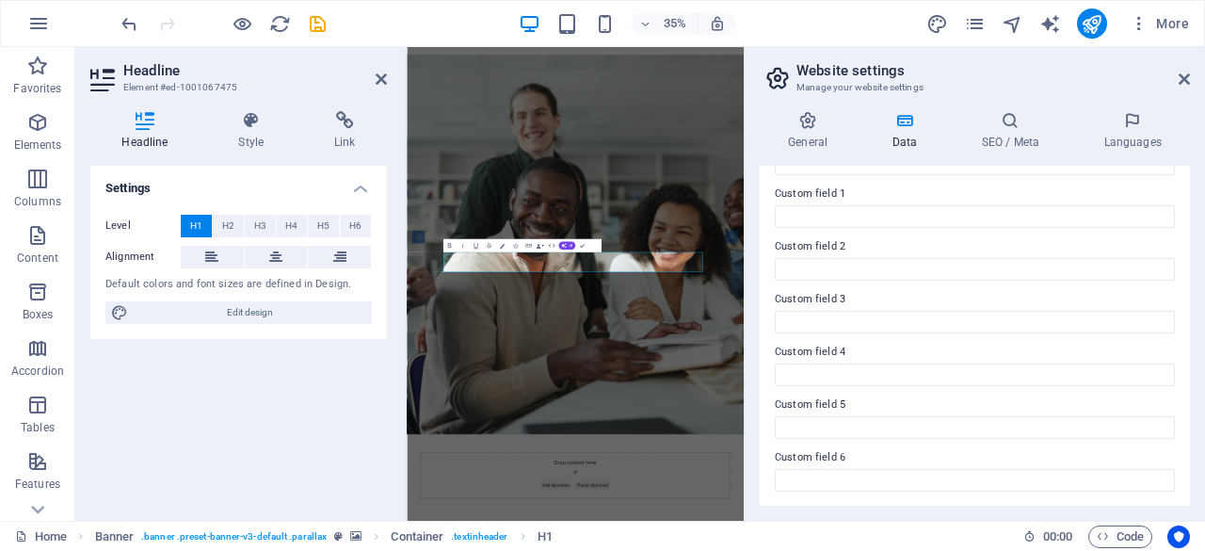
scroll to position [0, 0]
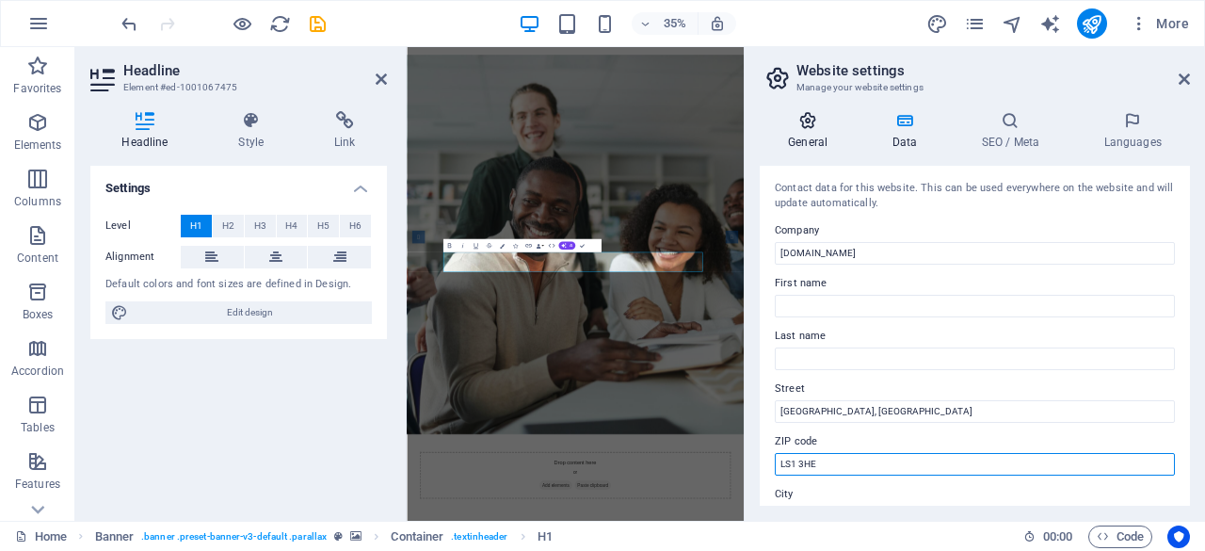
type input "LS1 3HE"
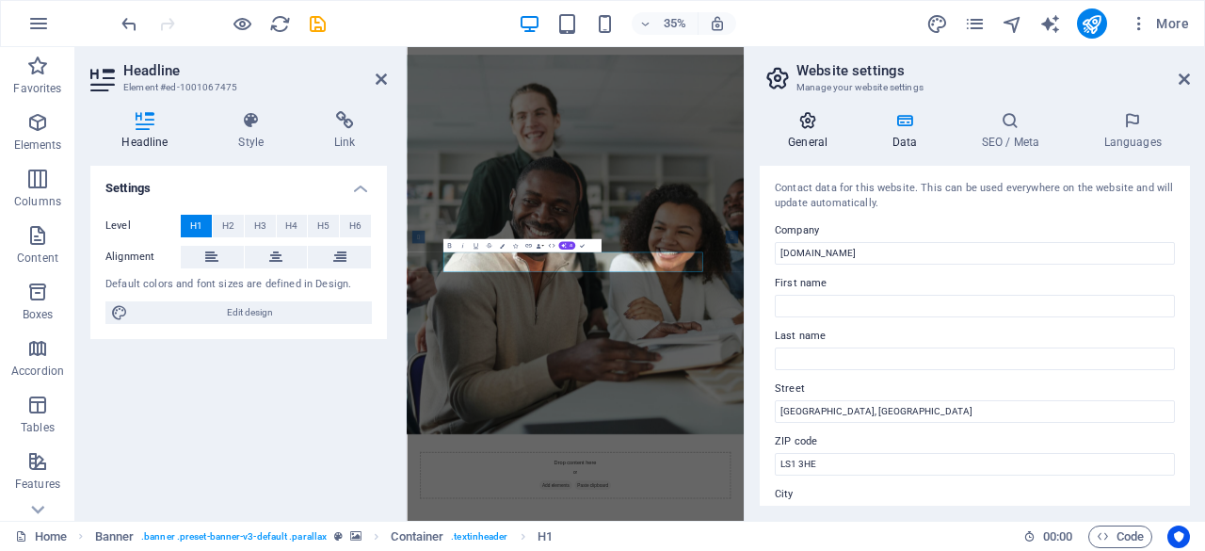
click at [832, 133] on h4 "General" at bounding box center [812, 131] width 104 height 40
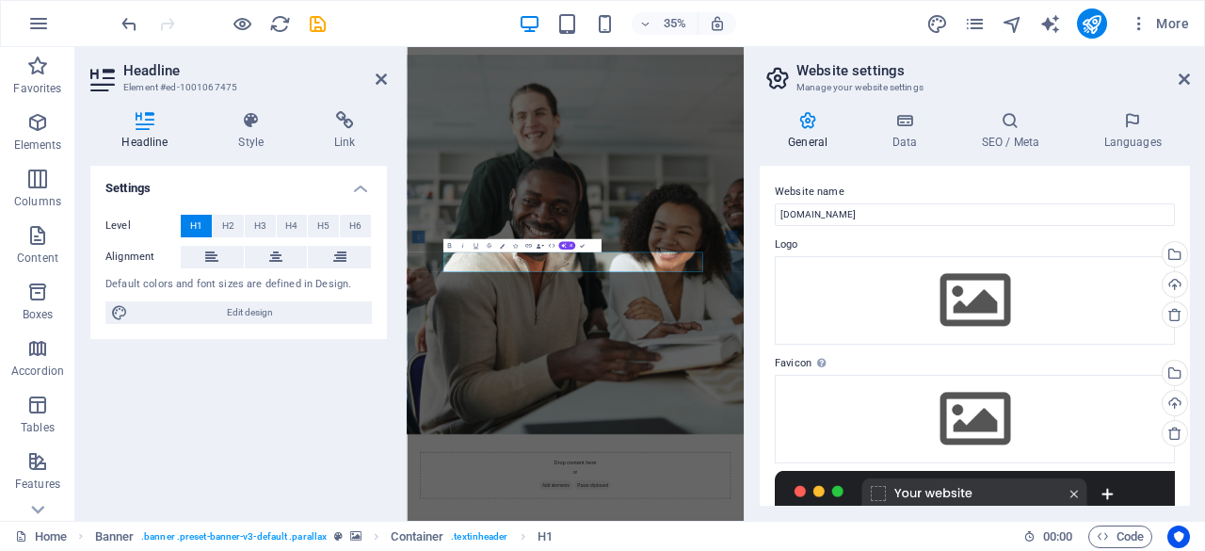
drag, startPoint x: 1184, startPoint y: 309, endPoint x: 1186, endPoint y: 340, distance: 31.1
click at [1186, 340] on div "Website name lendapp.co.uk Logo Drag files here, click to choose files or selec…" at bounding box center [975, 336] width 430 height 340
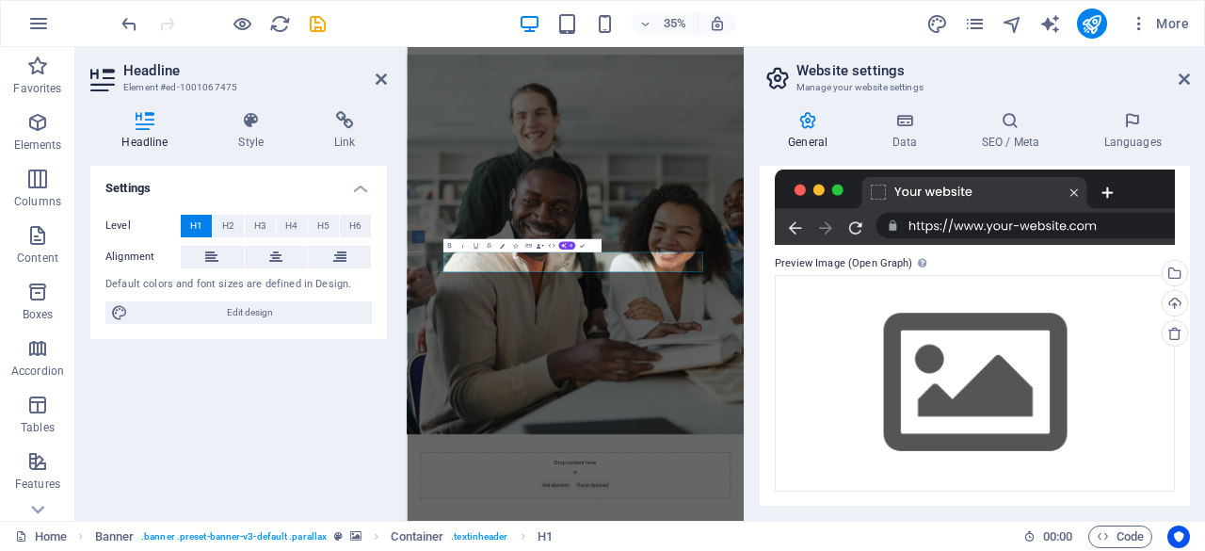
scroll to position [298, 0]
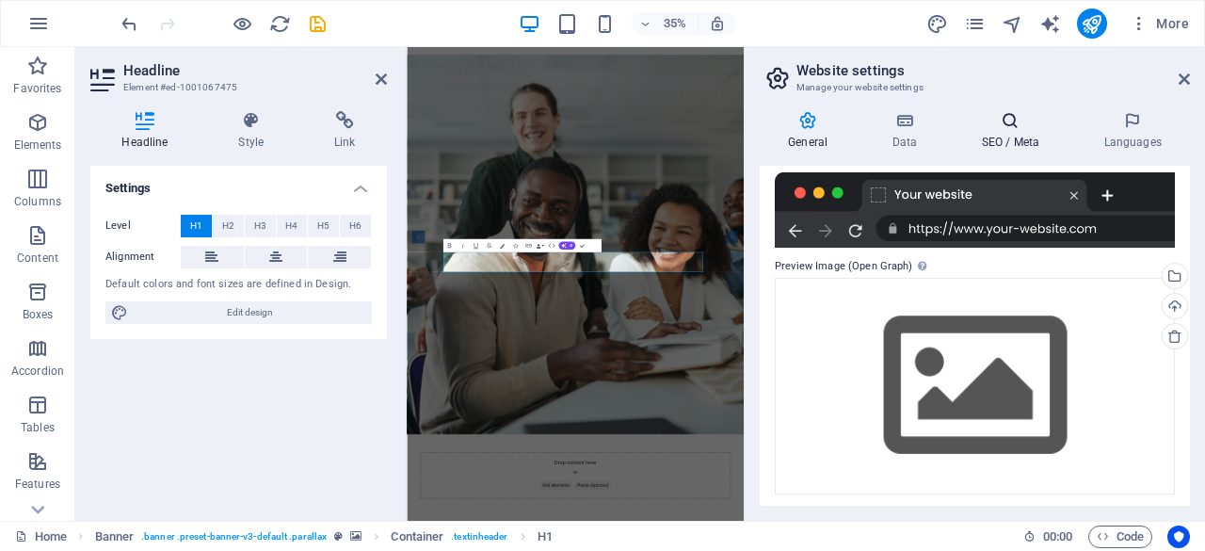
click at [1009, 138] on h4 "SEO / Meta" at bounding box center [1014, 131] width 122 height 40
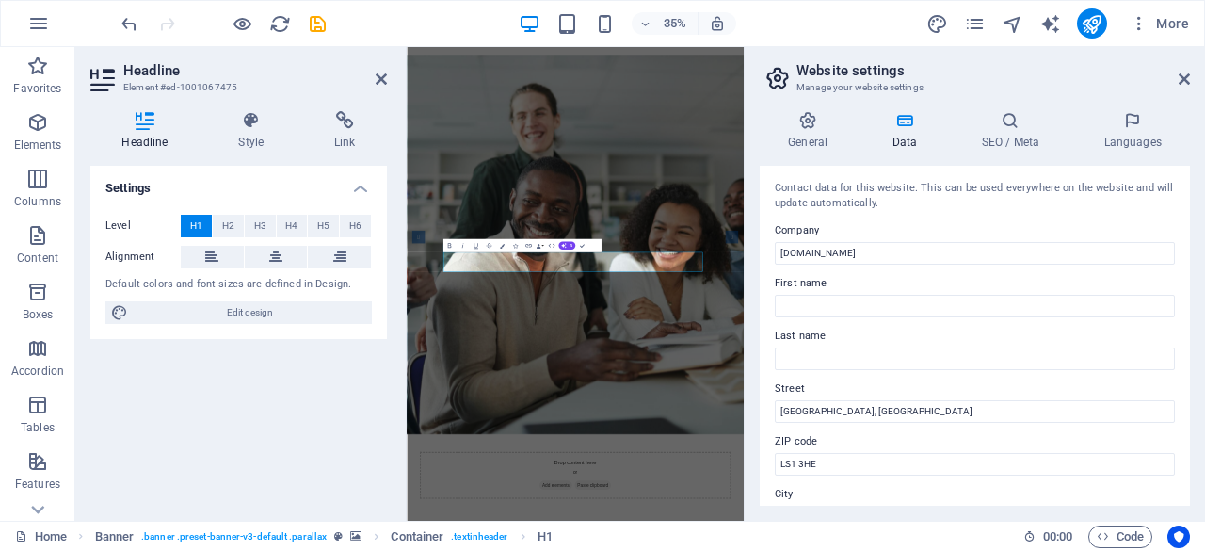
scroll to position [79, 0]
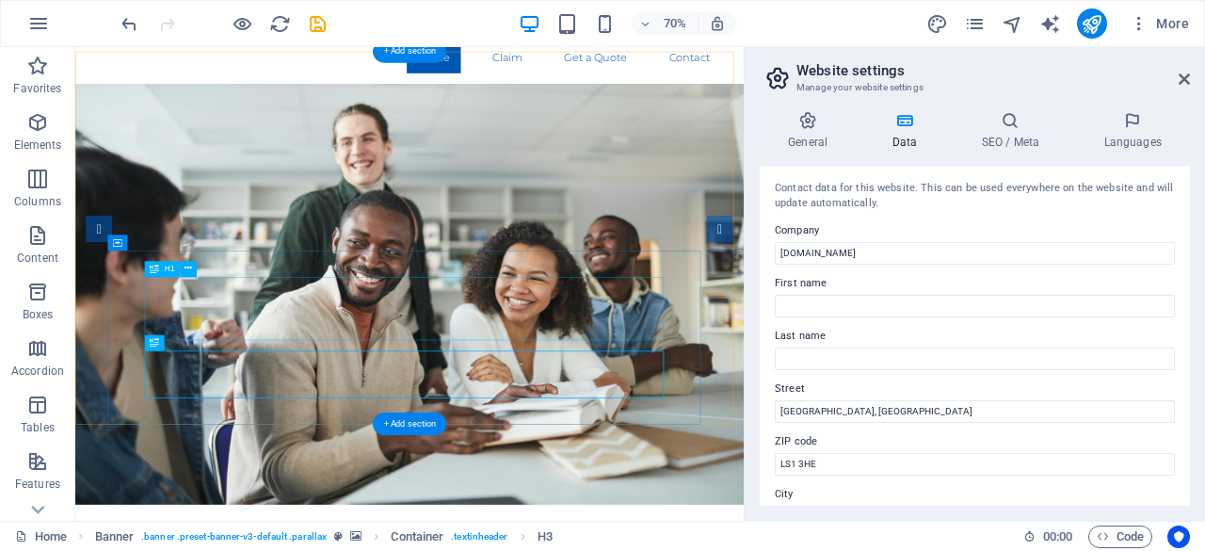
click at [195, 266] on button at bounding box center [189, 269] width 16 height 16
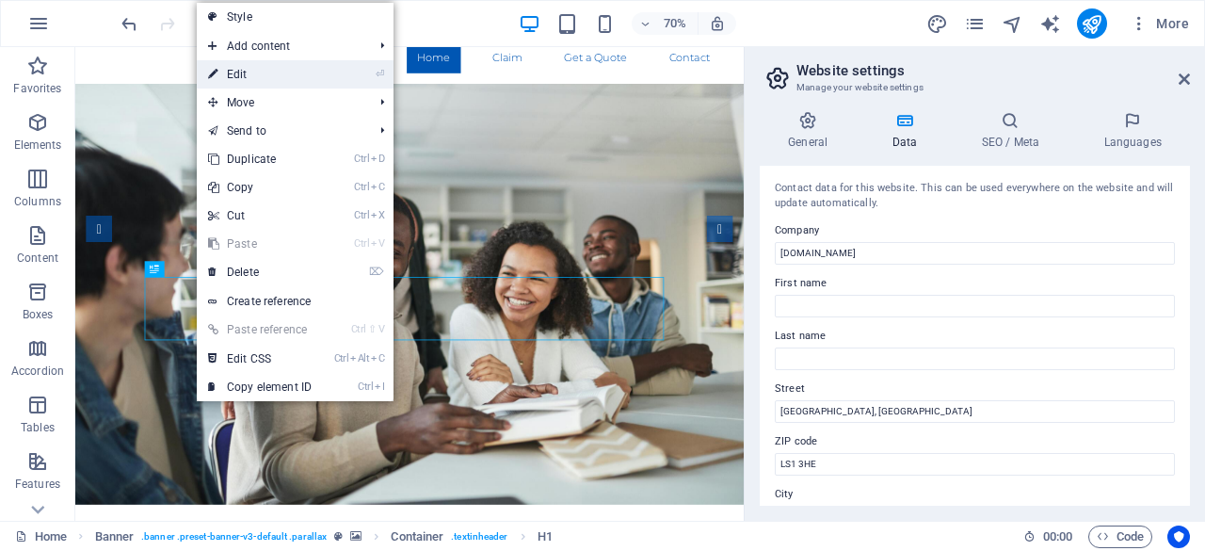
click at [313, 72] on link "⏎ Edit" at bounding box center [260, 74] width 126 height 28
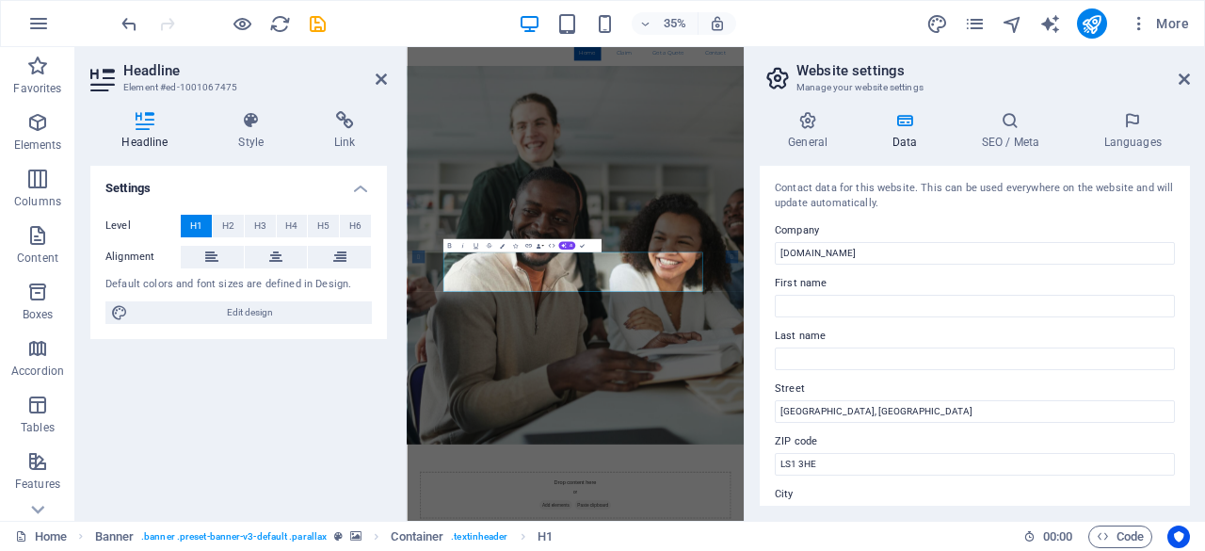
click at [194, 220] on span "H1" at bounding box center [196, 226] width 12 height 23
click at [256, 309] on span "Edit design" at bounding box center [250, 312] width 233 height 23
select select "rem"
select select "300"
select select "px"
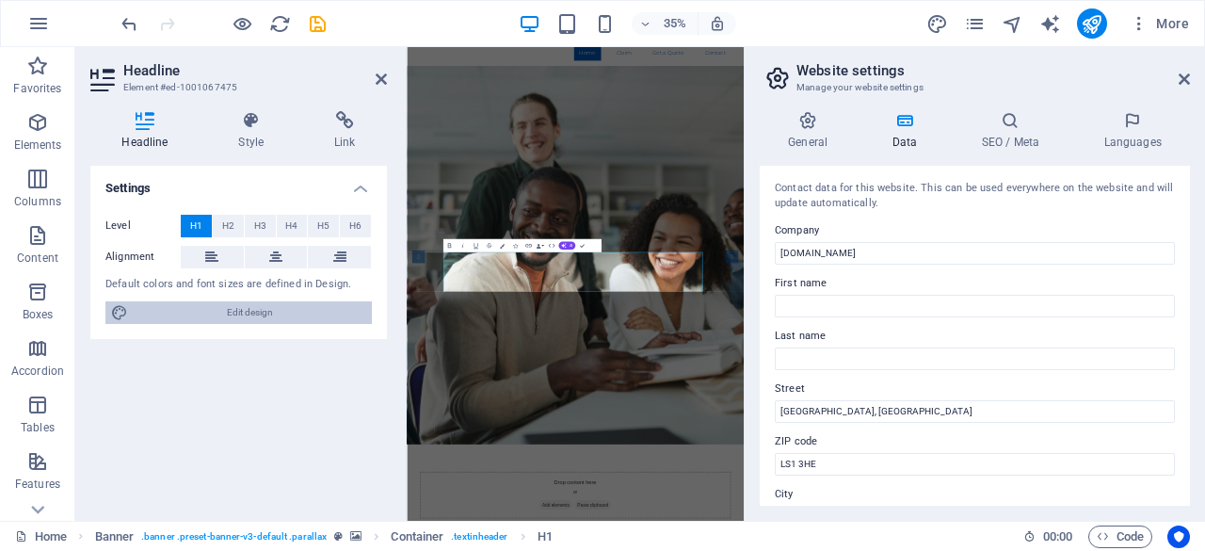
select select "rem"
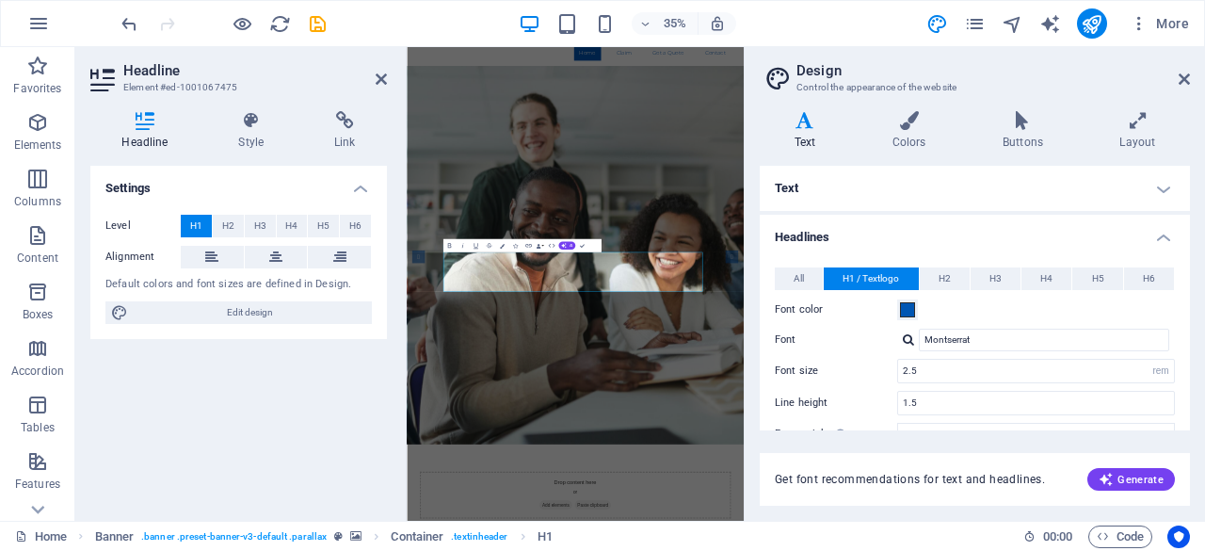
drag, startPoint x: 1191, startPoint y: 289, endPoint x: 1196, endPoint y: 305, distance: 16.7
click at [1196, 305] on div "Variants Text Colors Buttons Layout Text Standard Bold Links Font color Font Mo…" at bounding box center [975, 308] width 460 height 425
click at [949, 369] on input "2.5" at bounding box center [1036, 371] width 276 height 23
type input "2"
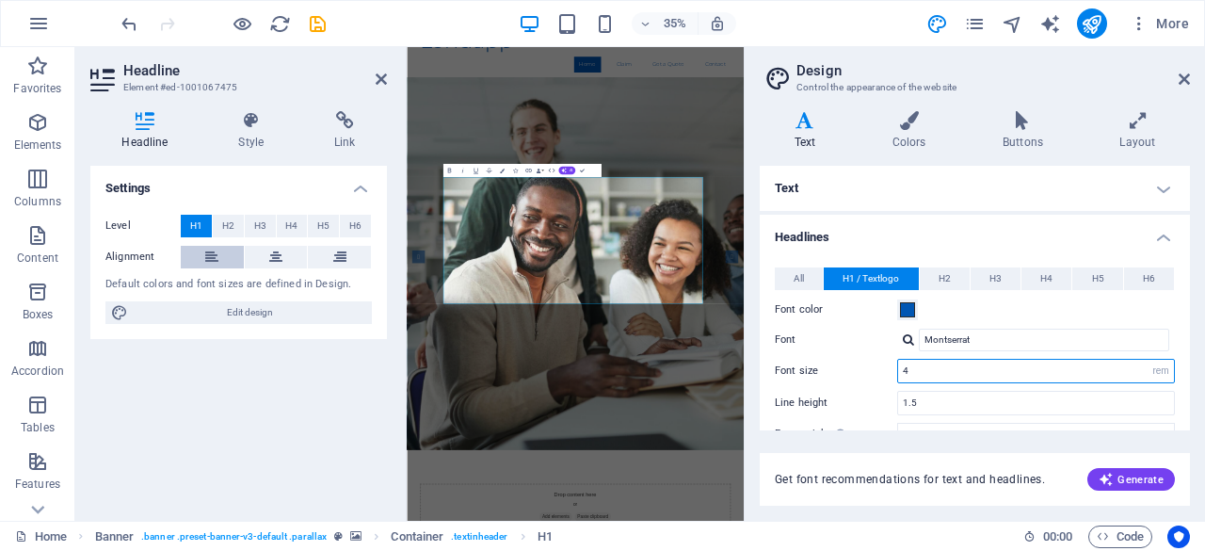
type input "4"
click at [225, 249] on button at bounding box center [212, 257] width 63 height 23
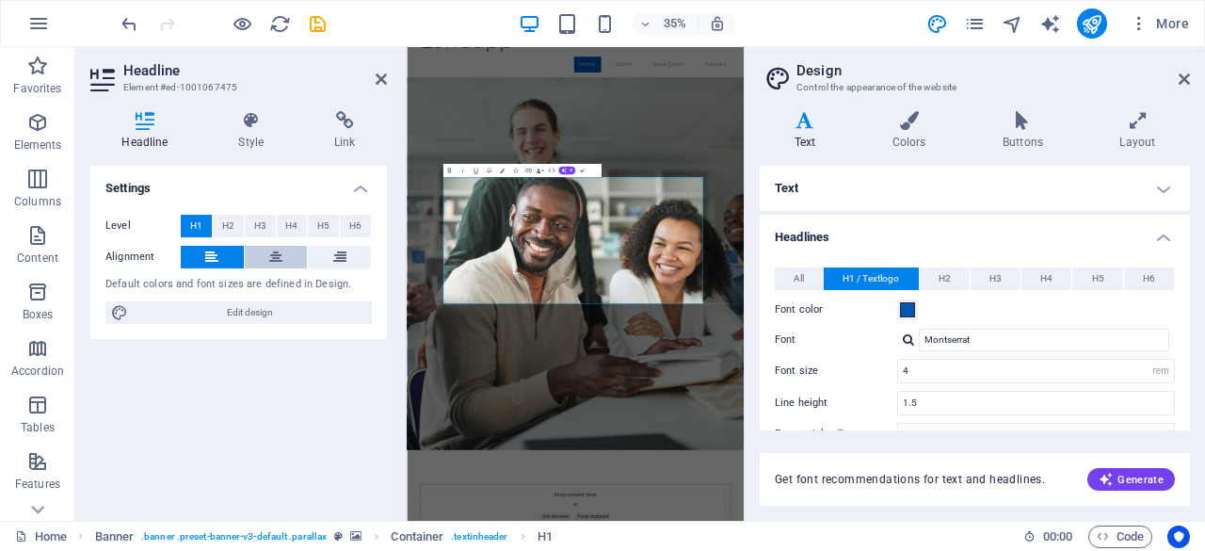
click at [260, 249] on button at bounding box center [276, 257] width 63 height 23
click at [333, 258] on icon at bounding box center [339, 257] width 13 height 23
click at [215, 259] on icon at bounding box center [211, 257] width 13 height 23
click at [274, 251] on icon at bounding box center [275, 257] width 13 height 23
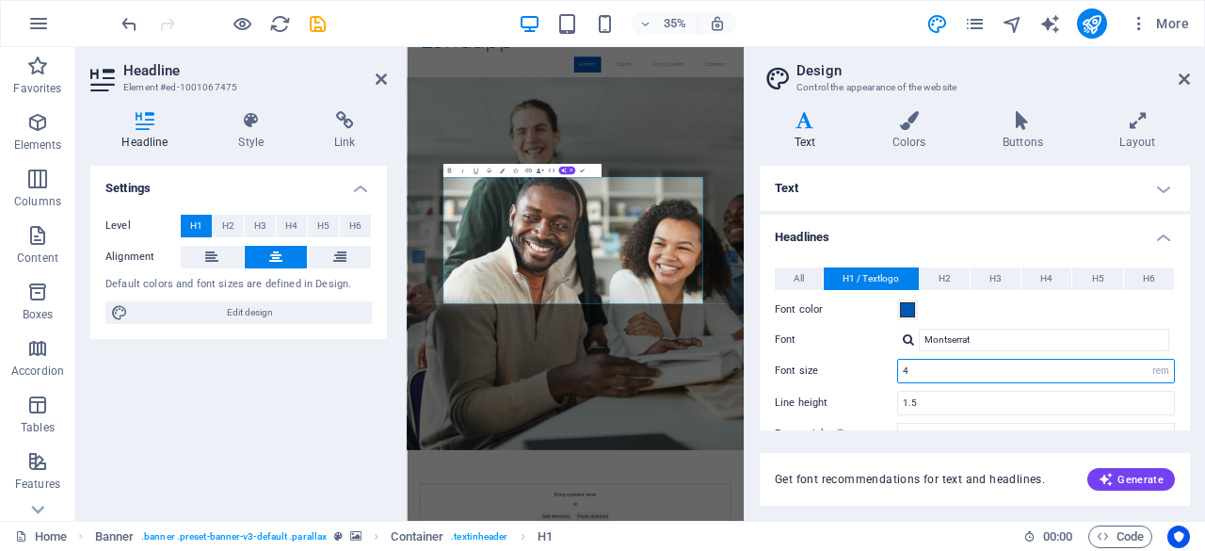
click at [948, 370] on input "4" at bounding box center [1036, 371] width 276 height 23
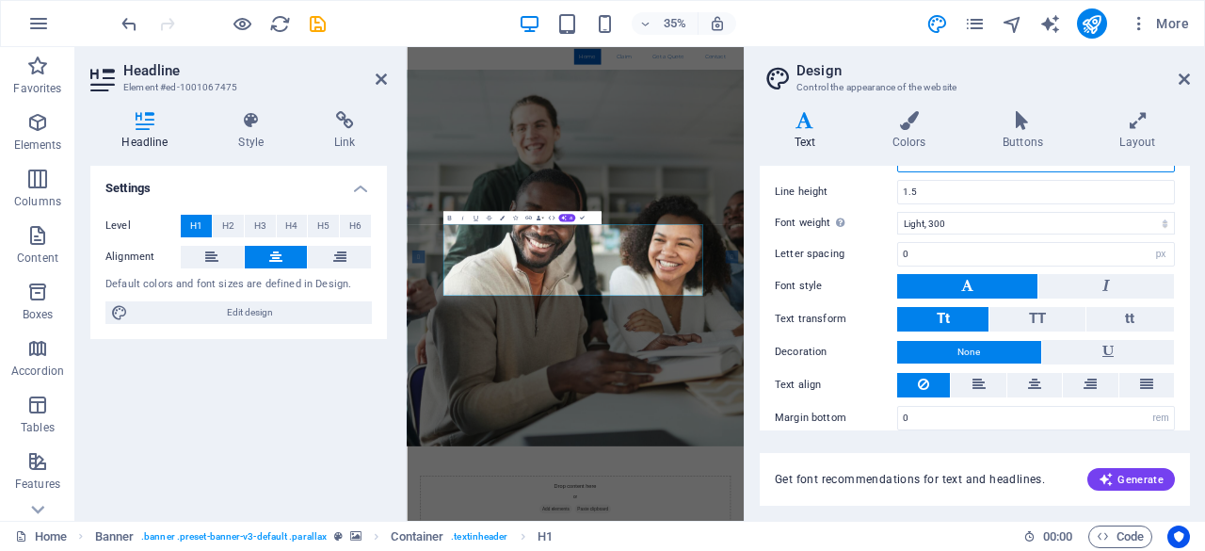
scroll to position [224, 0]
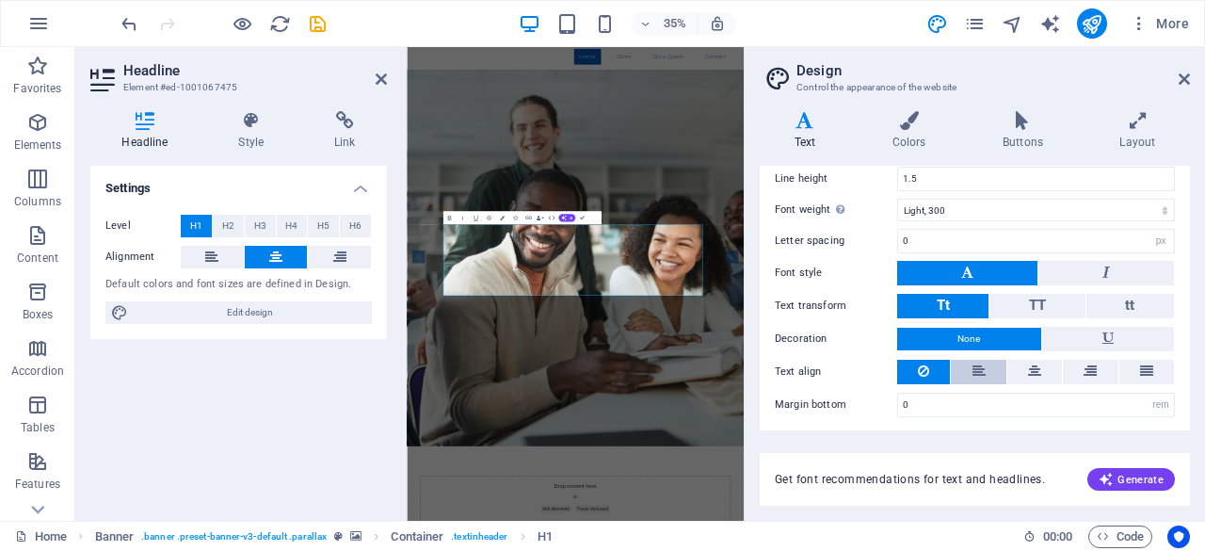
type input "3"
click at [985, 362] on button at bounding box center [978, 372] width 55 height 24
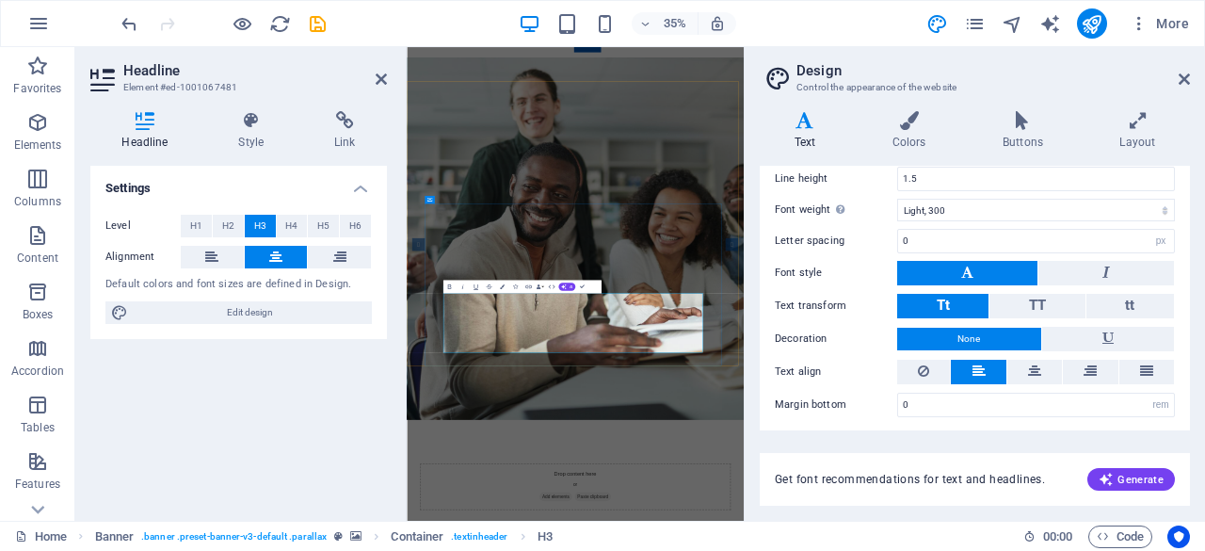
scroll to position [0, 0]
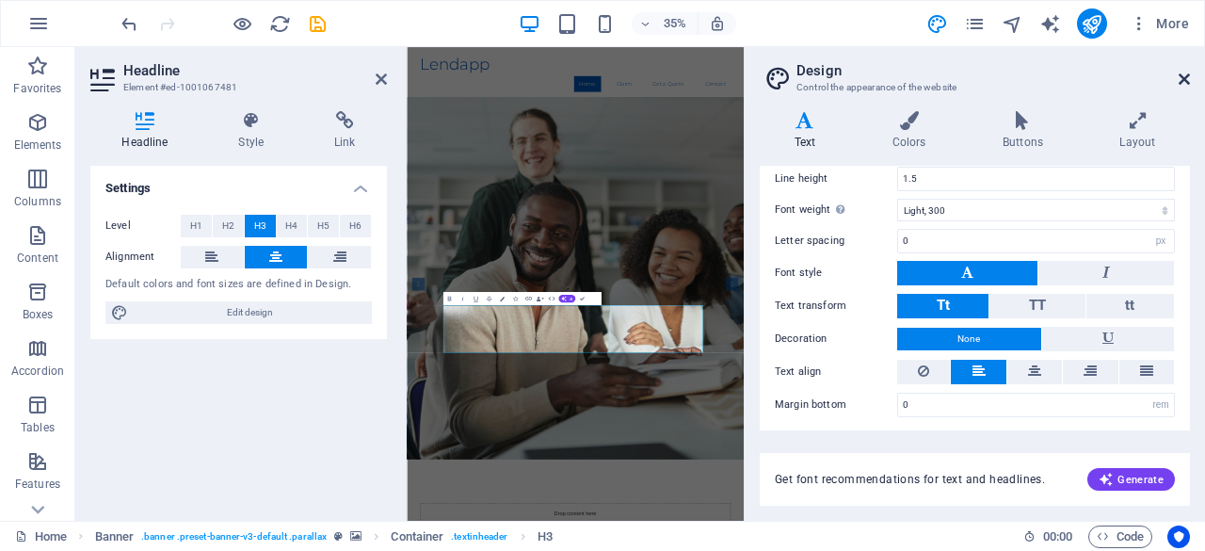
click at [1187, 85] on icon at bounding box center [1184, 79] width 11 height 15
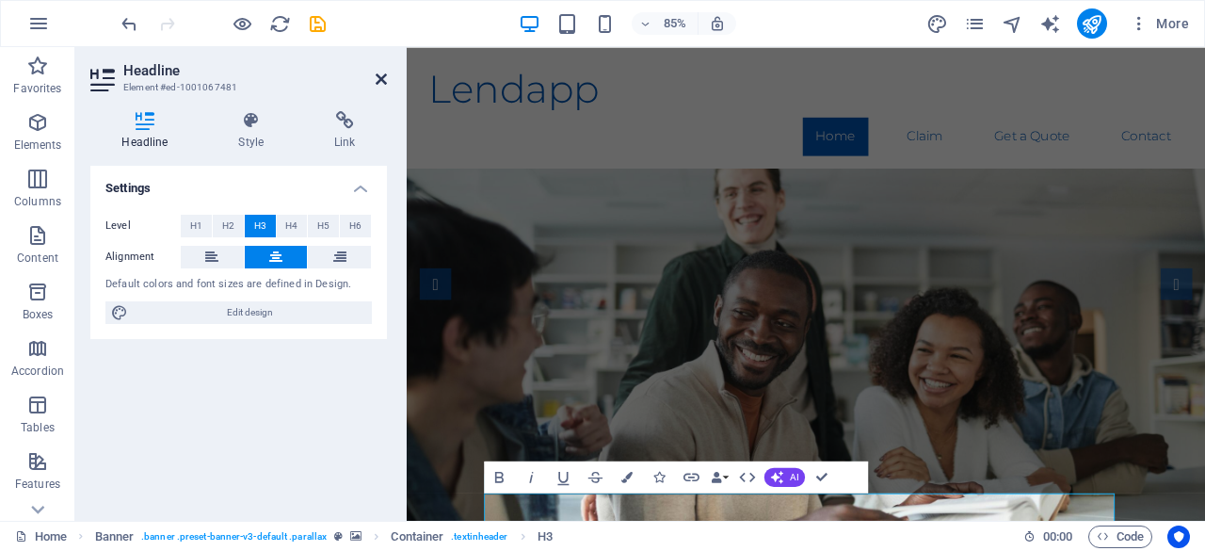
click at [378, 83] on icon at bounding box center [381, 79] width 11 height 15
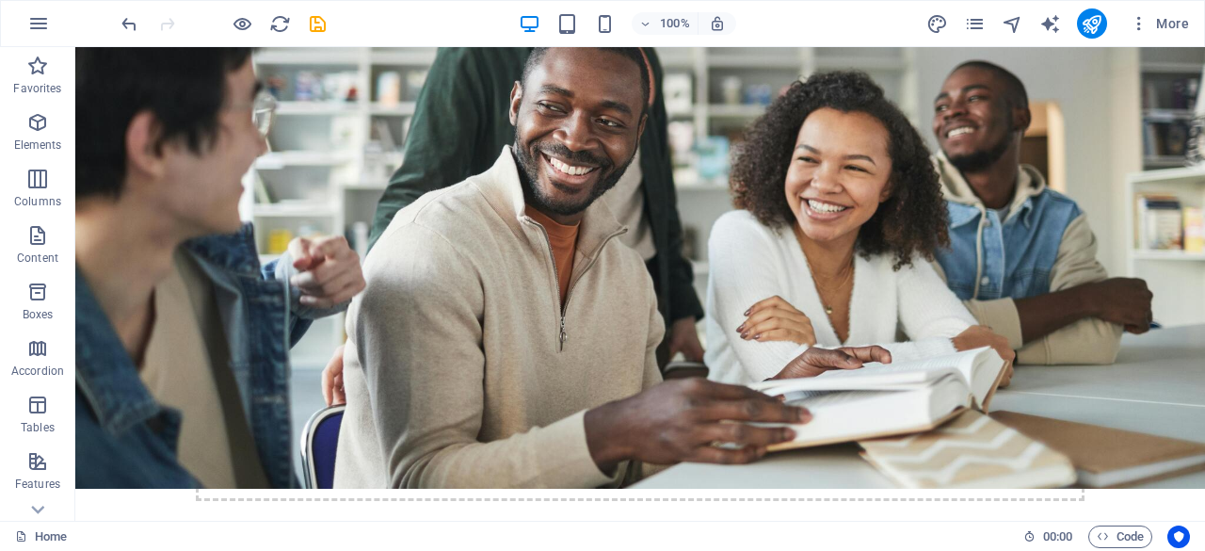
scroll to position [512, 0]
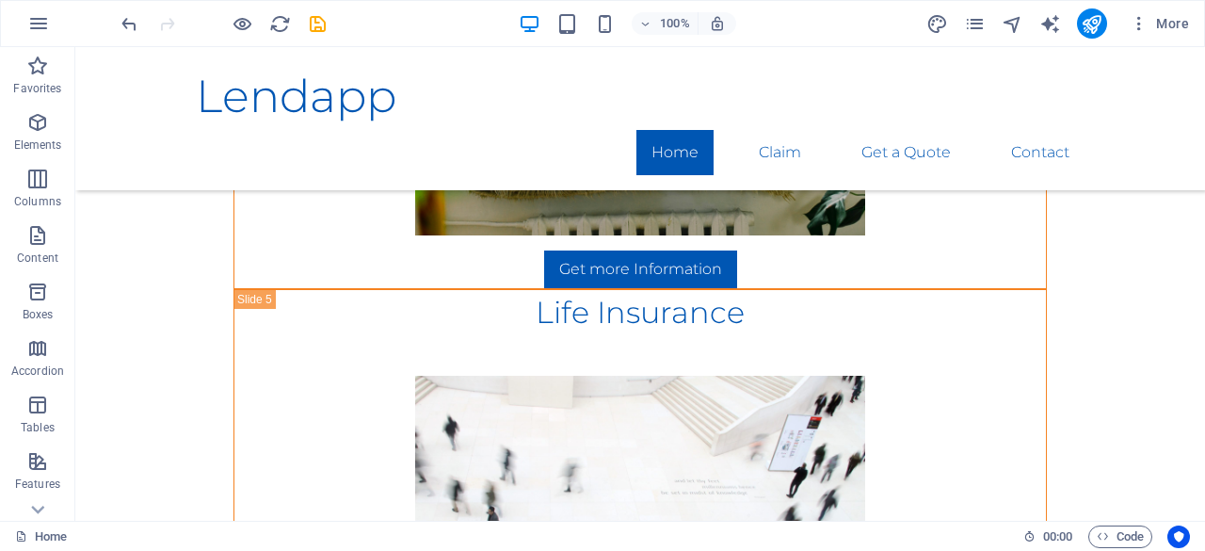
scroll to position [2907, 0]
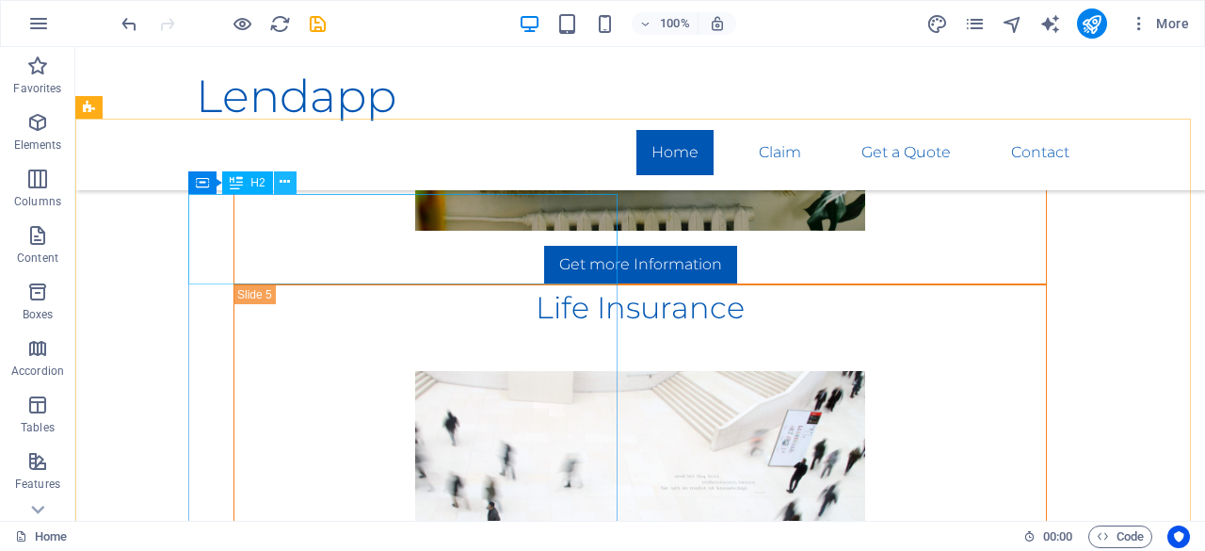
click at [282, 180] on icon at bounding box center [285, 182] width 10 height 20
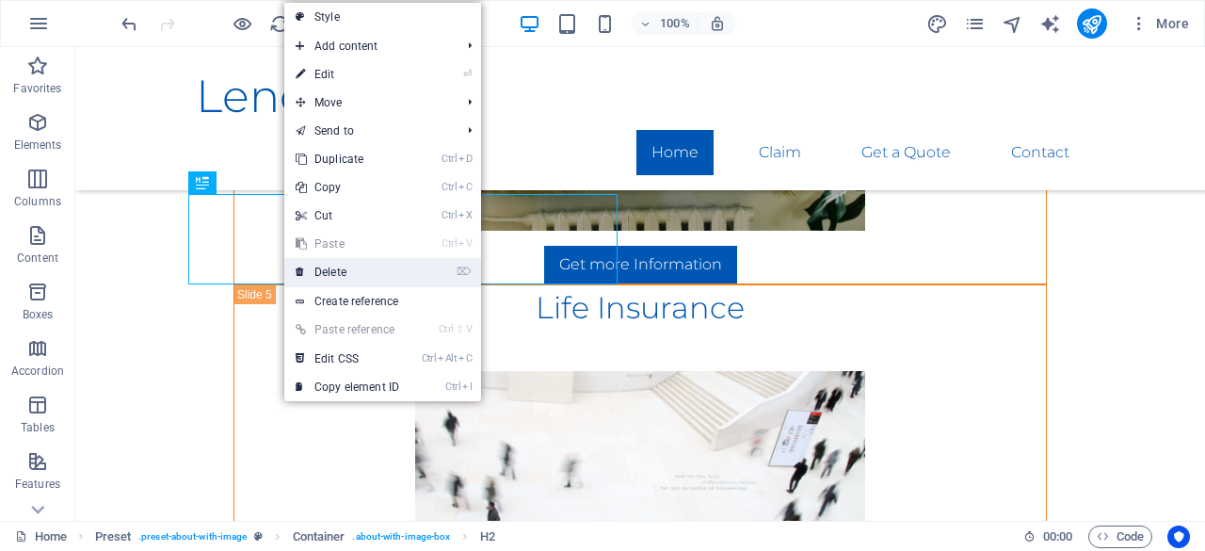
click at [358, 272] on link "⌦ Delete" at bounding box center [347, 272] width 126 height 28
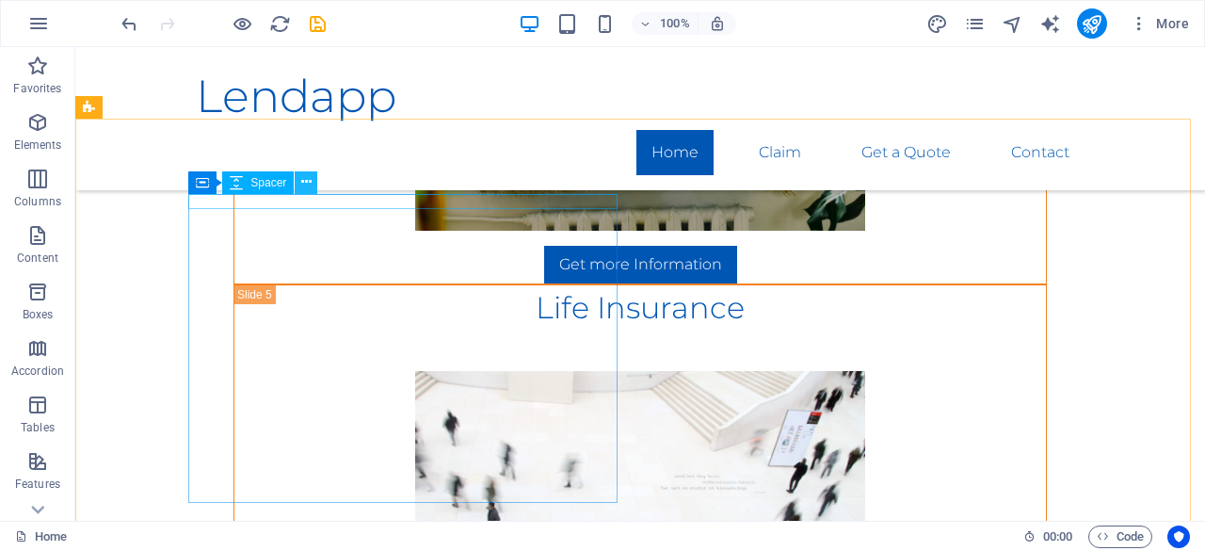
click at [305, 185] on icon at bounding box center [306, 182] width 10 height 20
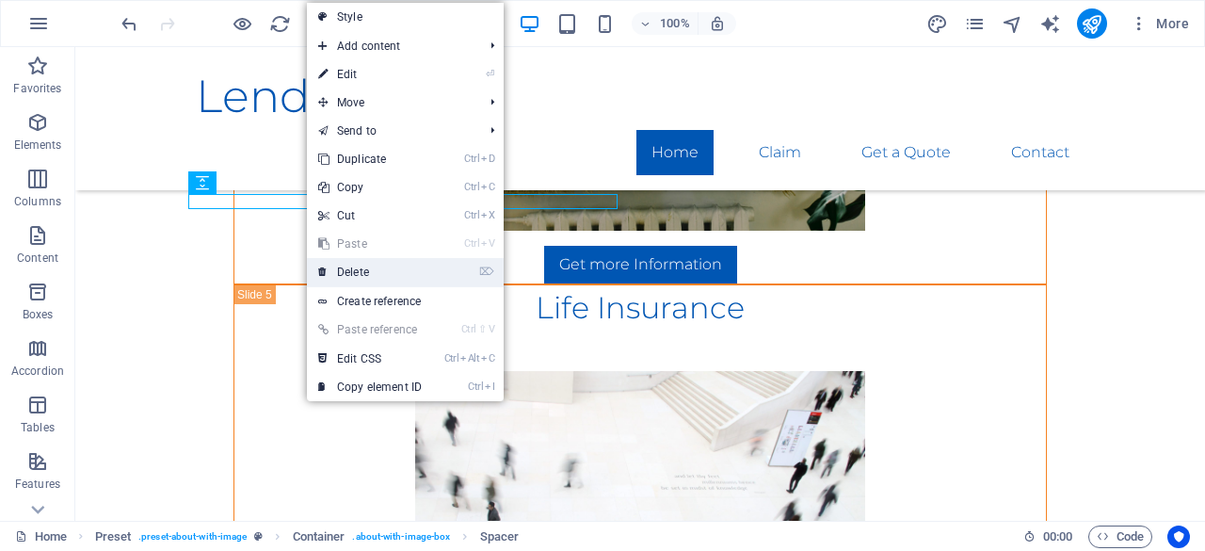
click at [361, 267] on link "⌦ Delete" at bounding box center [370, 272] width 126 height 28
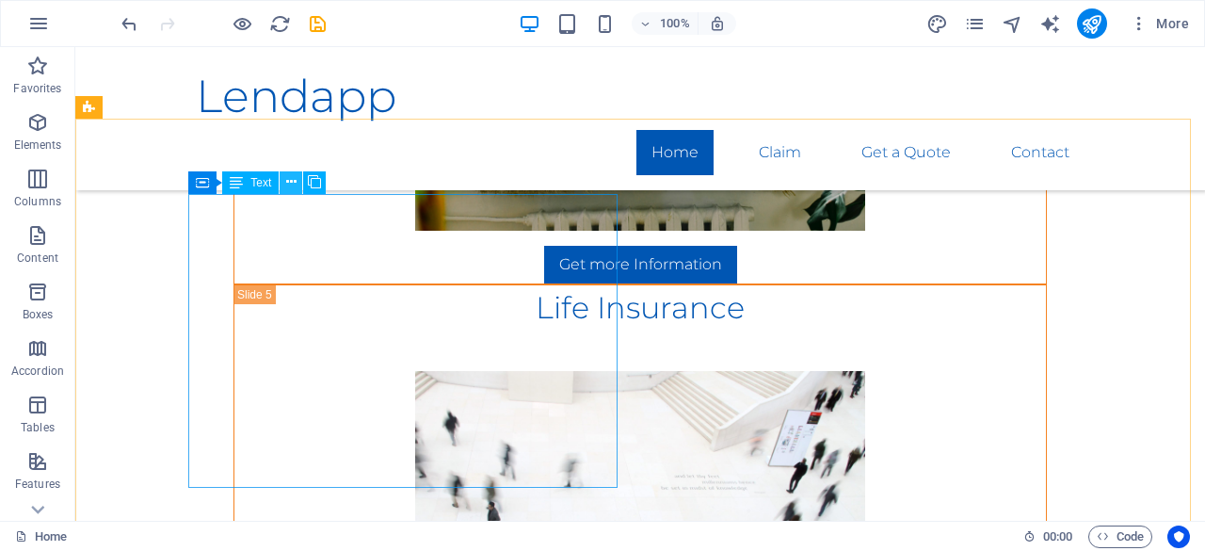
click at [288, 175] on icon at bounding box center [291, 182] width 10 height 20
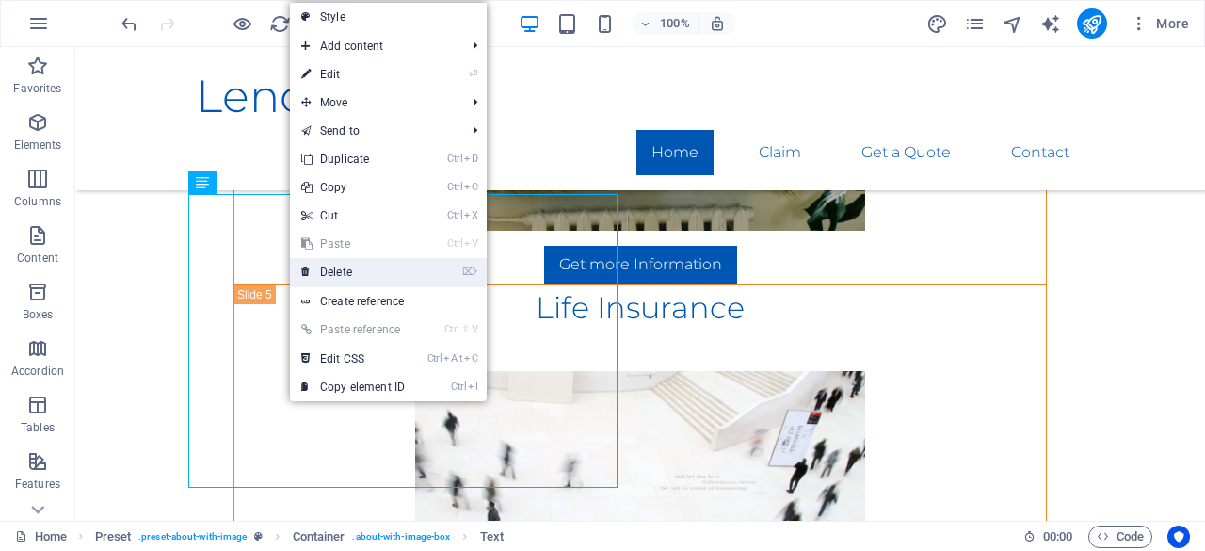
click at [352, 275] on link "⌦ Delete" at bounding box center [353, 272] width 126 height 28
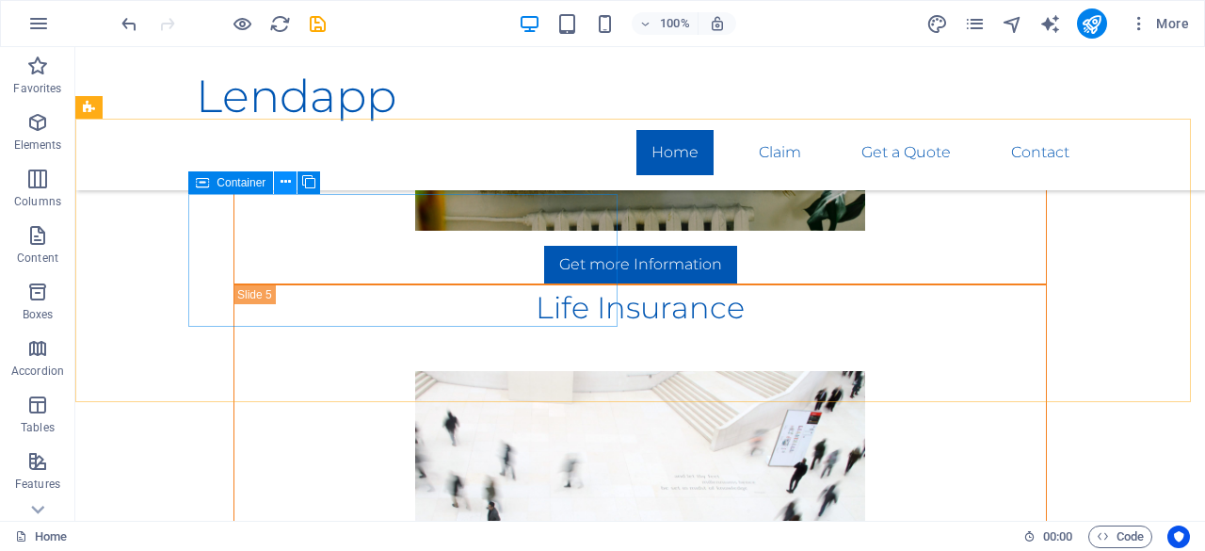
click at [285, 192] on icon at bounding box center [286, 182] width 10 height 20
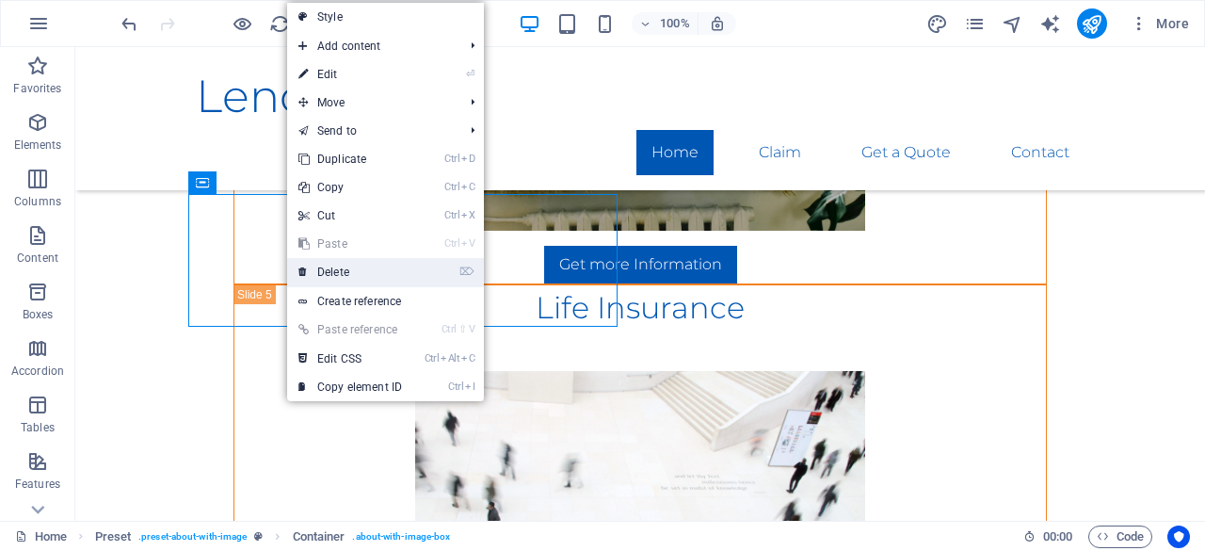
click at [342, 269] on link "⌦ Delete" at bounding box center [350, 272] width 126 height 28
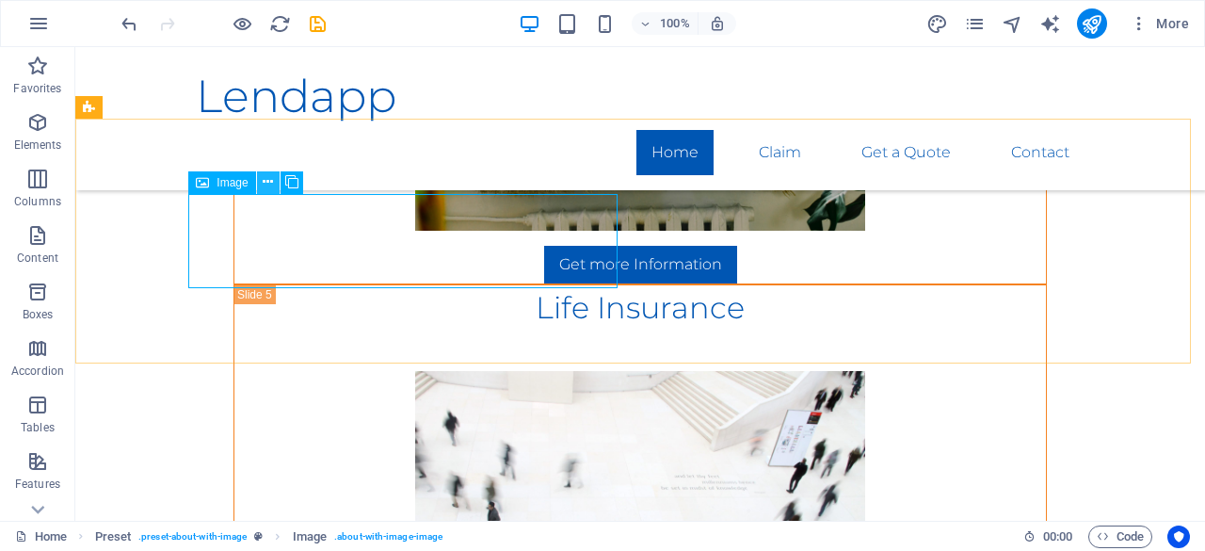
click at [268, 180] on icon at bounding box center [268, 182] width 10 height 20
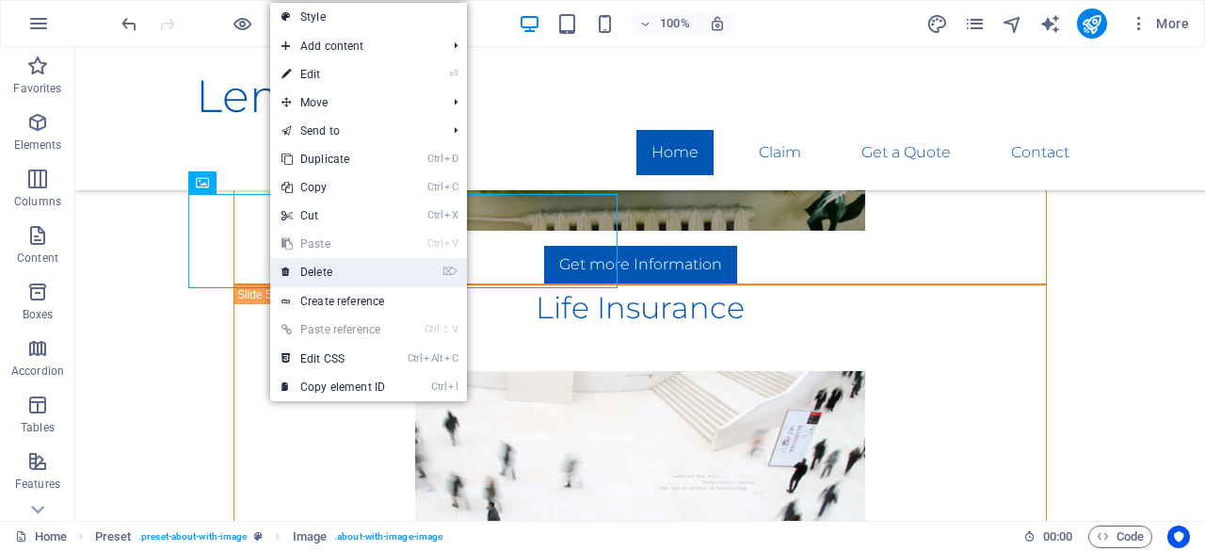
click at [345, 266] on link "⌦ Delete" at bounding box center [333, 272] width 126 height 28
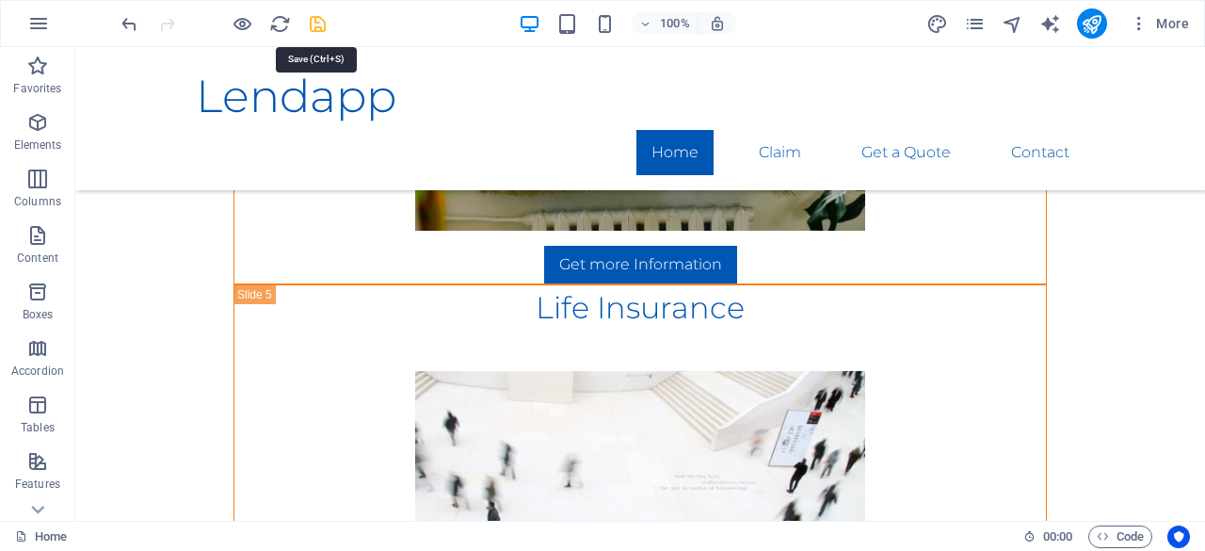
click at [326, 31] on icon "save" at bounding box center [318, 24] width 22 height 22
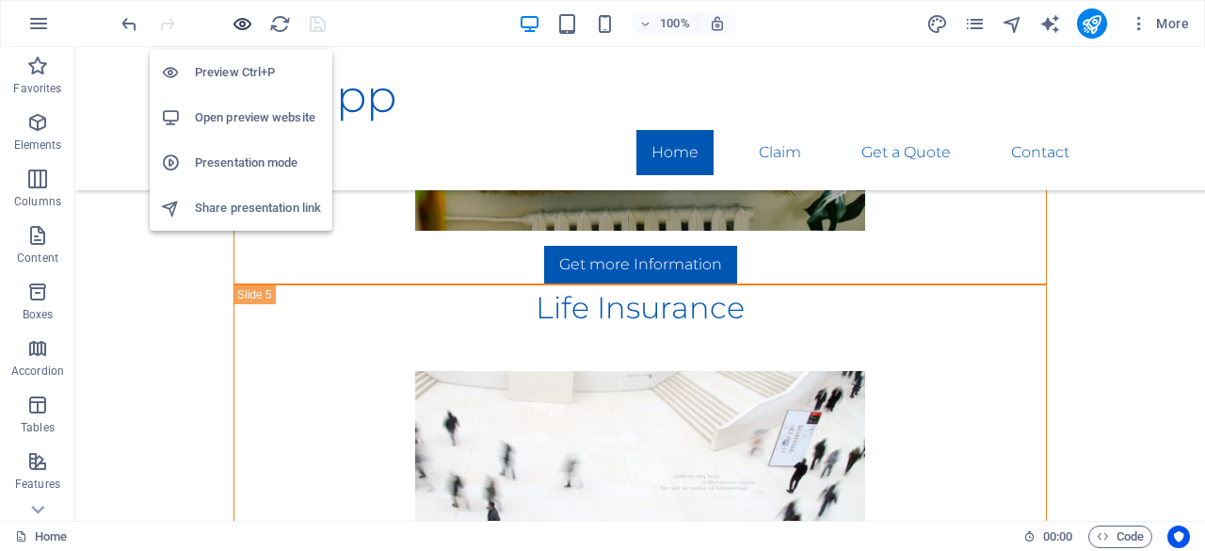
click at [245, 18] on icon "button" at bounding box center [243, 24] width 22 height 22
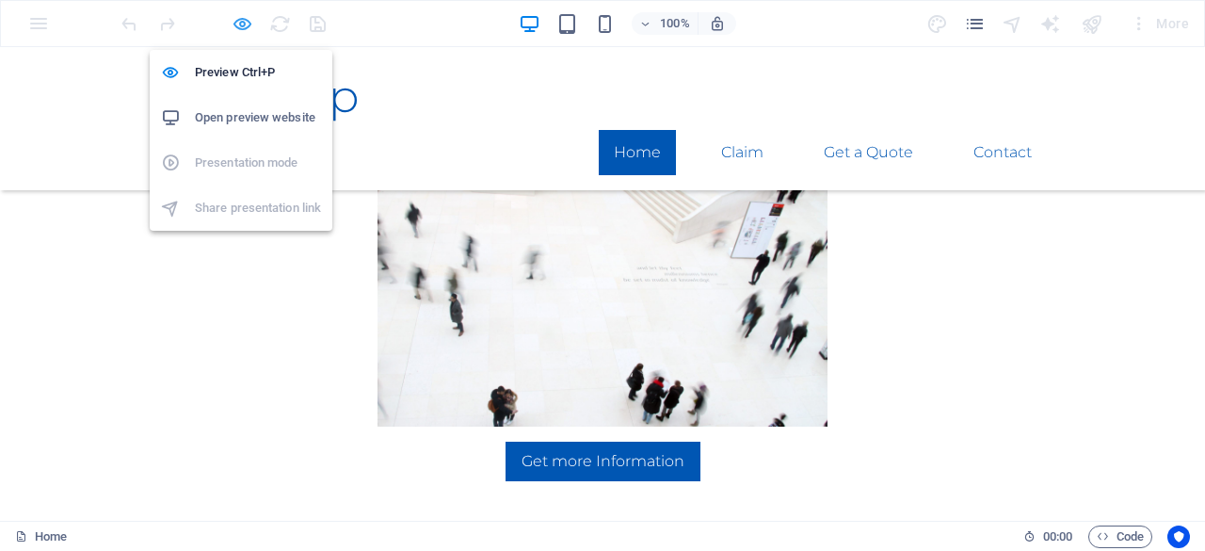
scroll to position [2707, 0]
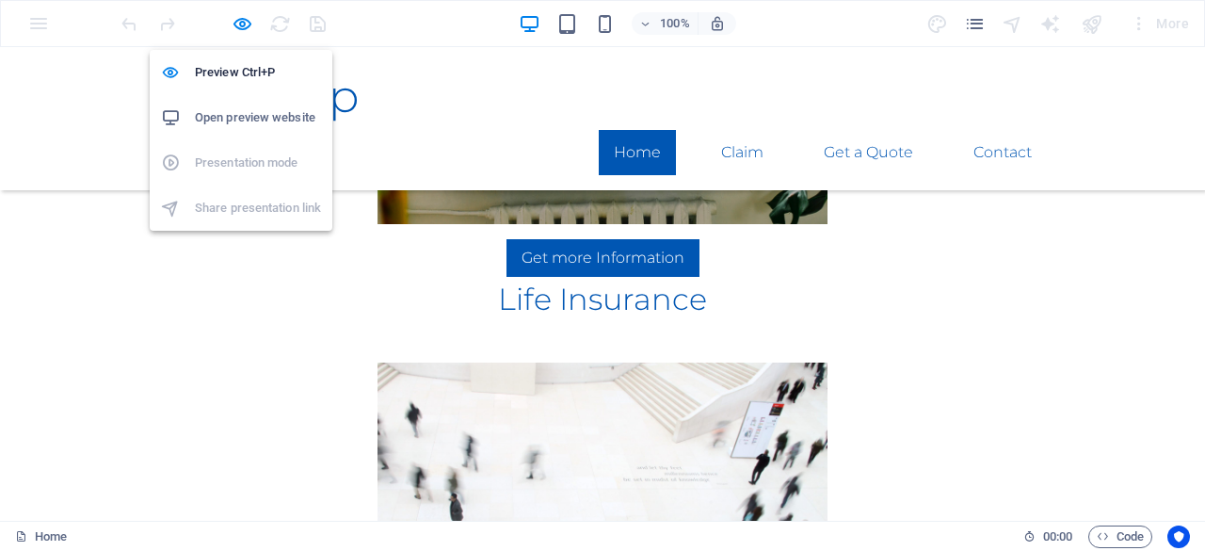
click at [265, 110] on h6 "Open preview website" at bounding box center [258, 117] width 126 height 23
click at [253, 71] on h6 "Preview Ctrl+P" at bounding box center [258, 72] width 126 height 23
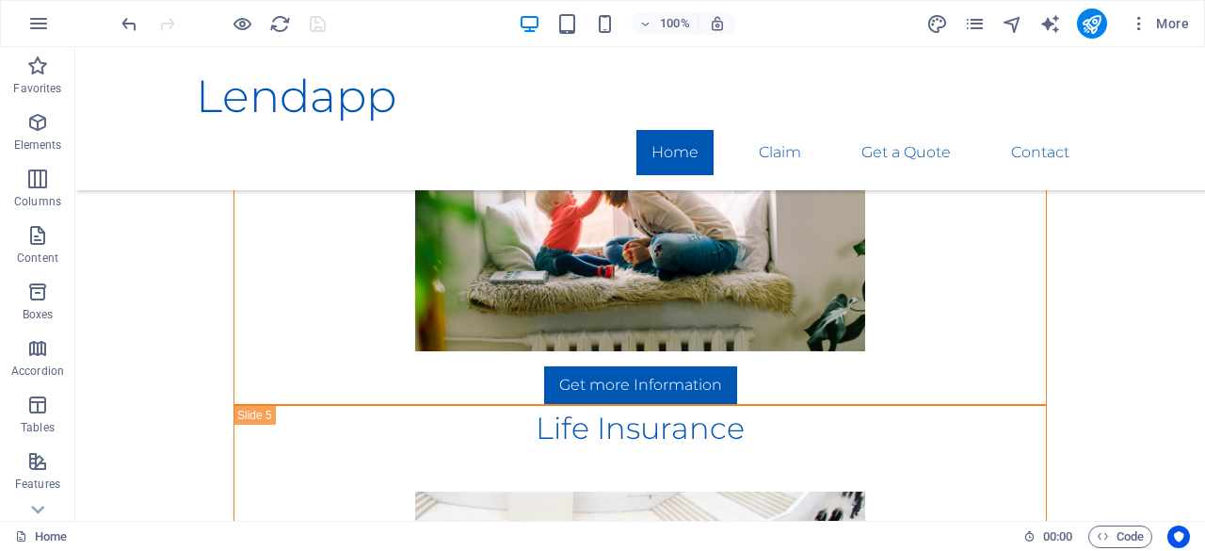
scroll to position [2996, 0]
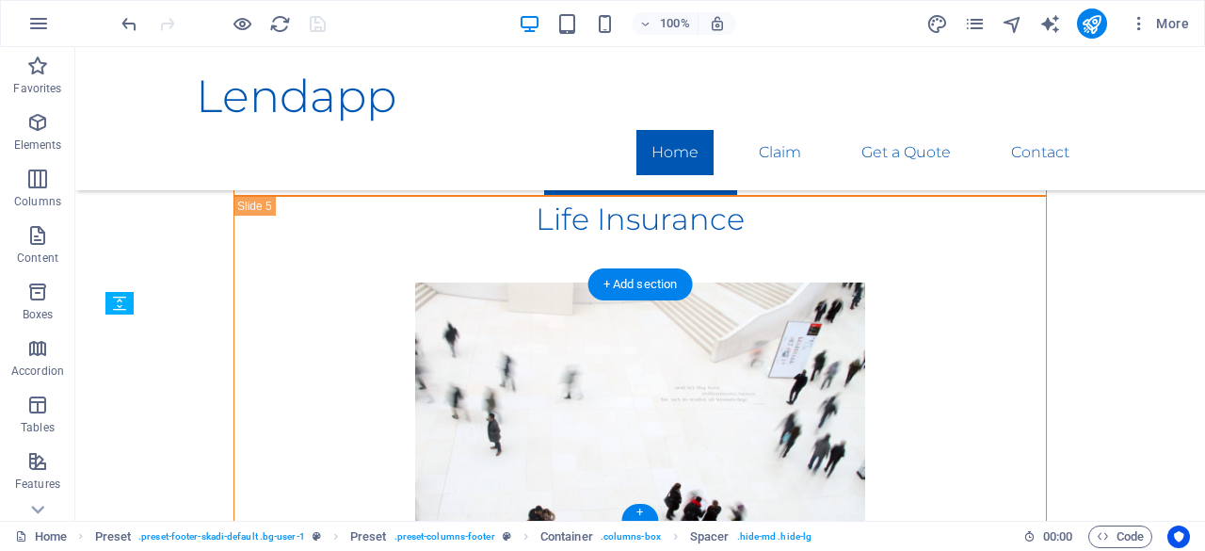
drag, startPoint x: 249, startPoint y: 434, endPoint x: 194, endPoint y: 428, distance: 54.9
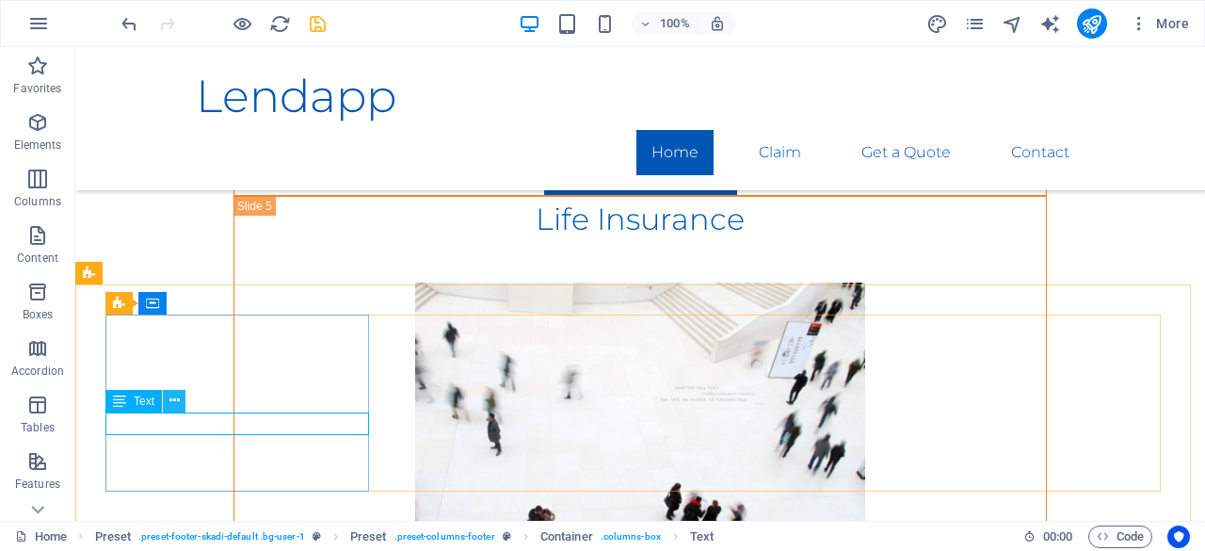
click at [177, 403] on icon at bounding box center [174, 401] width 10 height 20
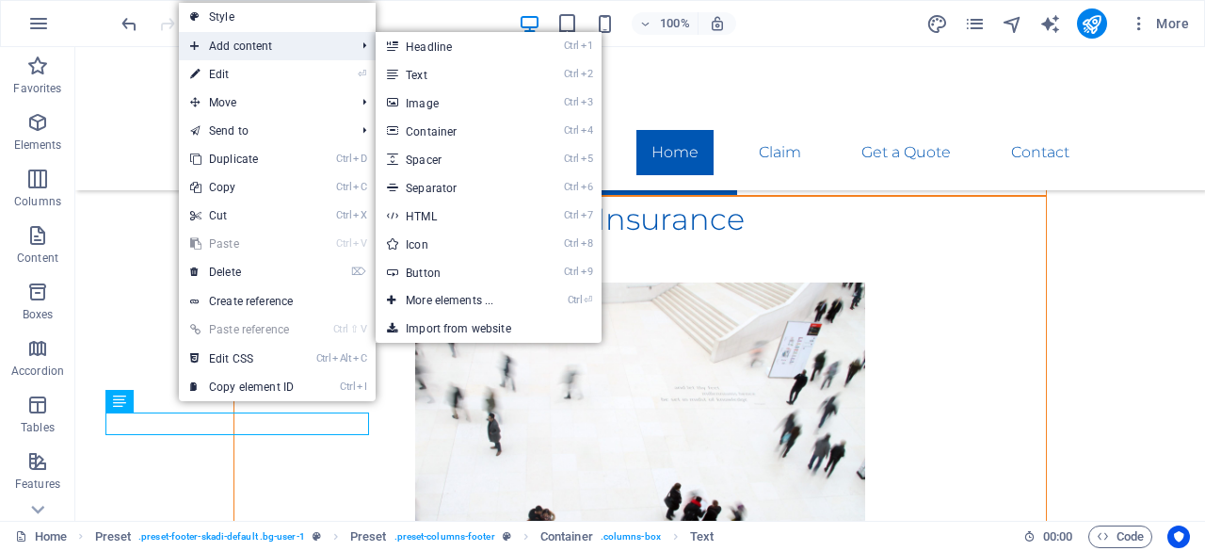
click at [279, 48] on span "Add content" at bounding box center [263, 46] width 169 height 28
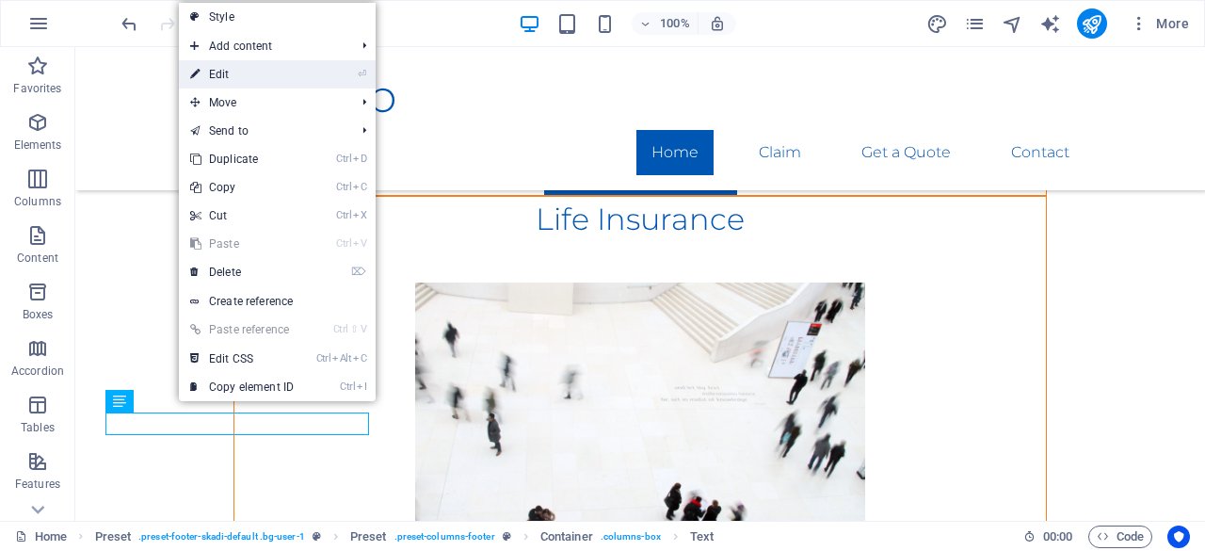
click at [279, 63] on link "⏎ Edit" at bounding box center [242, 74] width 126 height 28
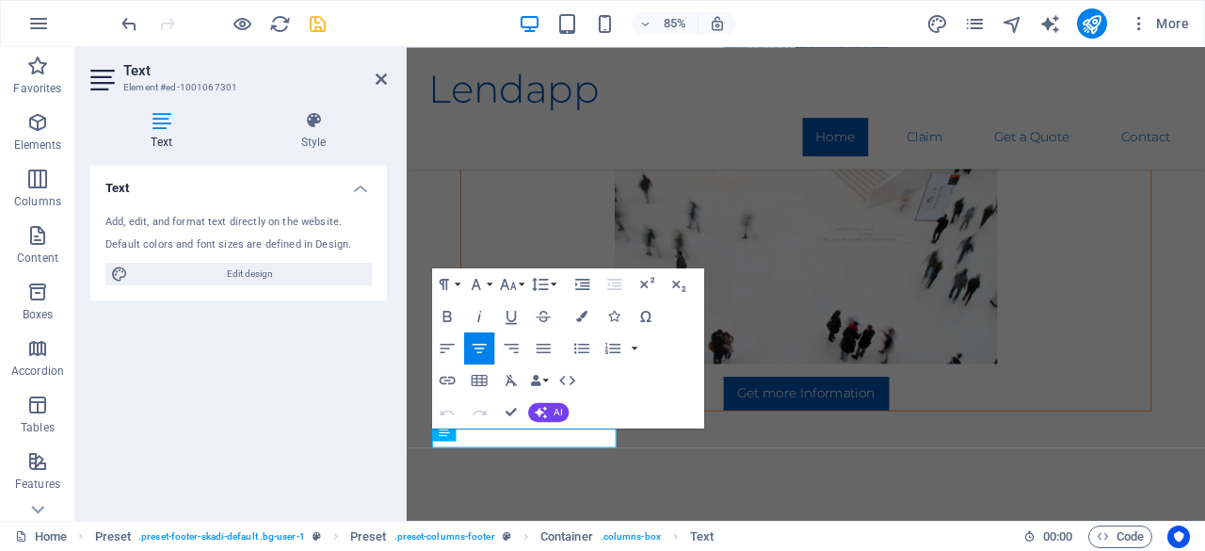
scroll to position [2799, 0]
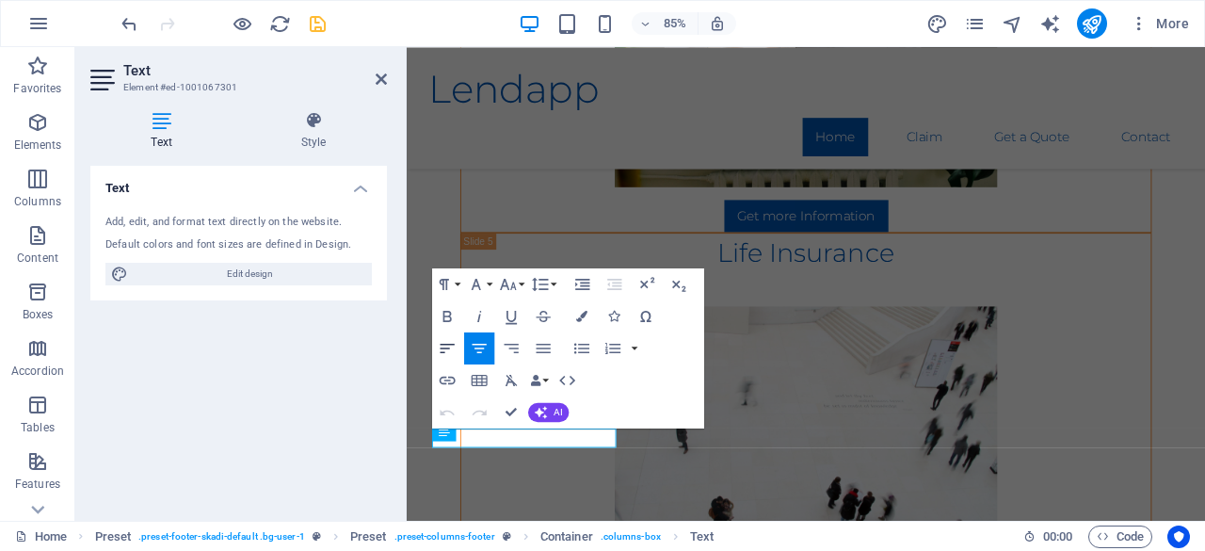
click at [441, 349] on icon "button" at bounding box center [447, 348] width 19 height 19
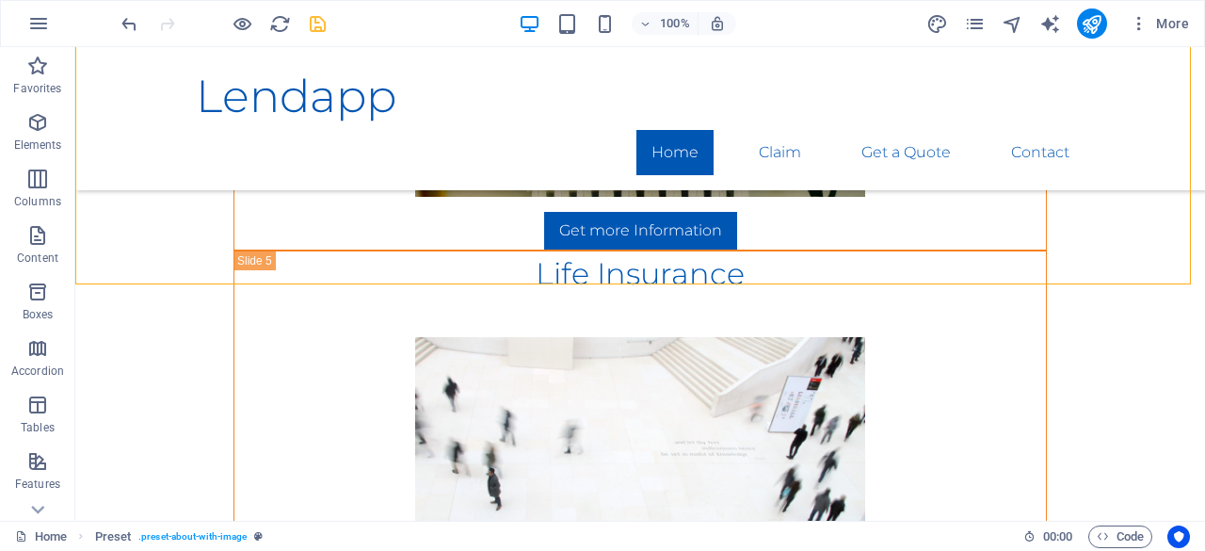
scroll to position [2996, 0]
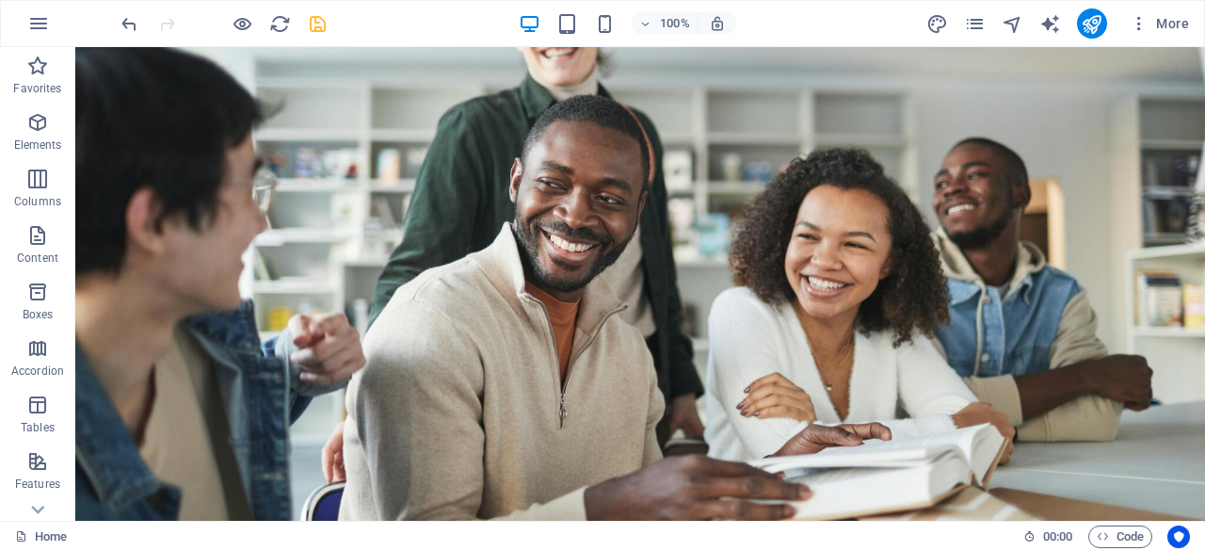
scroll to position [336, 0]
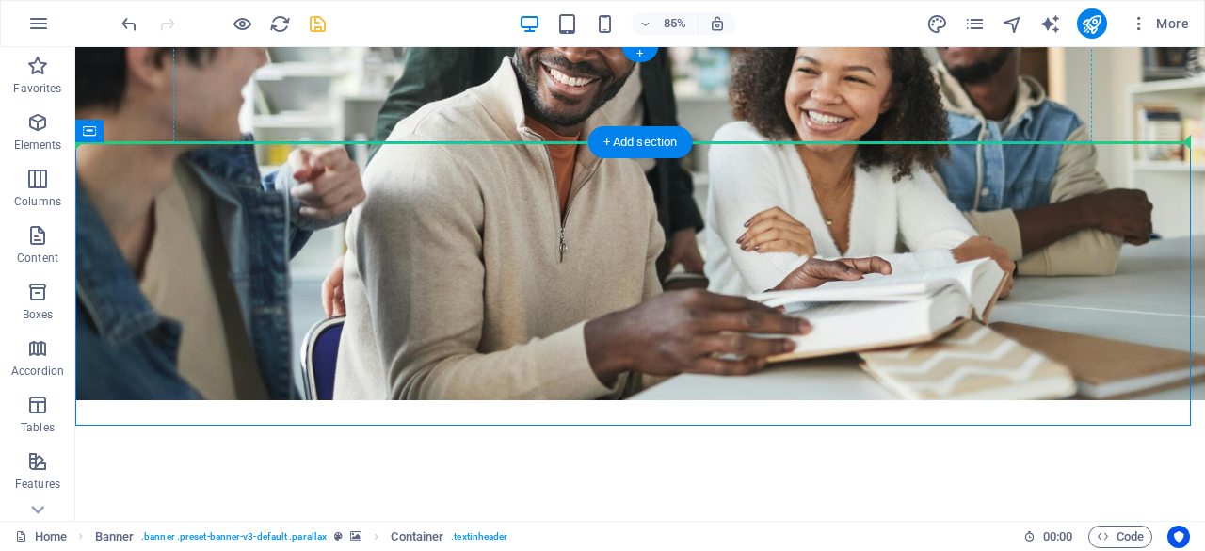
drag, startPoint x: 298, startPoint y: 88, endPoint x: 601, endPoint y: 104, distance: 302.6
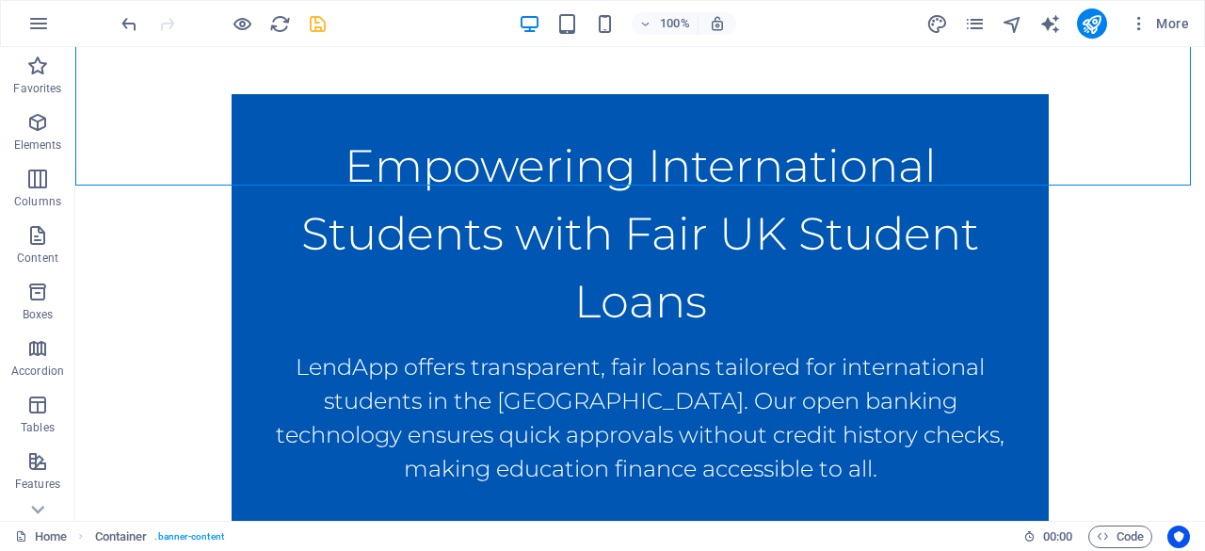
scroll to position [0, 0]
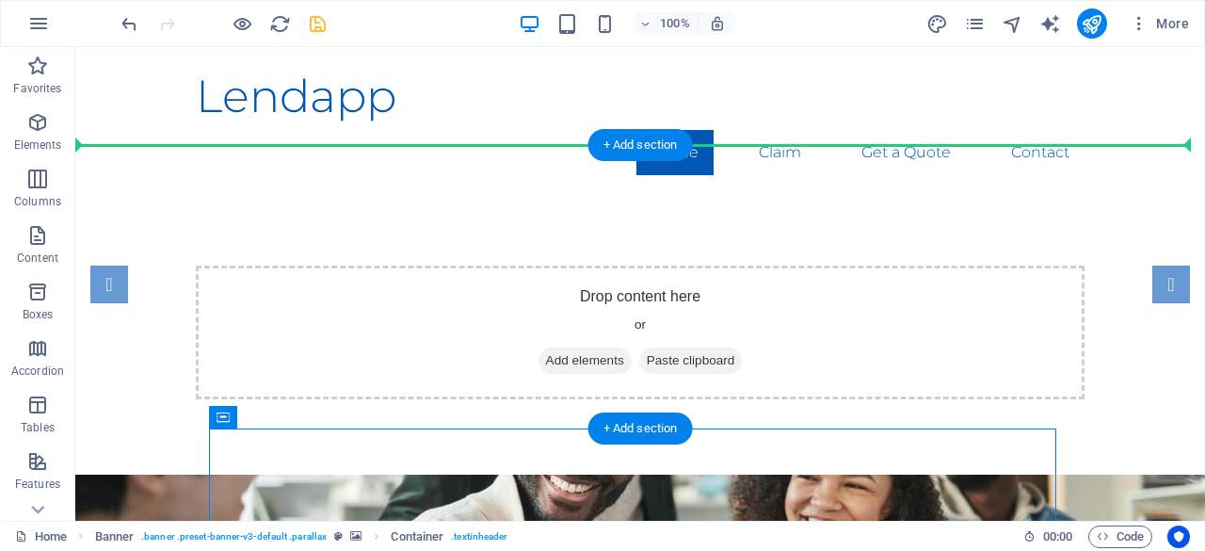
drag, startPoint x: 307, startPoint y: 458, endPoint x: 363, endPoint y: 163, distance: 300.0
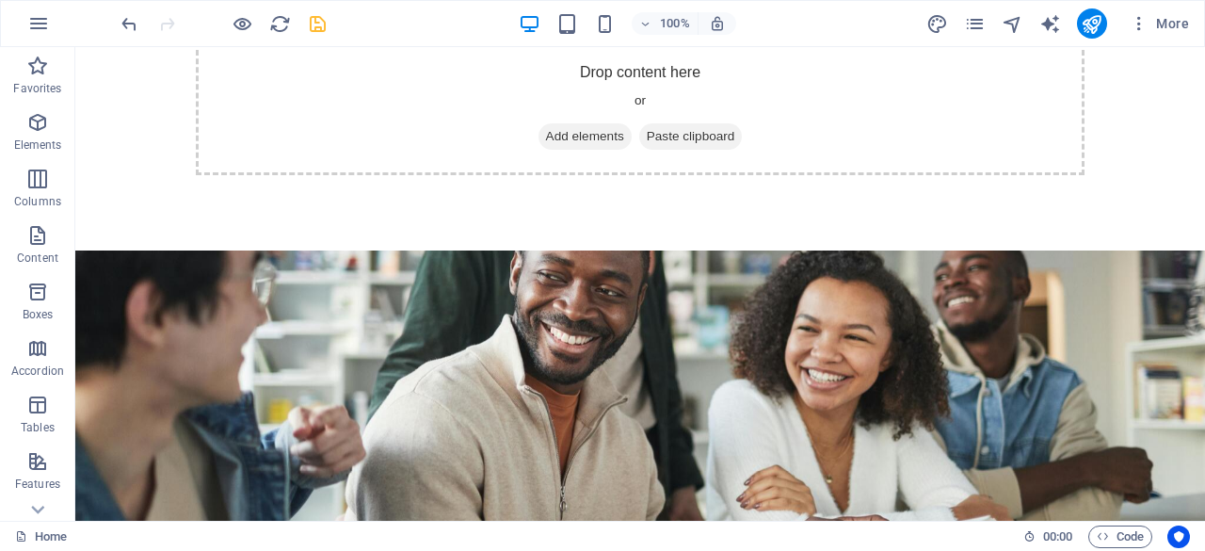
scroll to position [648, 0]
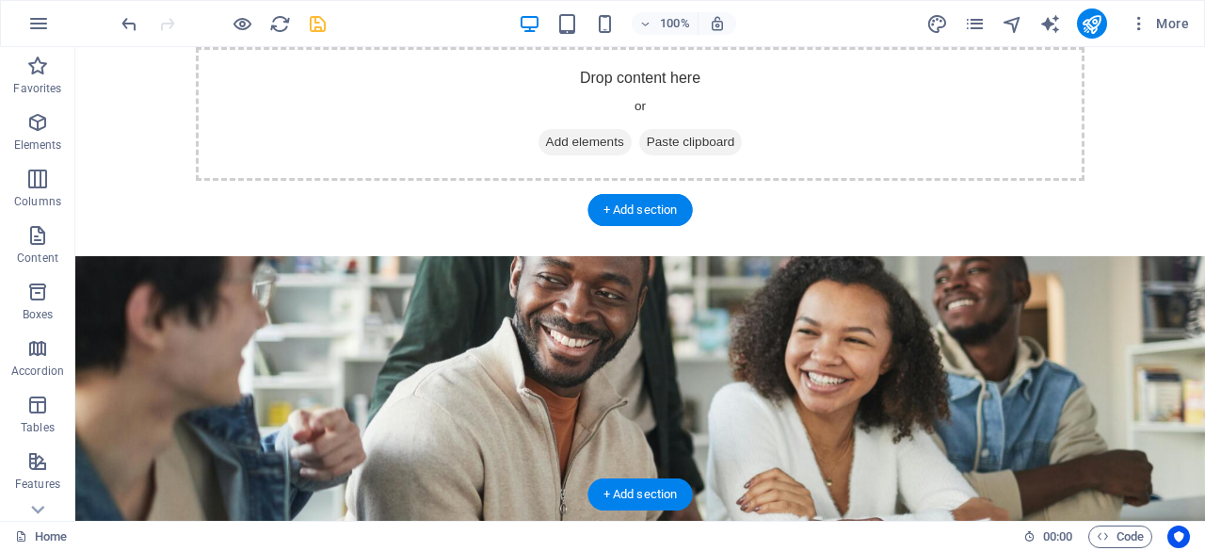
click at [987, 300] on figure at bounding box center [640, 363] width 1130 height 379
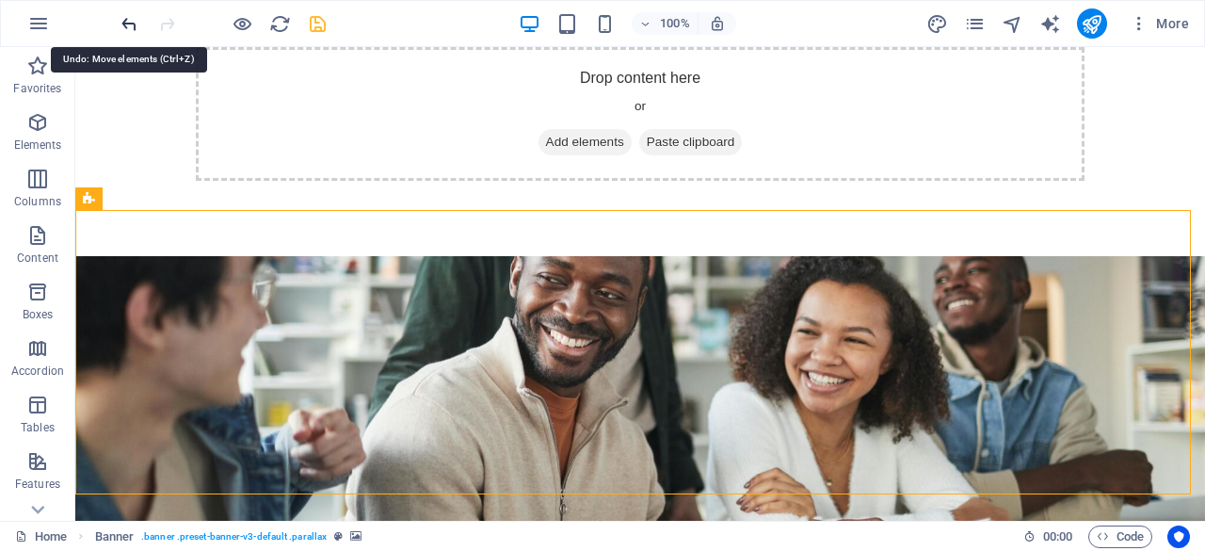
click at [133, 26] on icon "undo" at bounding box center [130, 24] width 22 height 22
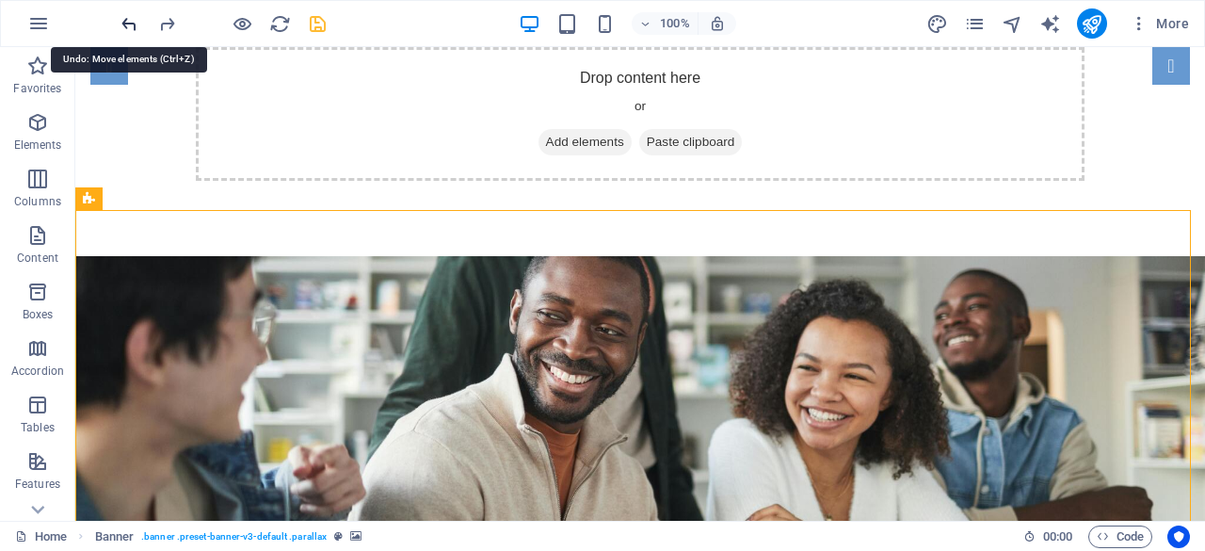
click at [133, 26] on icon "undo" at bounding box center [130, 24] width 22 height 22
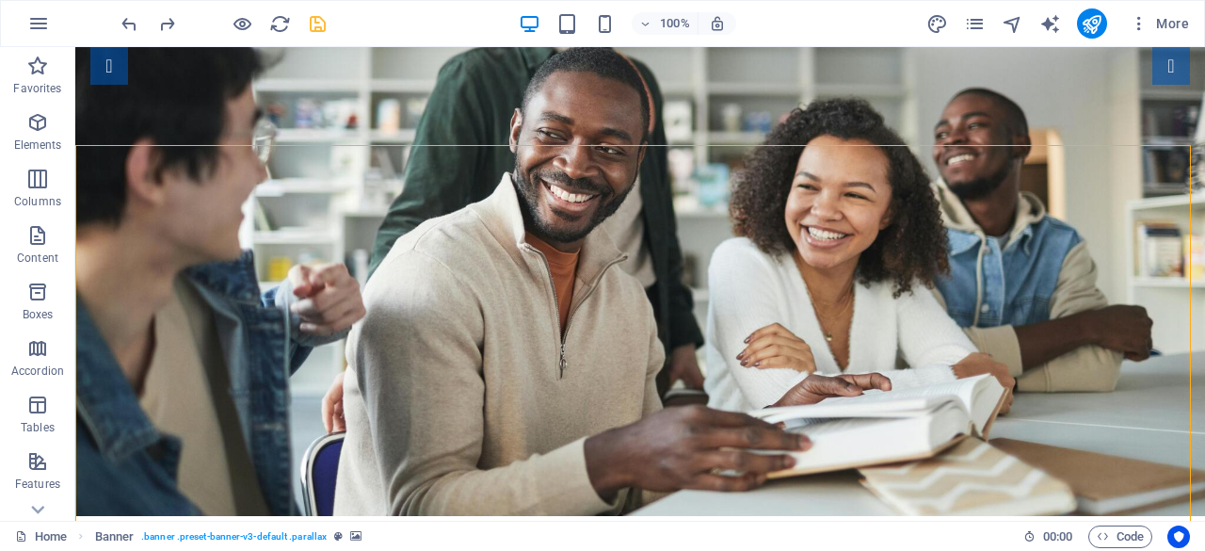
scroll to position [0, 0]
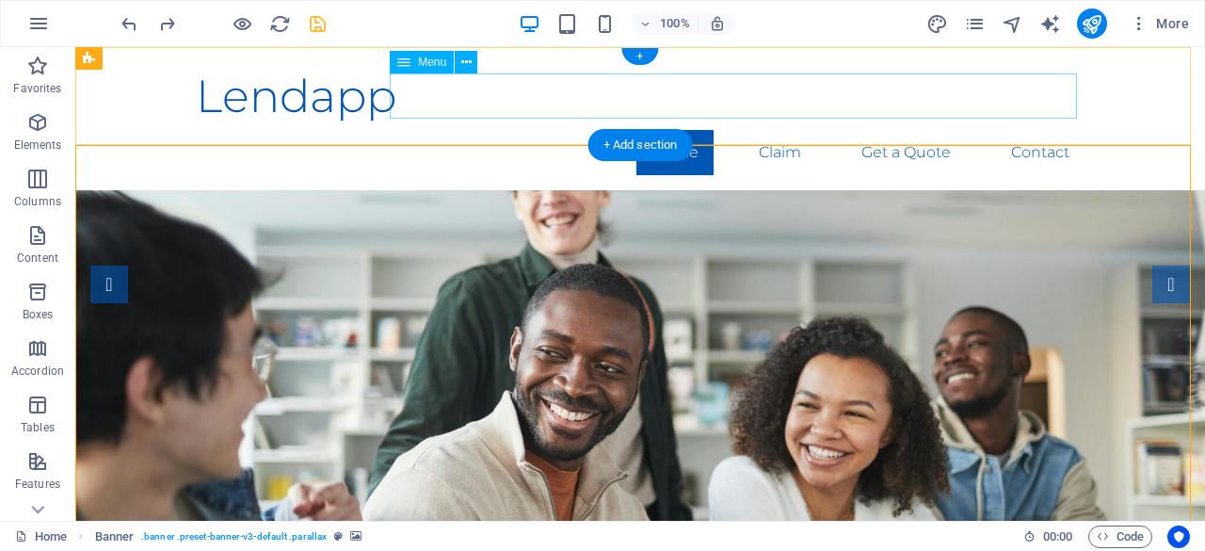
click at [668, 130] on nav "Home Claim Get a Quote Contact" at bounding box center [640, 152] width 889 height 45
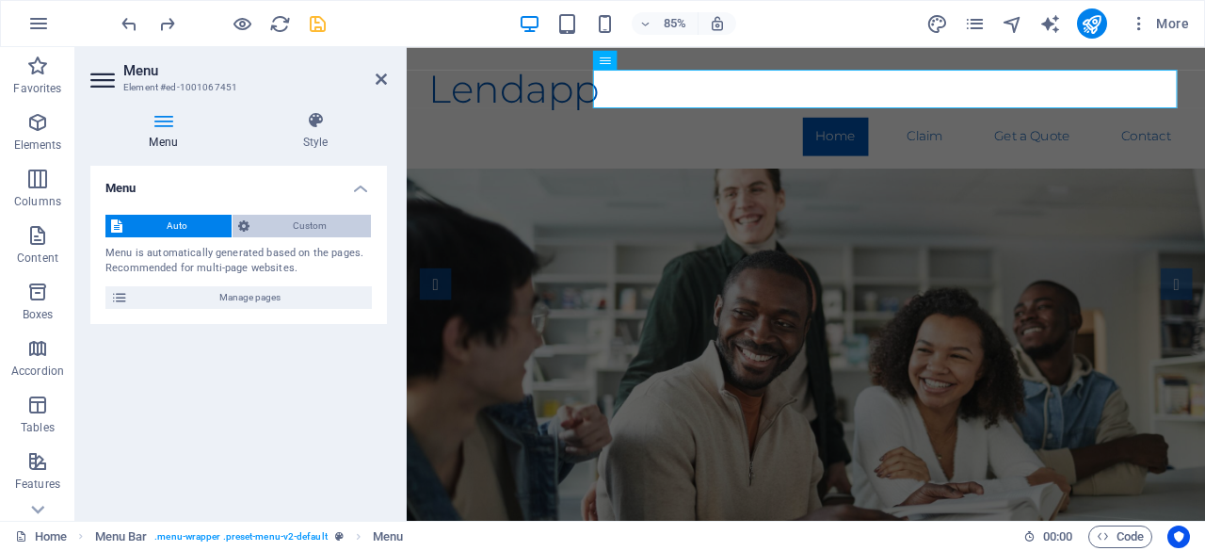
click at [280, 219] on span "Custom" at bounding box center [310, 226] width 111 height 23
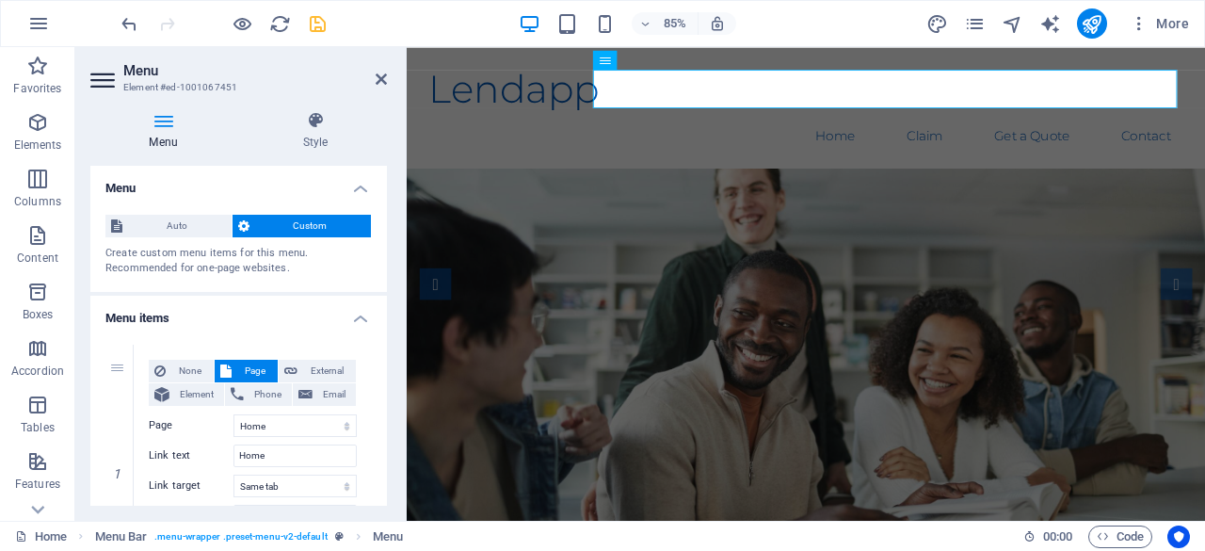
click at [386, 242] on div "Menu Auto Custom Create custom menu items for this menu. Recommended for one-pa…" at bounding box center [238, 336] width 297 height 340
click at [323, 135] on h4 "Style" at bounding box center [315, 131] width 143 height 40
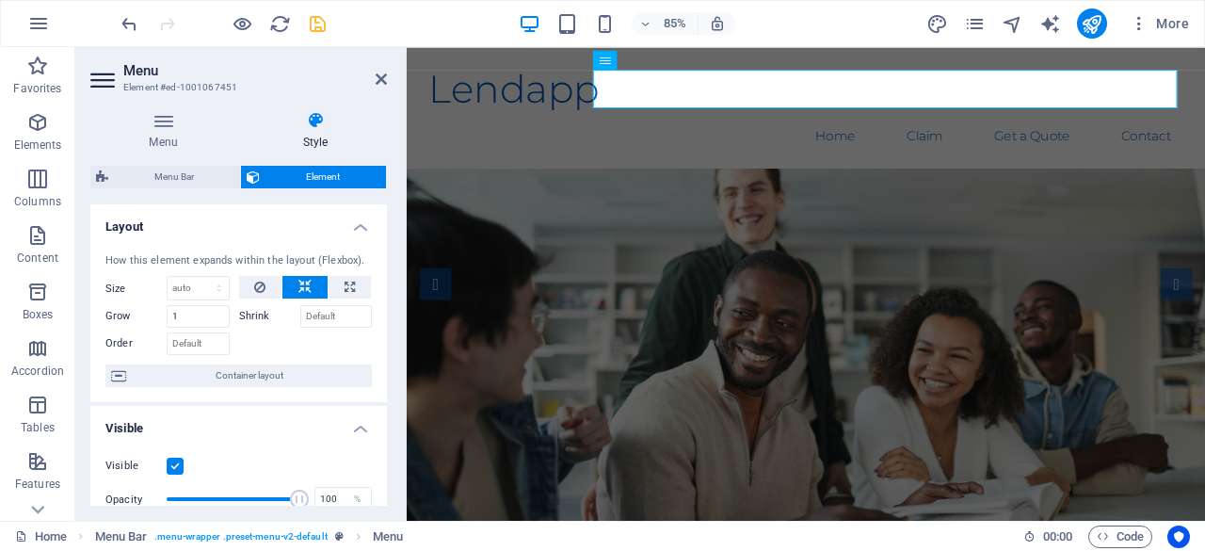
click at [384, 305] on div "Menu Style Menu Auto Custom Create custom menu items for this menu. Recommended…" at bounding box center [238, 308] width 327 height 425
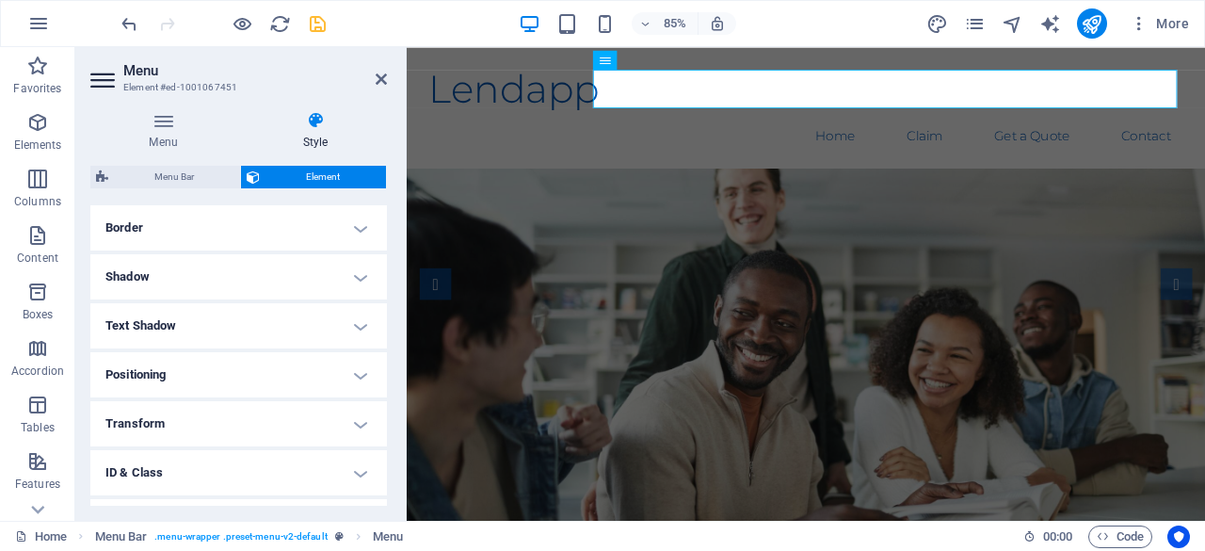
scroll to position [493, 0]
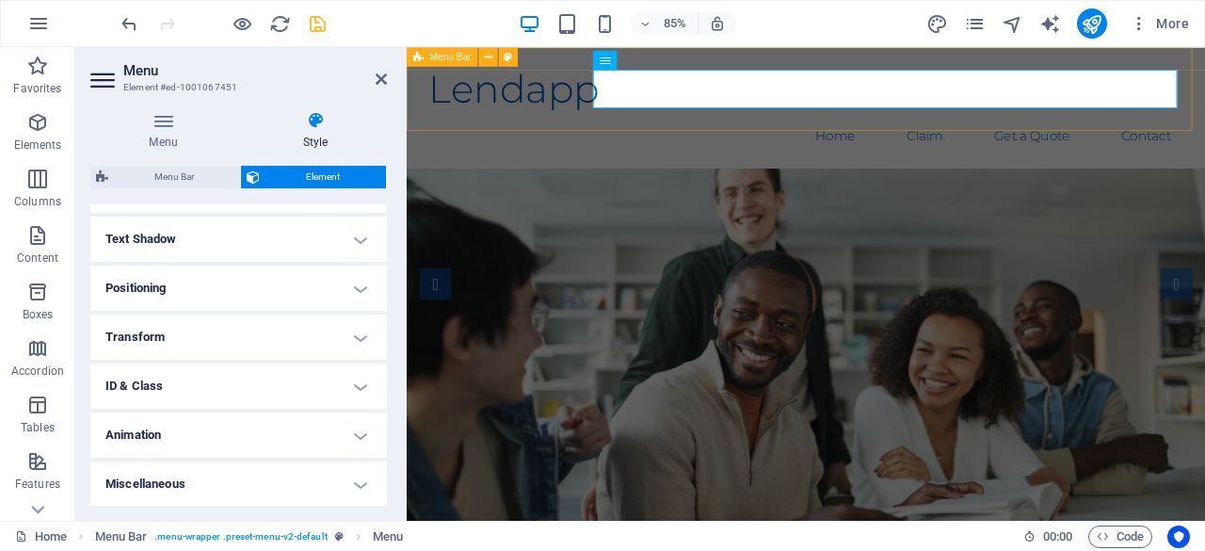
click at [1204, 120] on div "Lendapp Home Claim Get a Quote Contact Menu" at bounding box center [877, 118] width 940 height 143
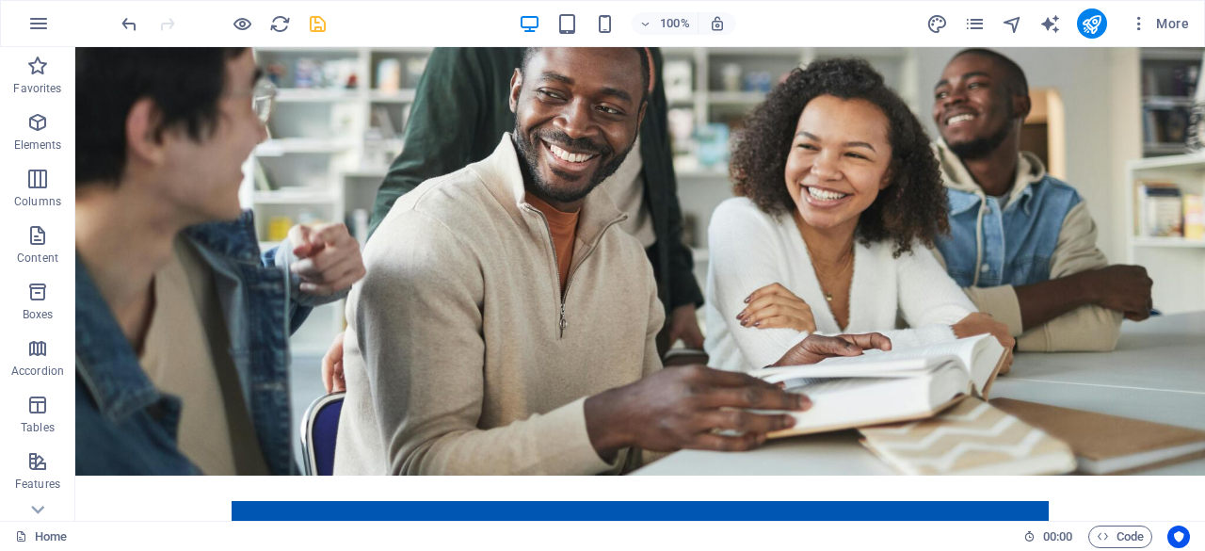
scroll to position [621, 0]
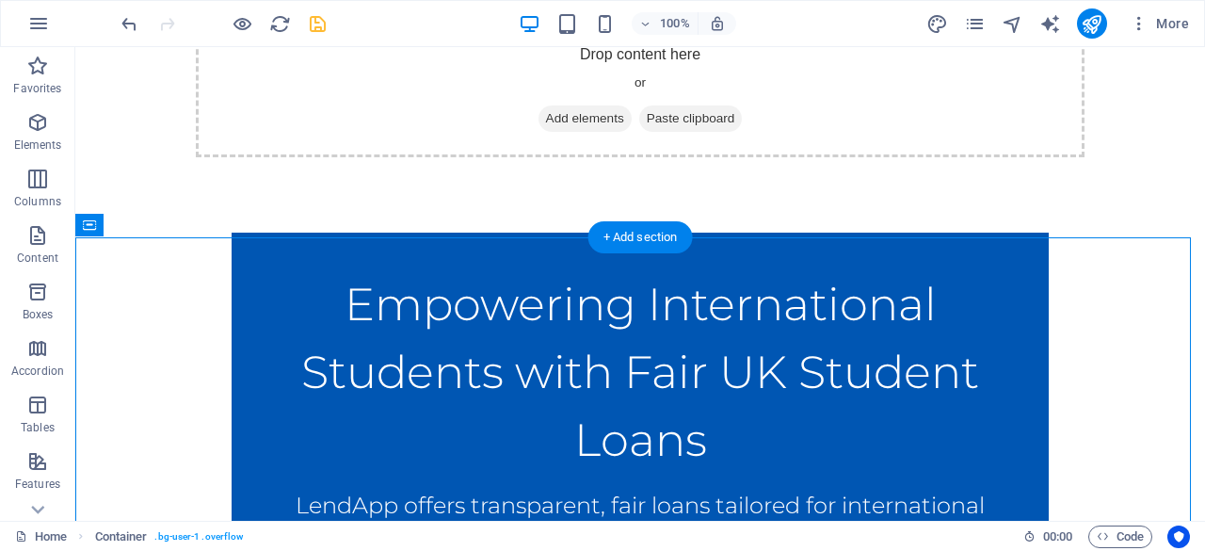
scroll to position [620, 0]
